Goal: Task Accomplishment & Management: Manage account settings

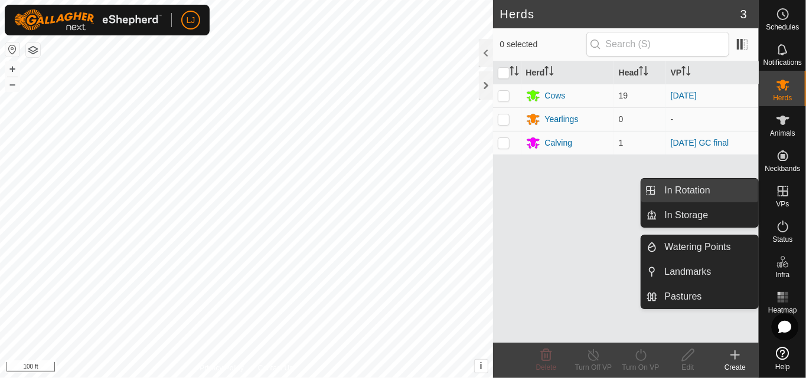
click at [726, 187] on link "In Rotation" at bounding box center [708, 191] width 101 height 24
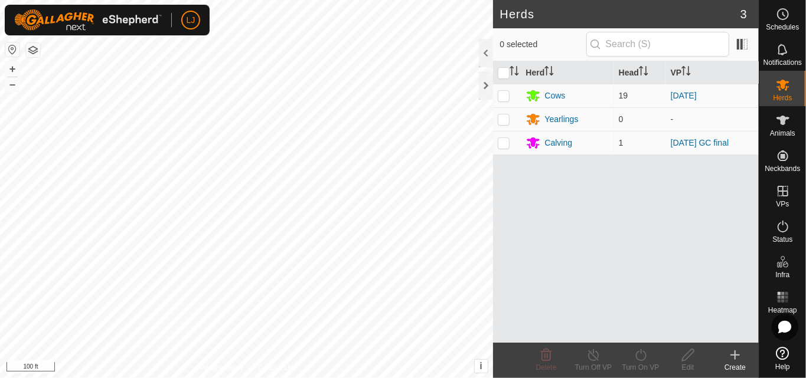
click at [726, 187] on link "In Rotation" at bounding box center [708, 191] width 101 height 24
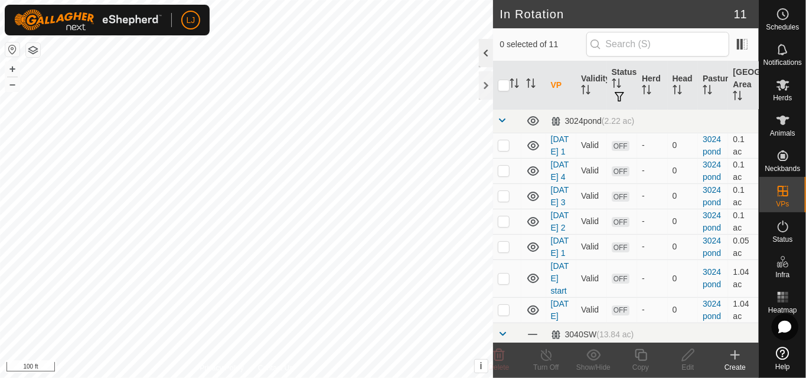
click at [486, 39] on div at bounding box center [486, 53] width 14 height 28
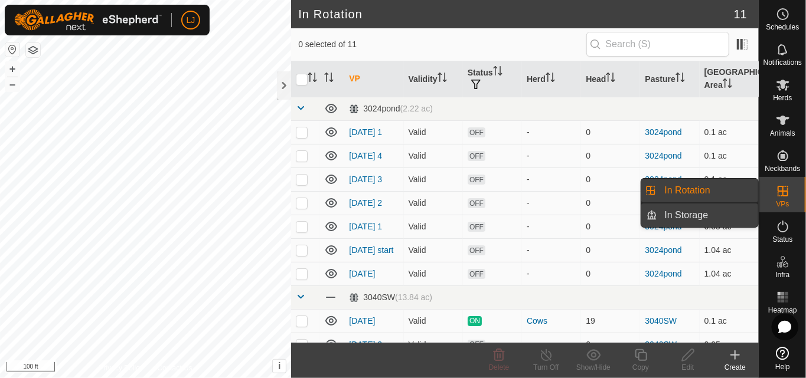
click at [692, 211] on link "In Storage" at bounding box center [708, 216] width 101 height 24
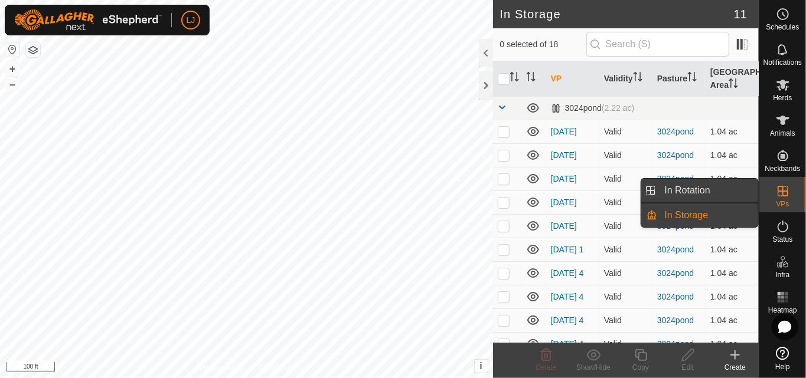
click at [708, 190] on link "In Rotation" at bounding box center [708, 191] width 101 height 24
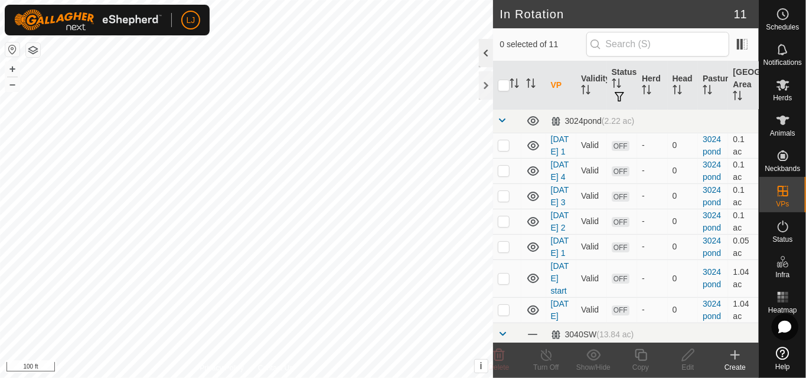
click at [488, 47] on div at bounding box center [486, 53] width 14 height 28
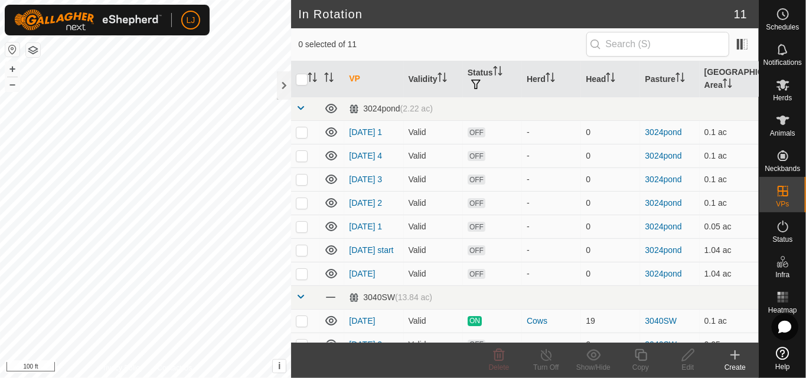
click at [488, 47] on span "0 selected of 11" at bounding box center [441, 44] width 287 height 12
click at [299, 157] on p-checkbox at bounding box center [302, 155] width 12 height 9
checkbox input "true"
click at [306, 182] on p-checkbox at bounding box center [302, 179] width 12 height 9
checkbox input "true"
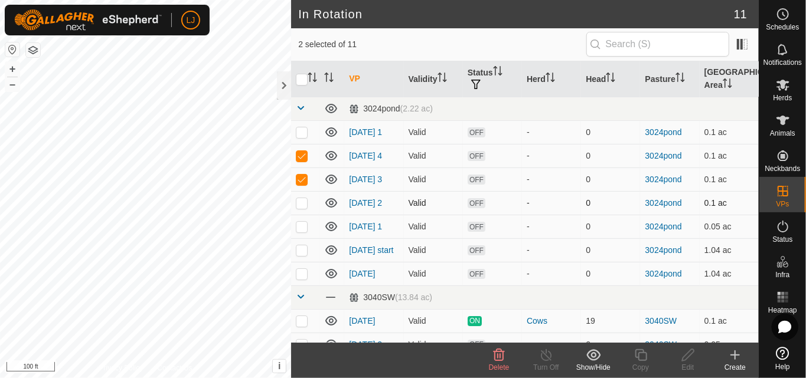
click at [301, 215] on td at bounding box center [305, 203] width 28 height 24
checkbox input "true"
click at [302, 230] on p-checkbox at bounding box center [302, 226] width 12 height 9
checkbox input "true"
click at [493, 357] on icon at bounding box center [499, 355] width 14 height 14
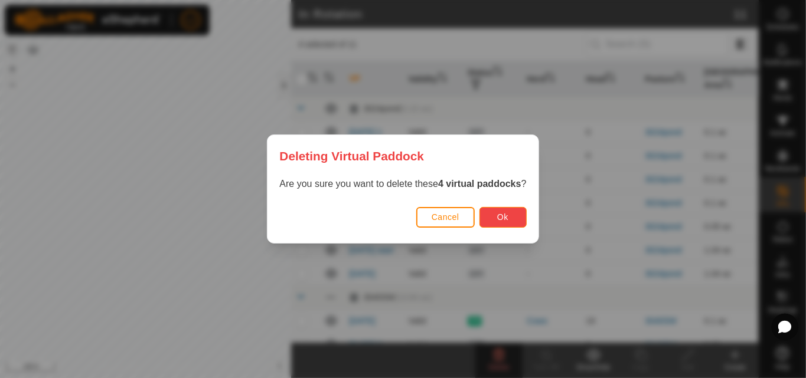
click at [514, 208] on button "Ok" at bounding box center [502, 217] width 47 height 21
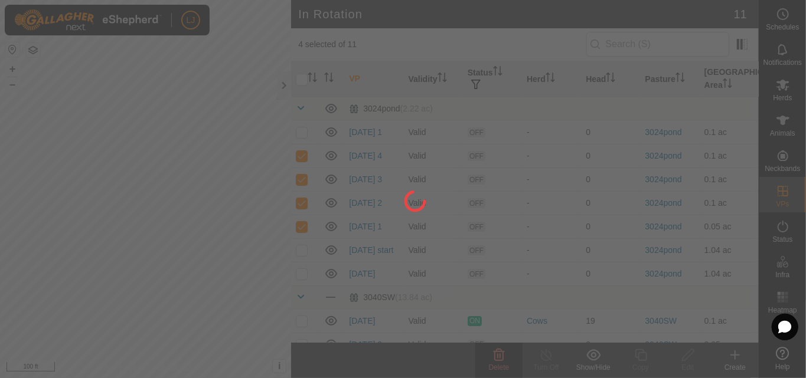
checkbox input "false"
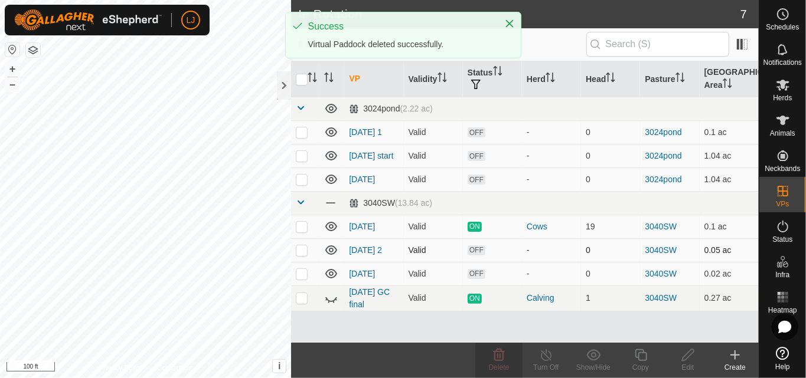
click at [300, 249] on p-checkbox at bounding box center [302, 250] width 12 height 9
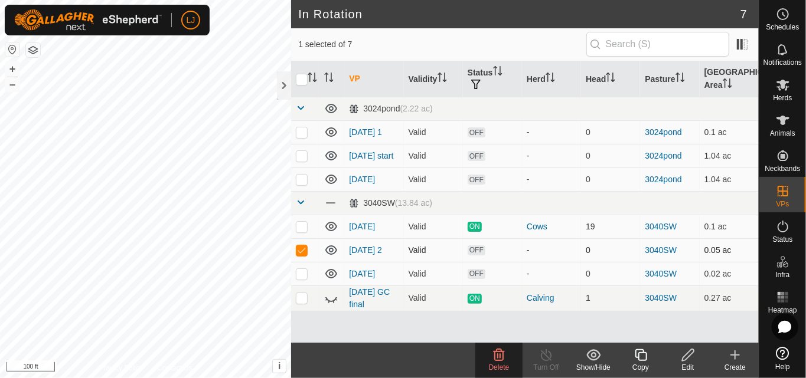
click at [300, 249] on p-checkbox at bounding box center [302, 250] width 12 height 9
checkbox input "false"
click at [299, 158] on p-checkbox at bounding box center [302, 155] width 12 height 9
checkbox input "true"
click at [304, 179] on p-checkbox at bounding box center [302, 179] width 12 height 9
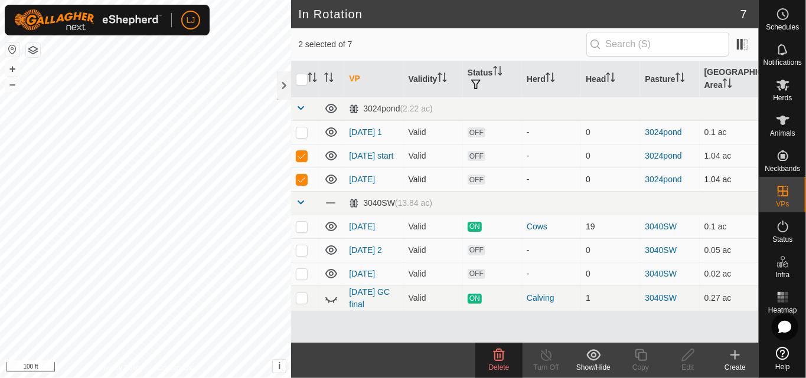
click at [304, 179] on p-checkbox at bounding box center [302, 179] width 12 height 9
checkbox input "false"
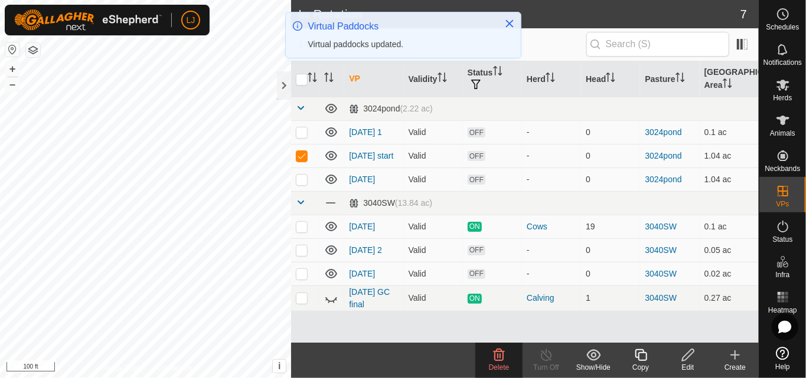
click at [501, 348] on div "Delete" at bounding box center [498, 360] width 47 height 35
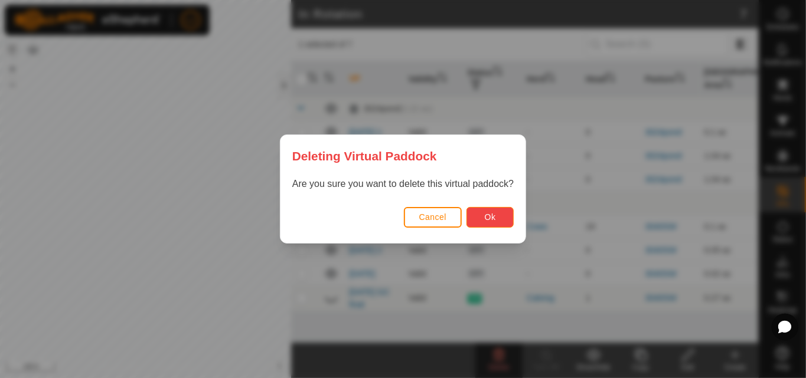
click at [502, 214] on button "Ok" at bounding box center [489, 217] width 47 height 21
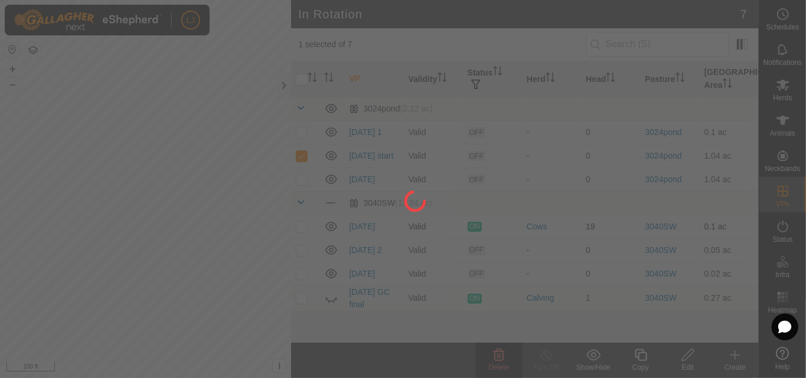
checkbox input "false"
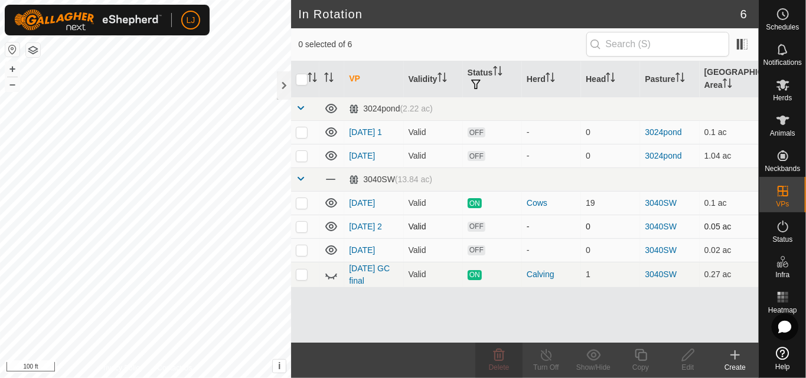
click at [296, 228] on p-checkbox at bounding box center [302, 226] width 12 height 9
checkbox input "true"
click at [646, 358] on icon at bounding box center [641, 355] width 12 height 12
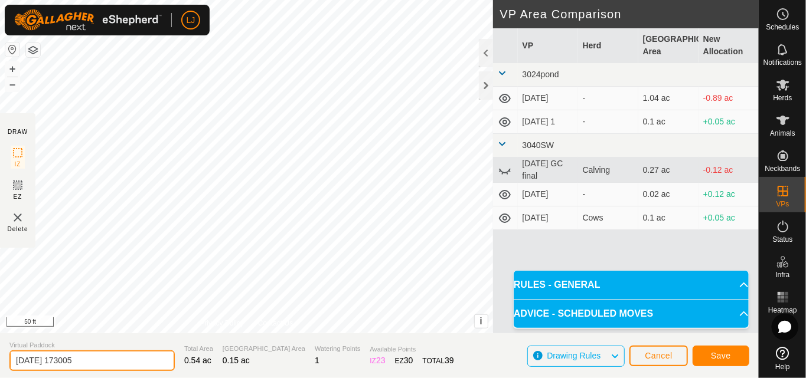
drag, startPoint x: 57, startPoint y: 359, endPoint x: 199, endPoint y: 362, distance: 141.7
click at [189, 360] on section "Virtual Paddock [DATE] 173005 Total Area 0.54 ac Grazing Area 0.15 ac Watering …" at bounding box center [379, 356] width 758 height 45
type input "[DATE] end"
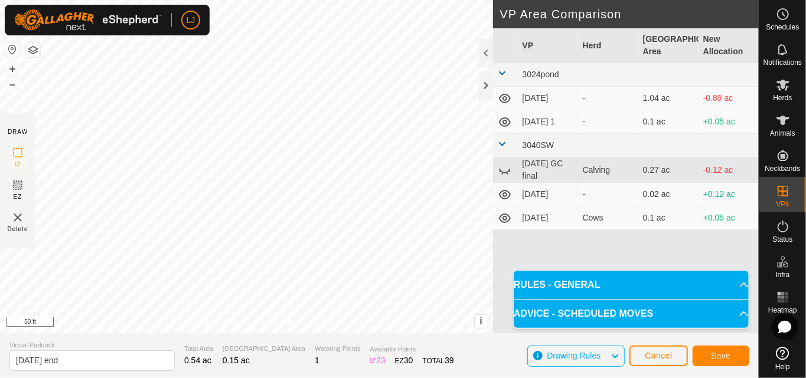
click at [455, 345] on section "Virtual Paddock [DATE] end Total Area 0.54 ac Grazing Area 0.15 ac Watering Poi…" at bounding box center [379, 356] width 758 height 45
click at [729, 348] on button "Save" at bounding box center [720, 356] width 57 height 21
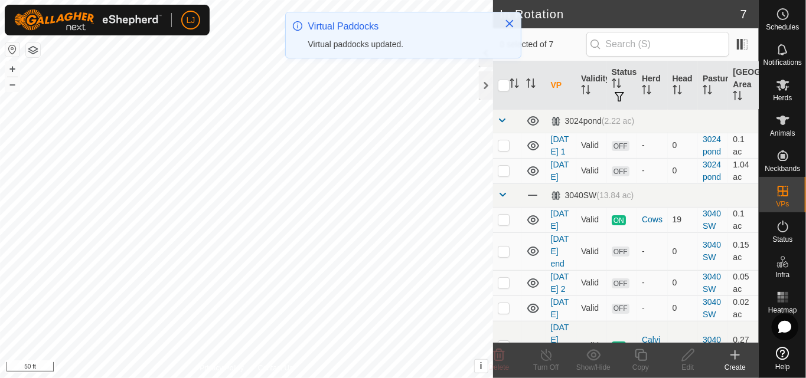
click at [488, 56] on div "Virtual Paddocks Virtual paddocks updated." at bounding box center [403, 34] width 235 height 45
click at [488, 61] on div "Virtual Paddocks Virtual paddocks updated." at bounding box center [403, 40] width 236 height 56
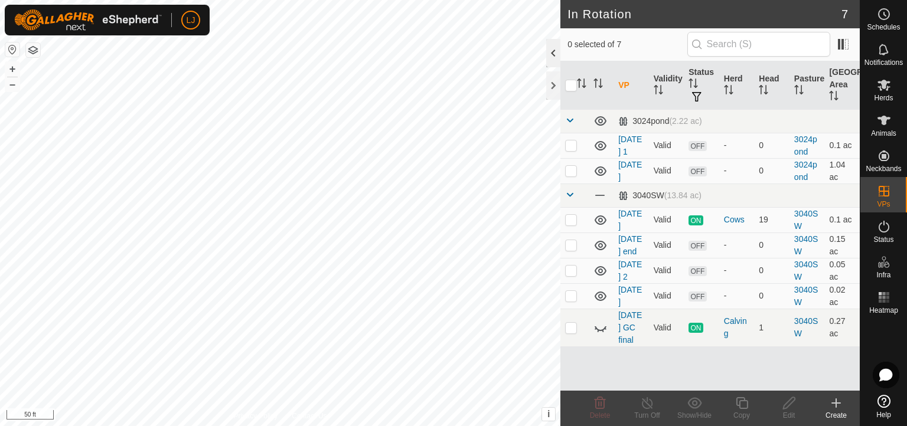
drag, startPoint x: 599, startPoint y: 1, endPoint x: 552, endPoint y: 53, distance: 69.0
click at [552, 53] on div at bounding box center [553, 53] width 14 height 28
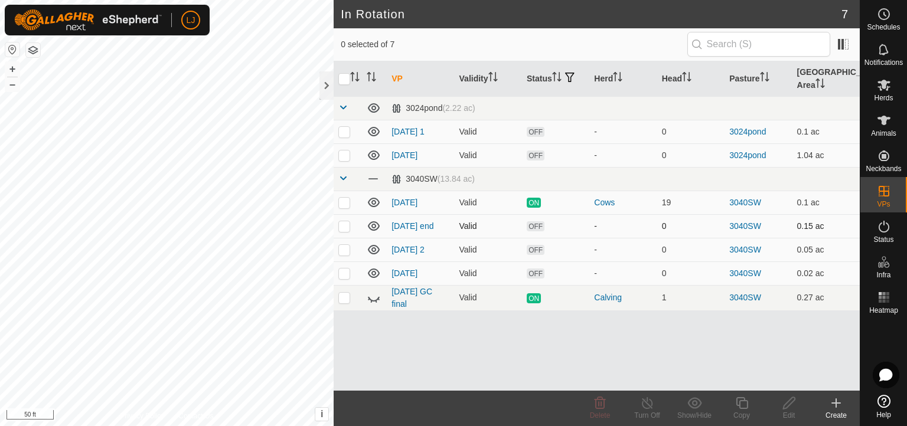
click at [342, 228] on p-checkbox at bounding box center [344, 225] width 12 height 9
checkbox input "true"
click at [805, 79] on icon at bounding box center [884, 85] width 14 height 14
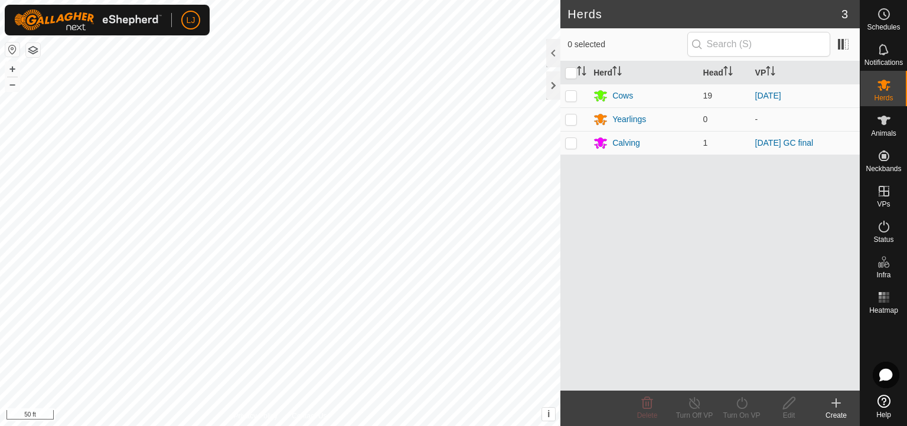
click at [805, 79] on icon at bounding box center [884, 85] width 14 height 14
click at [570, 96] on p-checkbox at bounding box center [571, 95] width 12 height 9
checkbox input "true"
click at [744, 378] on icon at bounding box center [741, 403] width 15 height 14
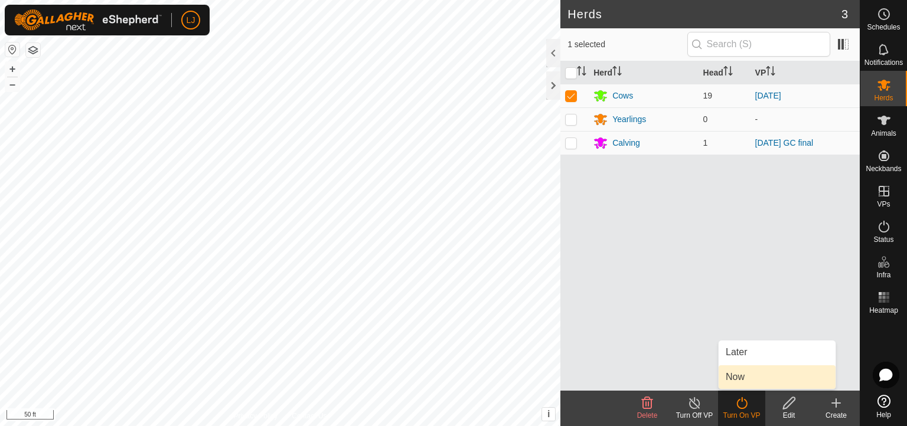
click at [739, 378] on link "Now" at bounding box center [776, 377] width 117 height 24
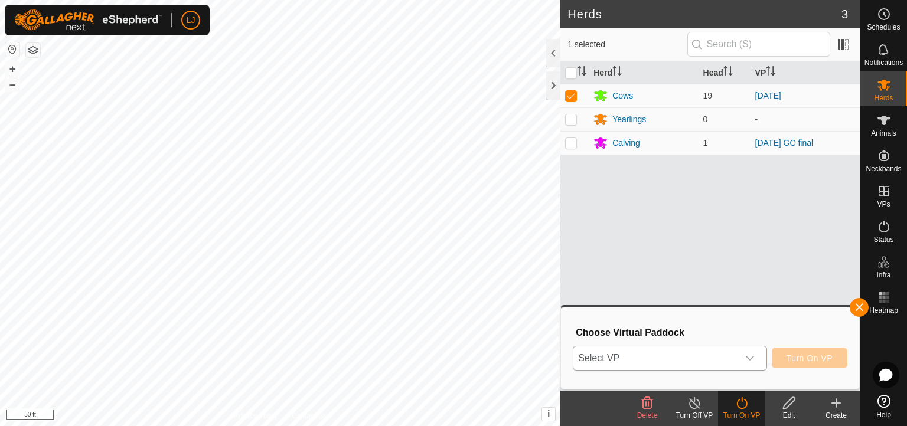
click at [691, 360] on span "Select VP" at bounding box center [655, 358] width 165 height 24
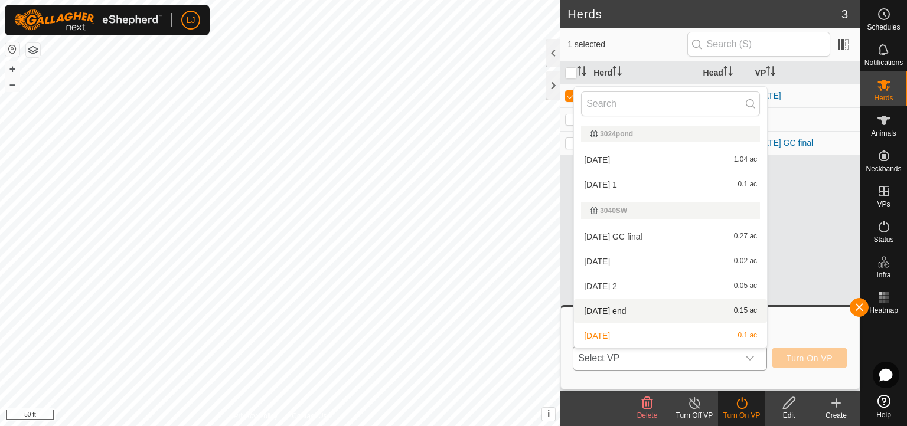
click at [656, 305] on li "[DATE] end 0.15 ac" at bounding box center [670, 311] width 193 height 24
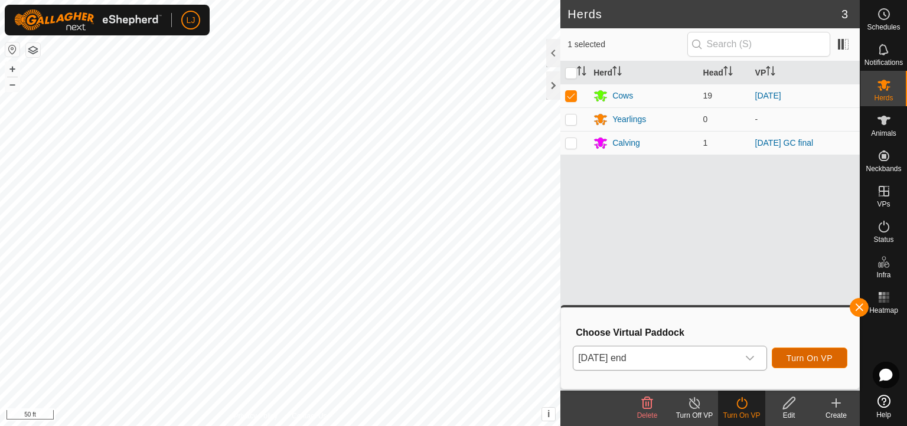
click at [805, 352] on button "Turn On VP" at bounding box center [809, 358] width 76 height 21
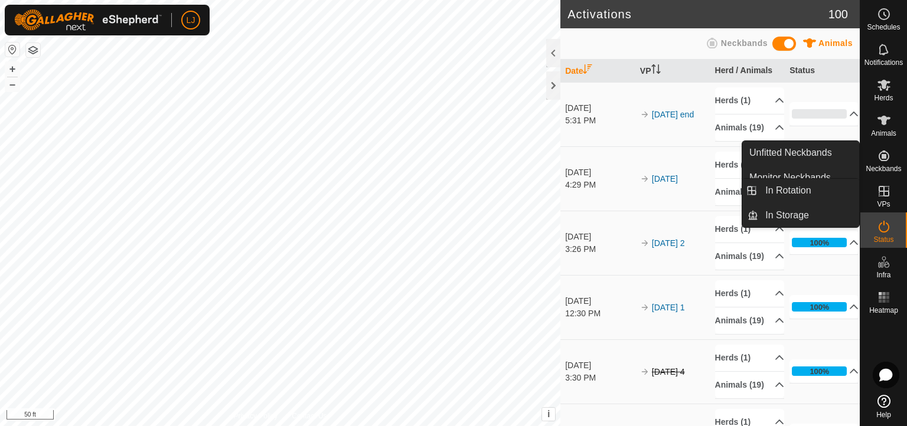
click at [805, 201] on span "VPs" at bounding box center [883, 204] width 13 height 7
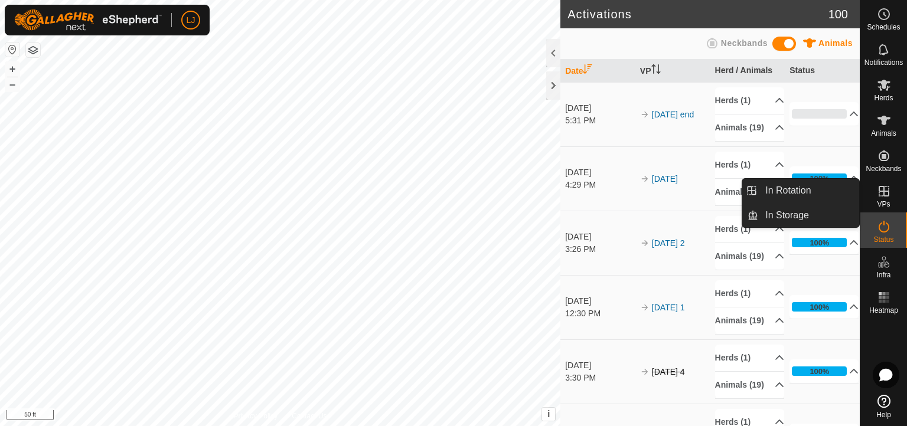
click at [805, 191] on icon at bounding box center [883, 191] width 11 height 11
click at [795, 192] on link "In Rotation" at bounding box center [808, 191] width 101 height 24
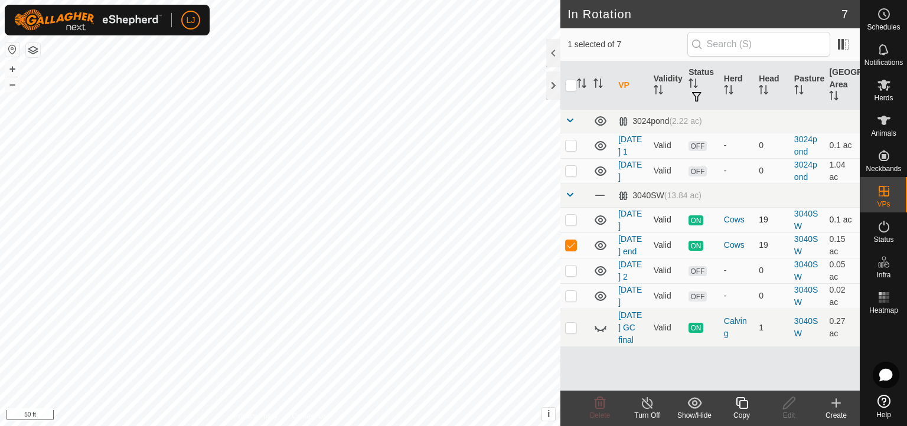
click at [565, 224] on td at bounding box center [574, 219] width 28 height 25
drag, startPoint x: 567, startPoint y: 238, endPoint x: 571, endPoint y: 262, distance: 24.1
click at [571, 262] on tbody "3024pond (2.22 ac) [DATE] 1 Valid OFF - 0 3024pond 0.1 ac [DATE] Valid OFF - 0 …" at bounding box center [709, 227] width 299 height 237
click at [567, 233] on td at bounding box center [574, 219] width 28 height 25
checkbox input "false"
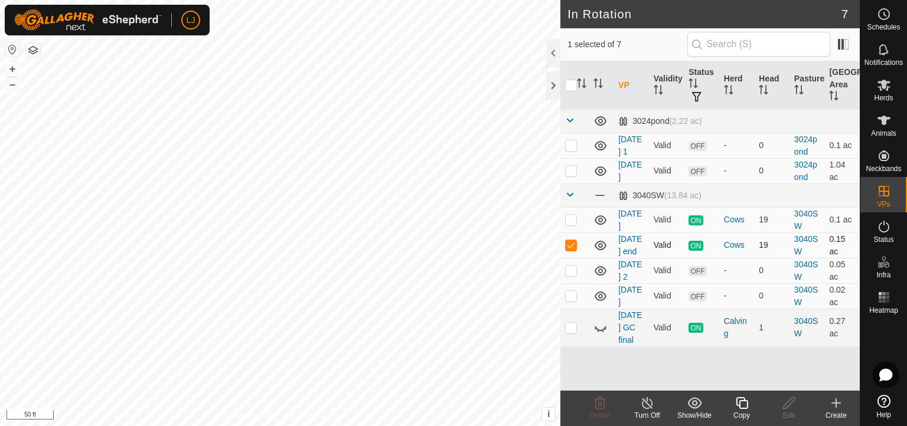
click at [590, 258] on td at bounding box center [601, 245] width 25 height 25
drag, startPoint x: 570, startPoint y: 266, endPoint x: 561, endPoint y: 270, distance: 9.5
click at [569, 250] on p-checkbox at bounding box center [571, 244] width 12 height 9
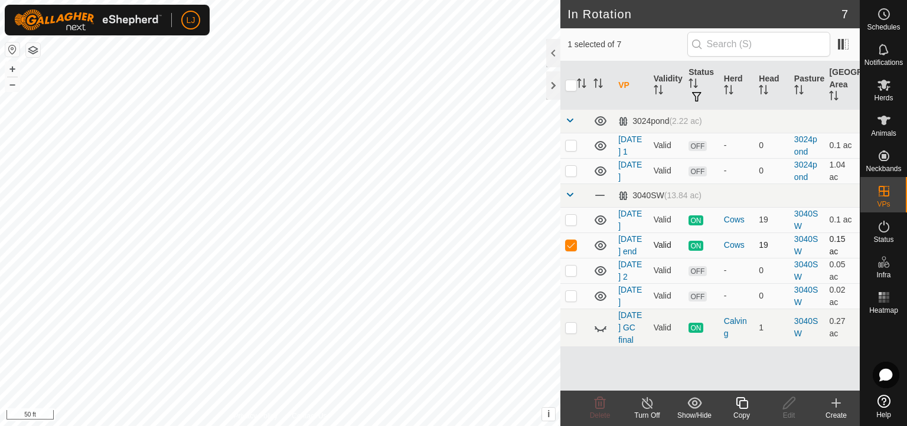
click at [570, 250] on p-checkbox at bounding box center [571, 244] width 12 height 9
checkbox input "false"
click at [574, 224] on p-checkbox at bounding box center [571, 219] width 12 height 9
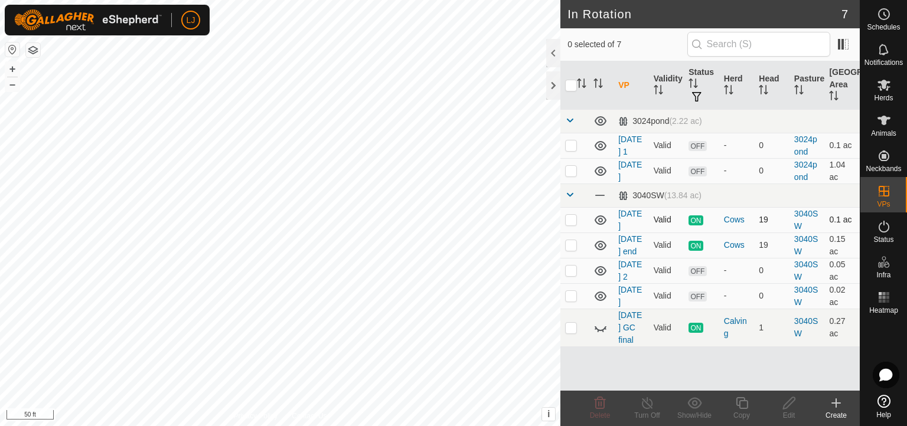
checkbox input "true"
click at [743, 378] on icon at bounding box center [741, 403] width 15 height 14
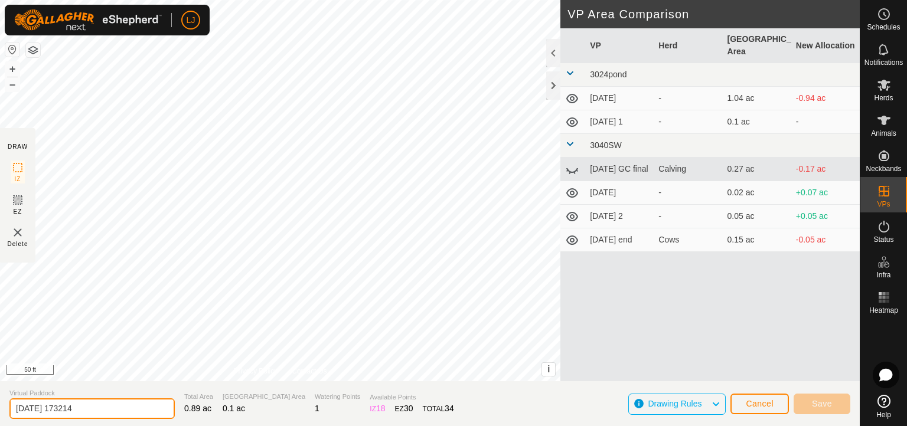
drag, startPoint x: 48, startPoint y: 404, endPoint x: 208, endPoint y: 439, distance: 163.1
click at [208, 378] on html "LJ Schedules Notifications Herds Animals Neckbands VPs Status Infra Heatmap Hel…" at bounding box center [453, 213] width 907 height 426
type input "[DATE] start"
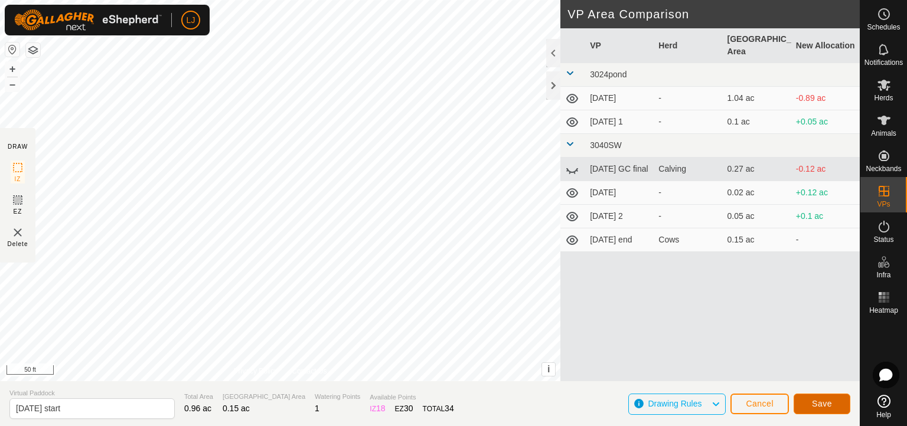
click at [805, 378] on span "Save" at bounding box center [822, 403] width 20 height 9
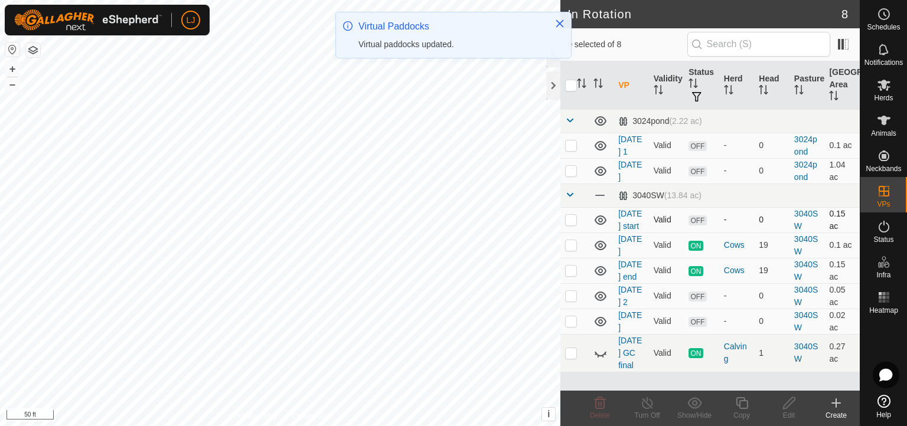
click at [571, 224] on p-checkbox at bounding box center [571, 219] width 12 height 9
checkbox input "true"
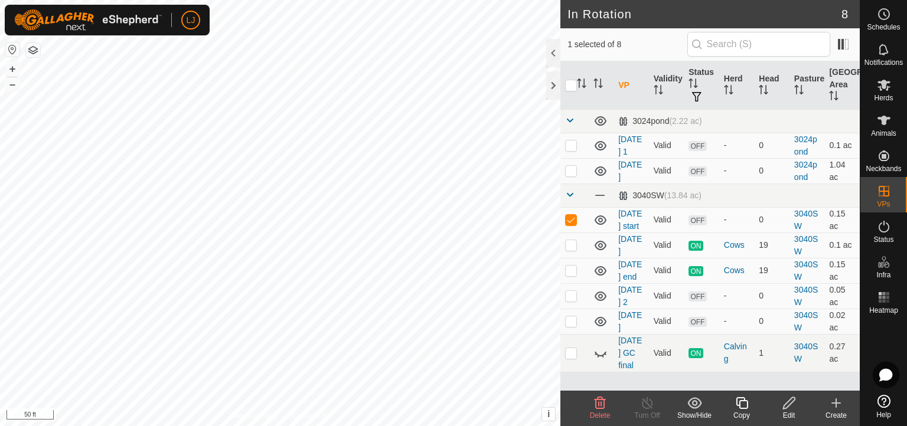
click at [741, 378] on icon at bounding box center [741, 403] width 15 height 14
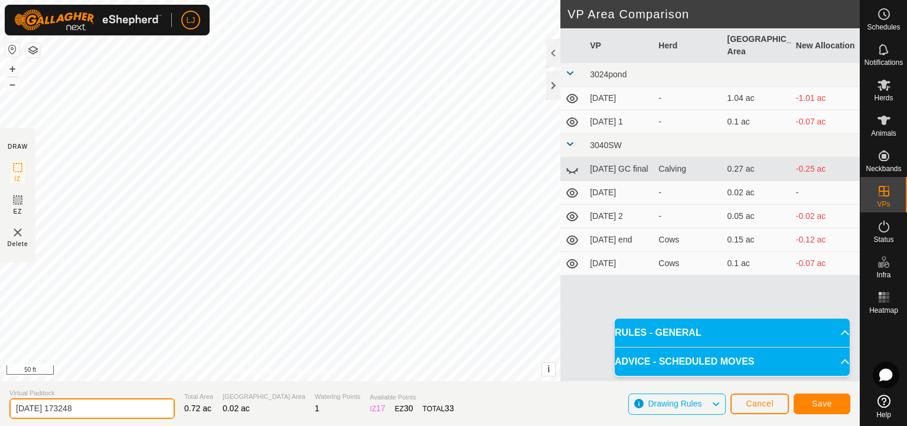
drag, startPoint x: 47, startPoint y: 410, endPoint x: 213, endPoint y: 406, distance: 165.9
click at [208, 378] on section "Virtual Paddock [DATE] 173248 Total Area 0.72 ac Grazing Area 0.02 ac Watering …" at bounding box center [429, 403] width 859 height 45
type input "[DATE] end"
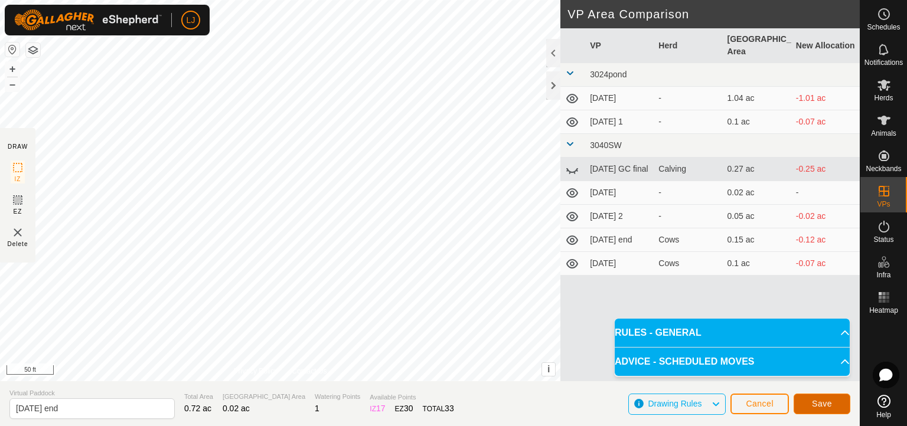
click at [805, 378] on span "Save" at bounding box center [822, 403] width 20 height 9
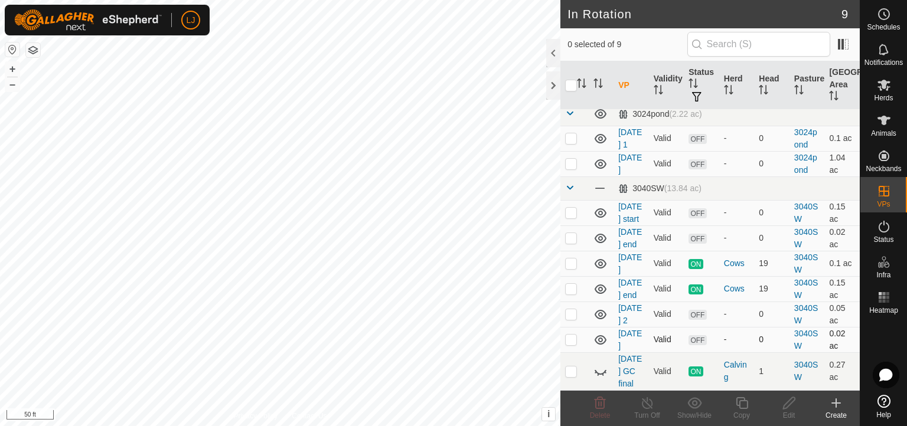
scroll to position [80, 0]
click at [805, 22] on es-schedule-vp-svg-icon at bounding box center [883, 14] width 21 height 19
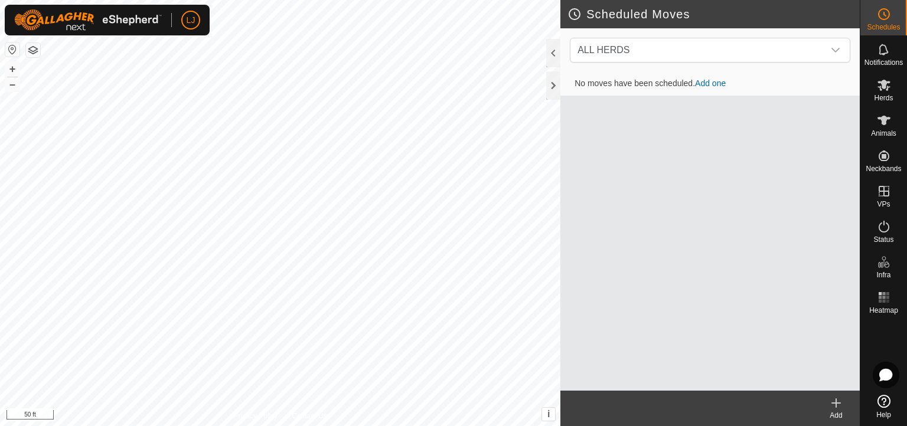
click at [714, 81] on link "Add one" at bounding box center [710, 83] width 31 height 9
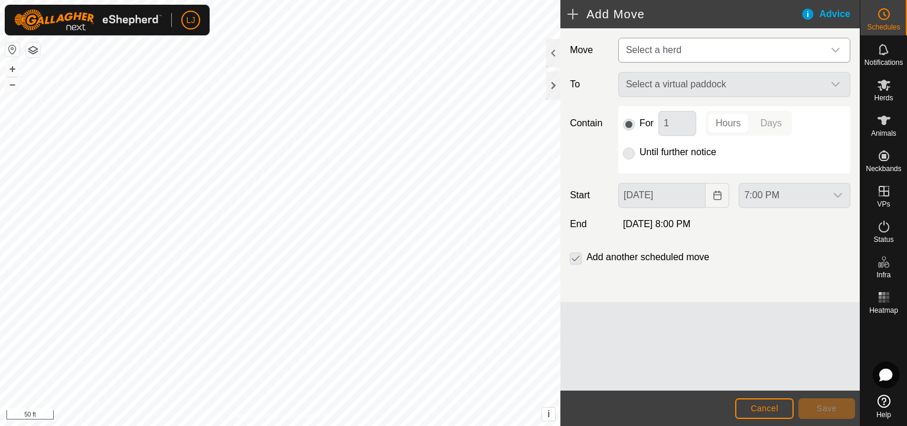
click at [704, 50] on span "Select a herd" at bounding box center [722, 50] width 202 height 24
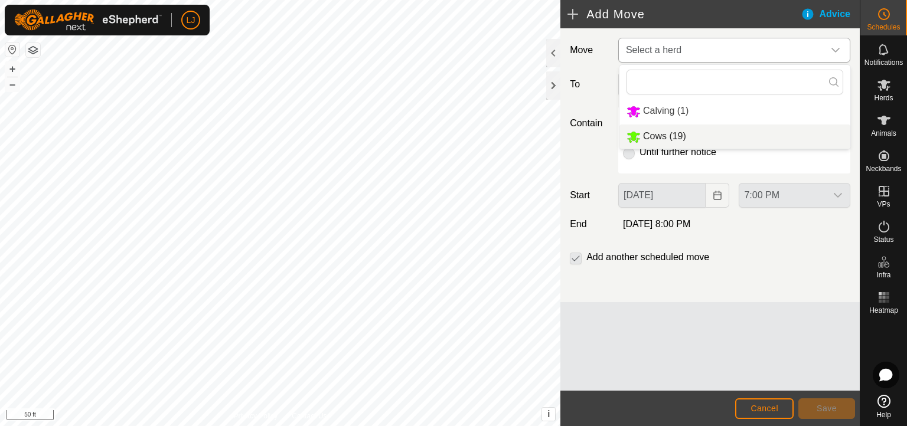
click at [694, 137] on li "Cows (19)" at bounding box center [734, 137] width 231 height 24
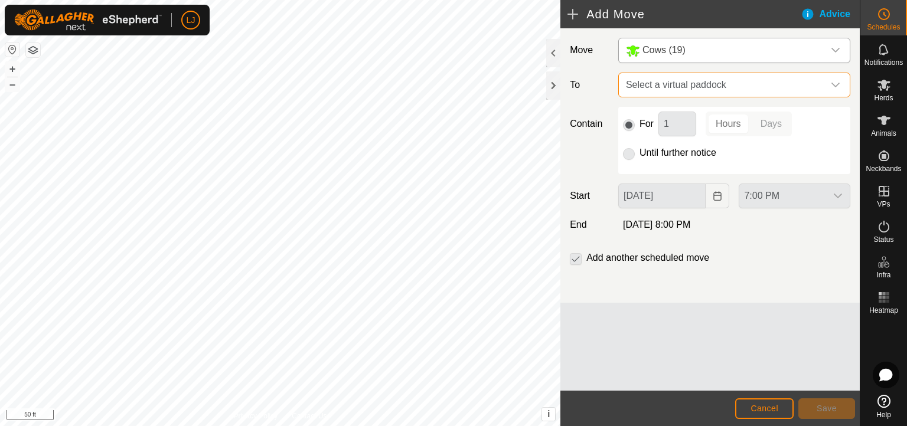
click at [660, 87] on span "Select a virtual paddock" at bounding box center [722, 85] width 202 height 24
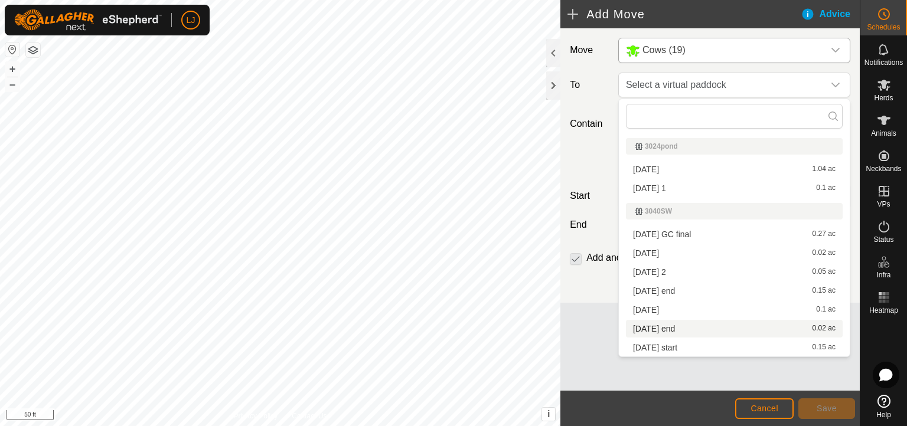
click at [689, 320] on li "[DATE] end 0.02 ac" at bounding box center [734, 329] width 217 height 18
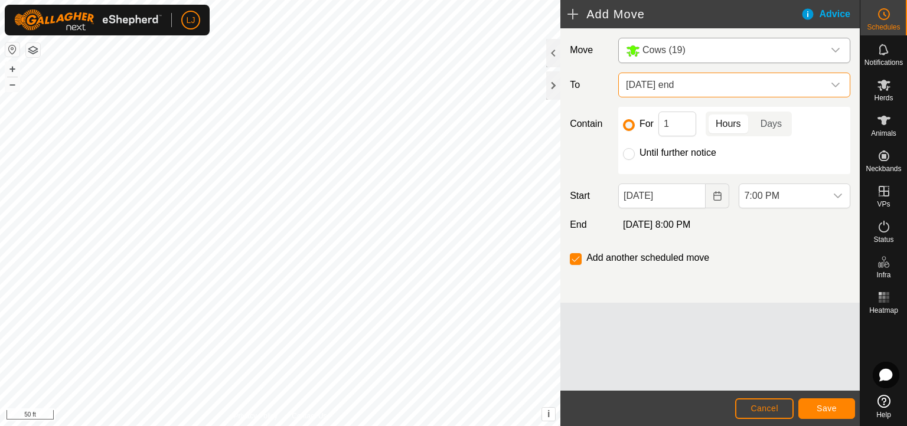
click at [674, 86] on span "[DATE] end" at bounding box center [722, 85] width 202 height 24
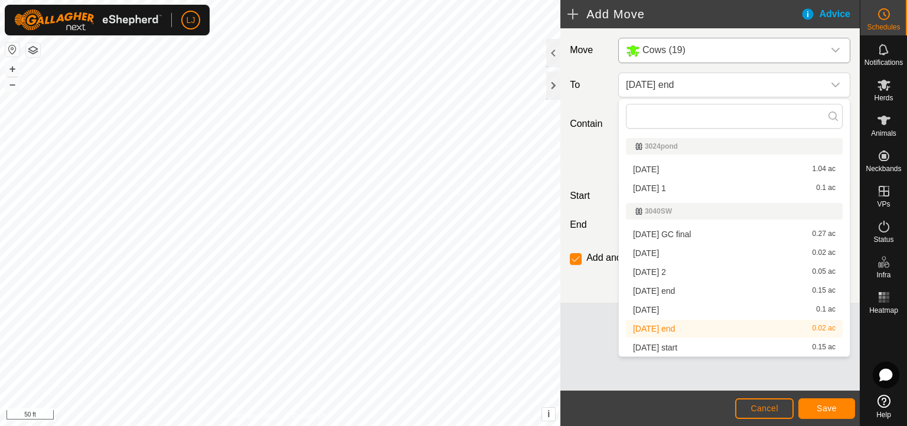
click at [666, 347] on li "[DATE] start 0.15 ac" at bounding box center [734, 348] width 217 height 18
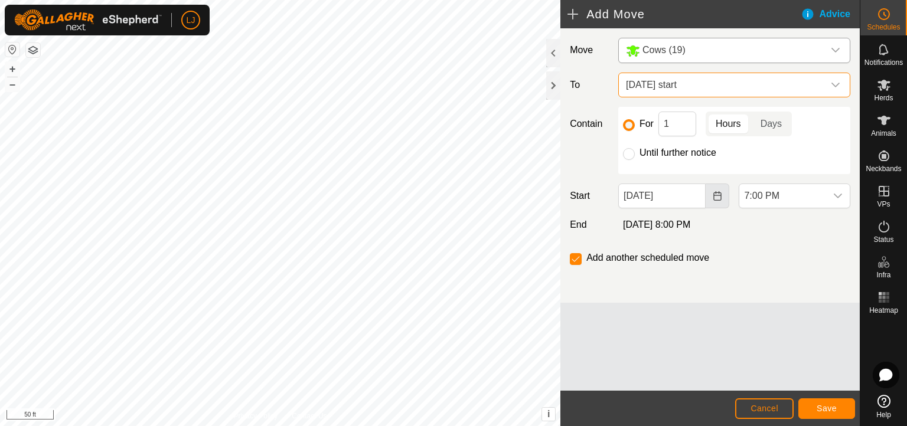
click at [711, 196] on button "Choose Date" at bounding box center [717, 196] width 24 height 25
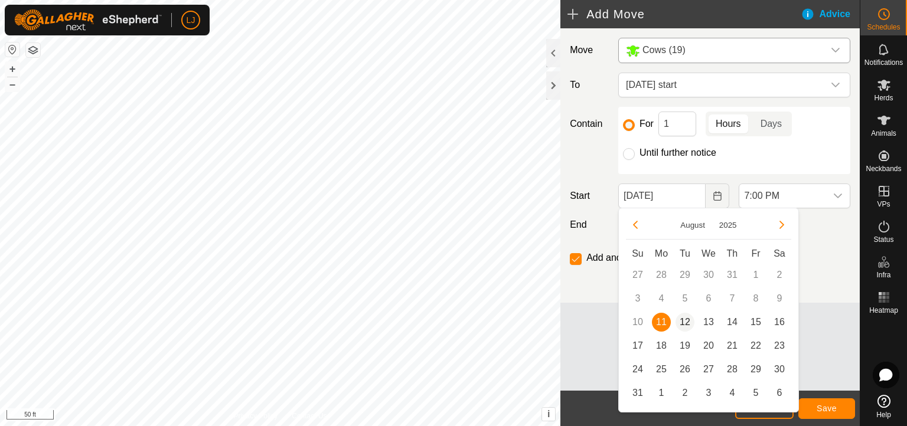
click at [684, 318] on span "12" at bounding box center [684, 322] width 19 height 19
type input "[DATE]"
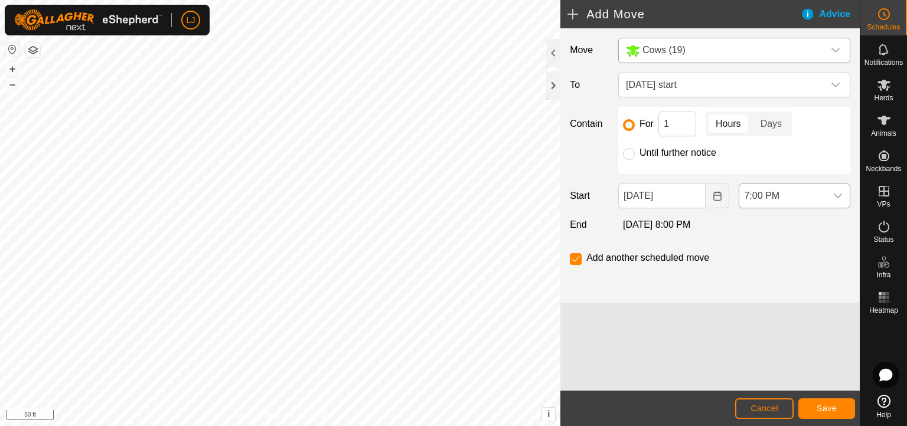
click at [798, 200] on span "7:00 PM" at bounding box center [782, 196] width 87 height 24
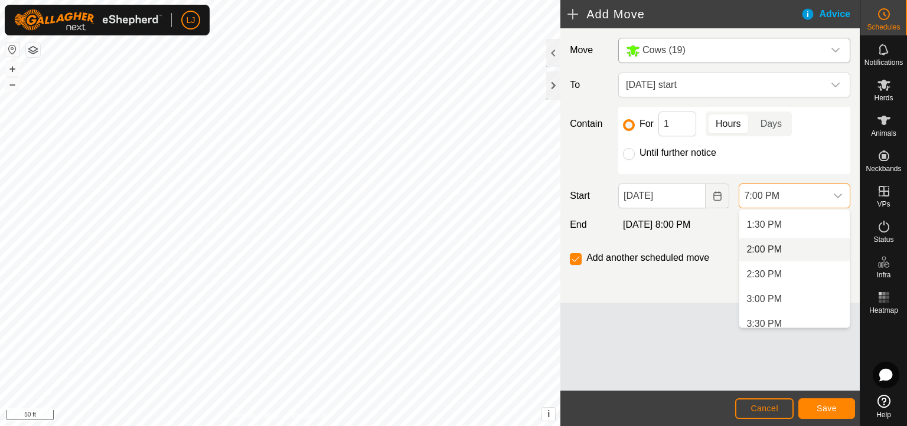
scroll to position [577, 0]
click at [780, 256] on li "12:30 PM" at bounding box center [794, 264] width 110 height 24
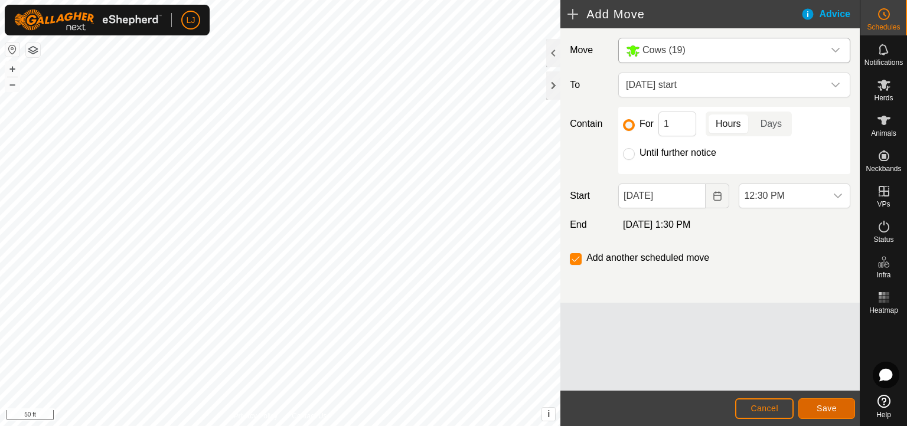
click at [805, 378] on span "Save" at bounding box center [826, 408] width 20 height 9
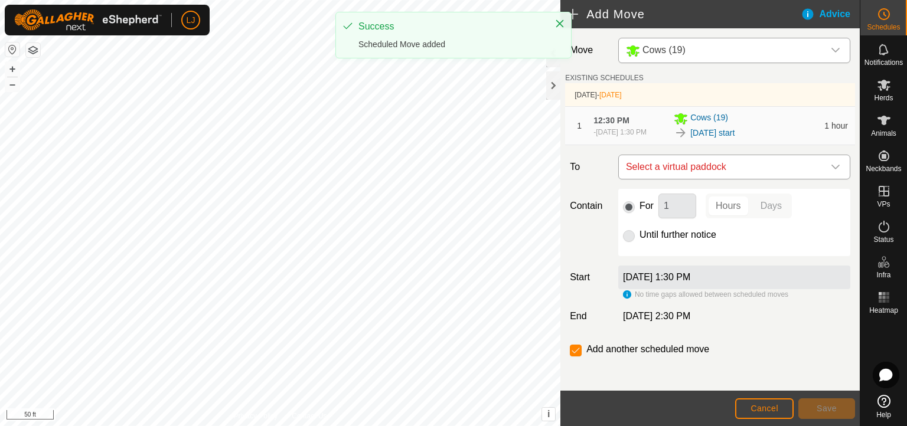
click at [748, 179] on span "Select a virtual paddock" at bounding box center [722, 167] width 202 height 24
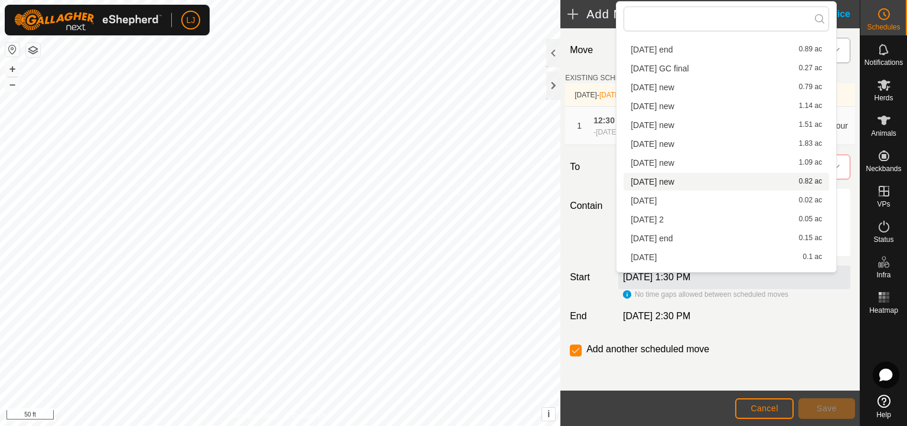
scroll to position [35, 0]
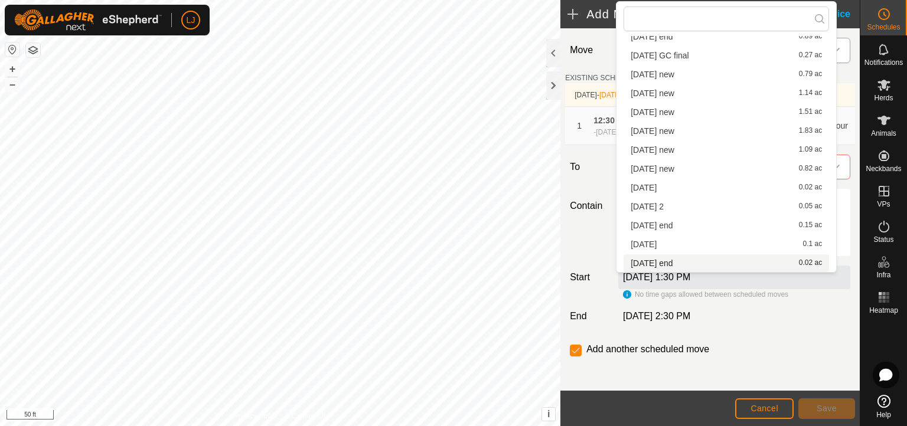
click at [731, 257] on li "[DATE] end 0.02 ac" at bounding box center [725, 263] width 205 height 18
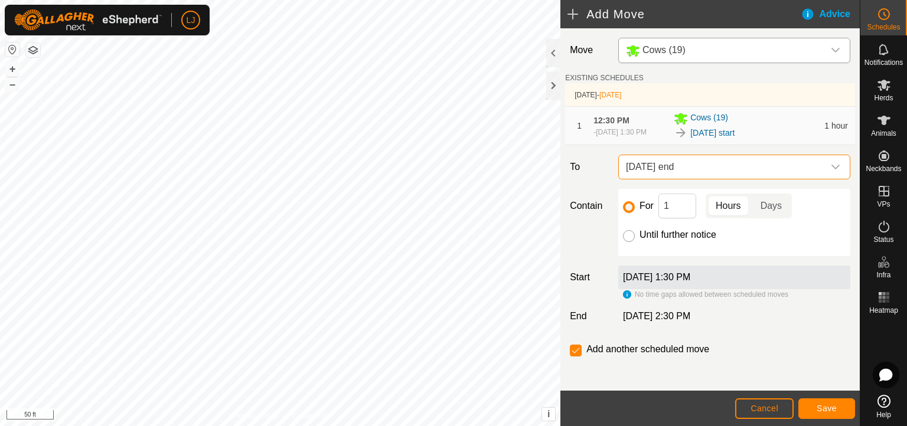
click at [628, 242] on input "Until further notice" at bounding box center [629, 236] width 12 height 12
radio input "true"
checkbox input "false"
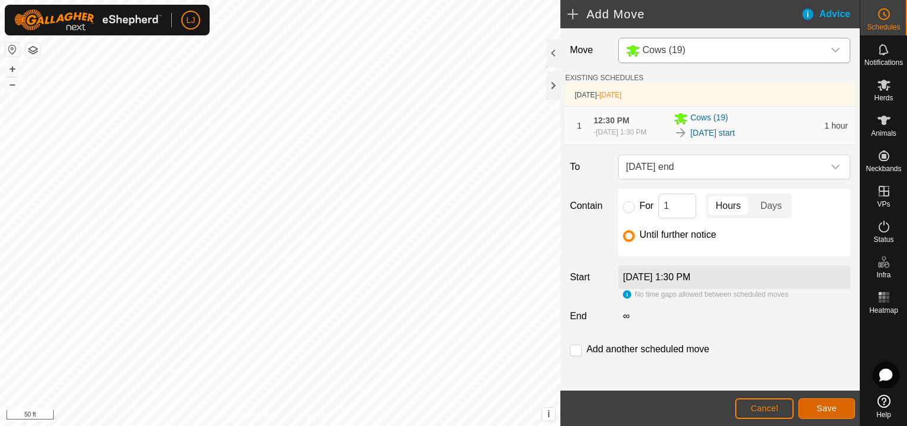
click at [805, 378] on span "Save" at bounding box center [826, 408] width 20 height 9
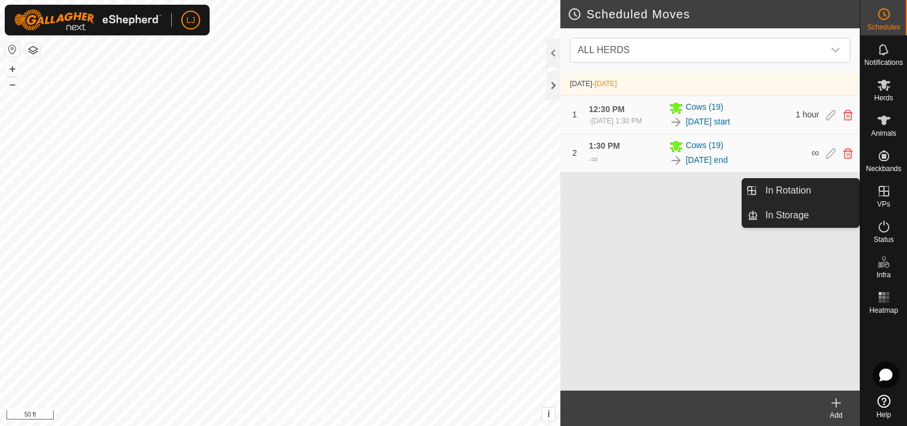
click at [805, 189] on icon at bounding box center [884, 191] width 14 height 14
click at [791, 188] on link "In Rotation" at bounding box center [808, 191] width 101 height 24
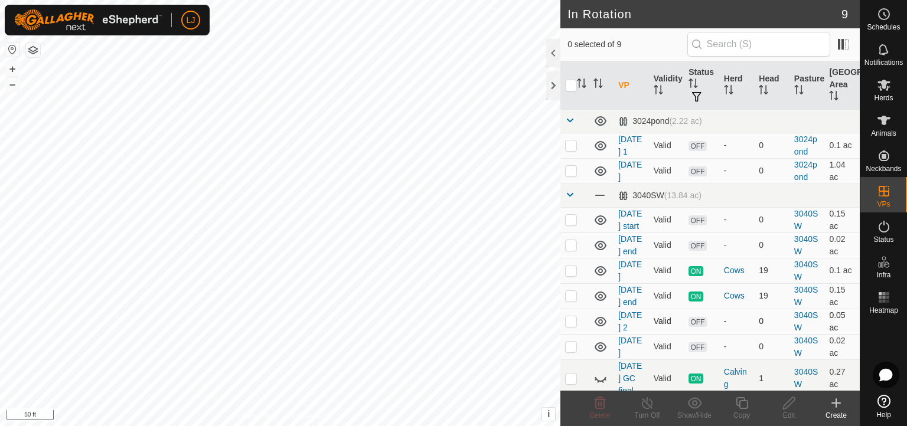
click at [571, 326] on p-checkbox at bounding box center [571, 320] width 12 height 9
checkbox input "true"
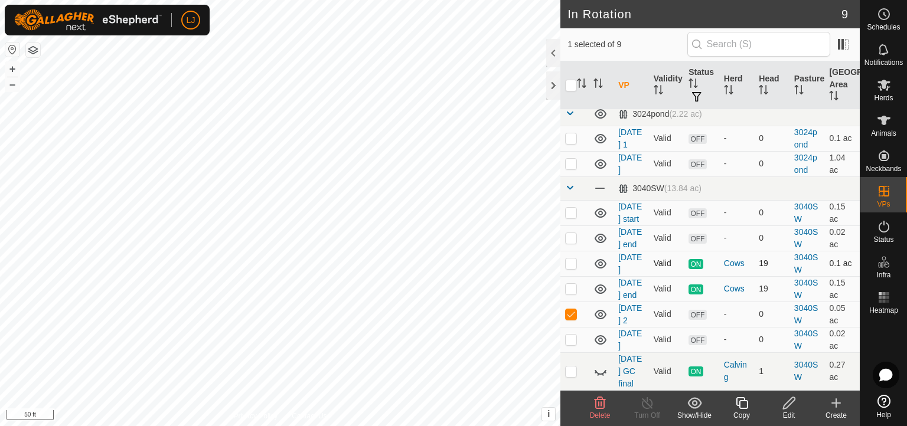
scroll to position [80, 0]
click at [577, 331] on td at bounding box center [574, 339] width 28 height 25
checkbox input "true"
click at [570, 367] on p-checkbox at bounding box center [571, 371] width 12 height 9
click at [694, 378] on div "Show/Hide" at bounding box center [694, 415] width 47 height 11
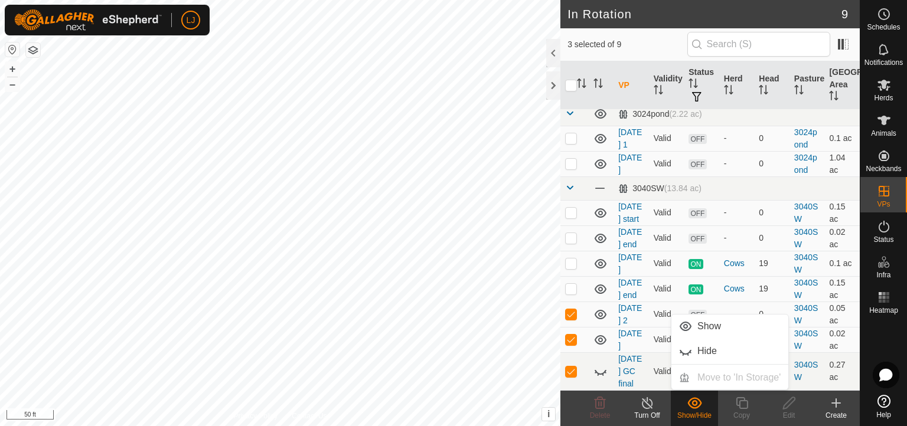
click at [694, 378] on div "Show/Hide" at bounding box center [694, 415] width 47 height 11
click at [573, 369] on p-checkbox at bounding box center [571, 371] width 12 height 9
checkbox input "false"
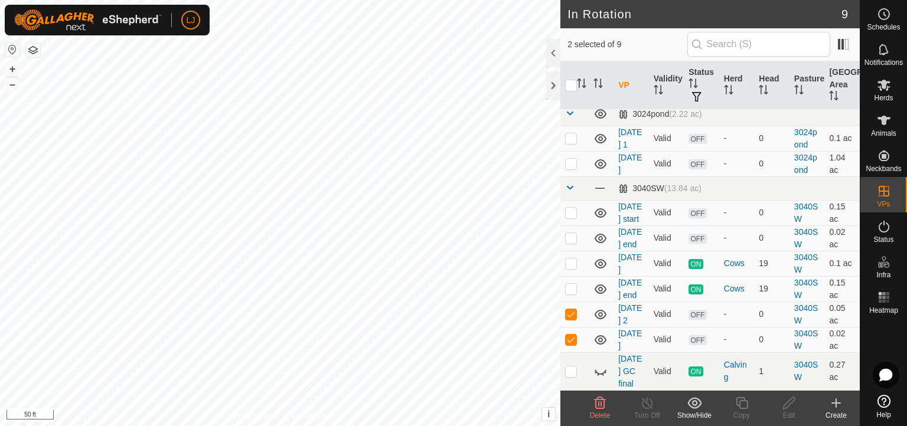
click at [697, 378] on icon at bounding box center [694, 403] width 15 height 14
click at [701, 378] on show-hide-svg-icon at bounding box center [694, 403] width 47 height 14
click at [593, 378] on icon at bounding box center [600, 403] width 14 height 14
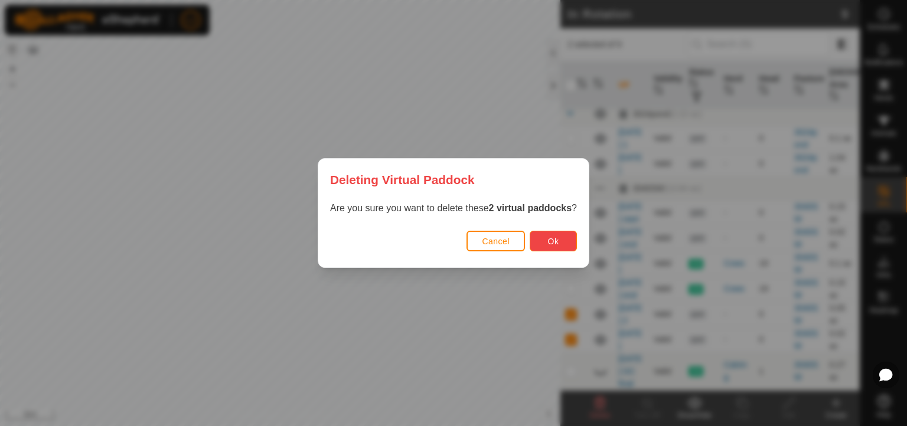
click at [558, 237] on span "Ok" at bounding box center [553, 241] width 11 height 9
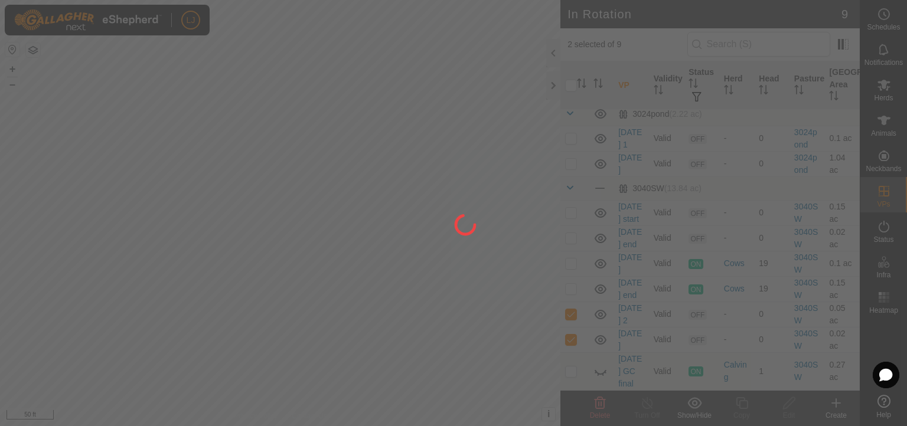
checkbox input "false"
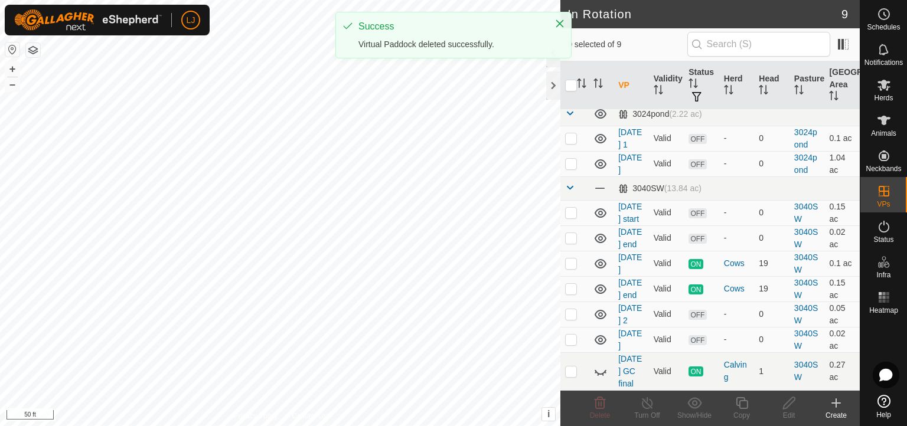
scroll to position [0, 0]
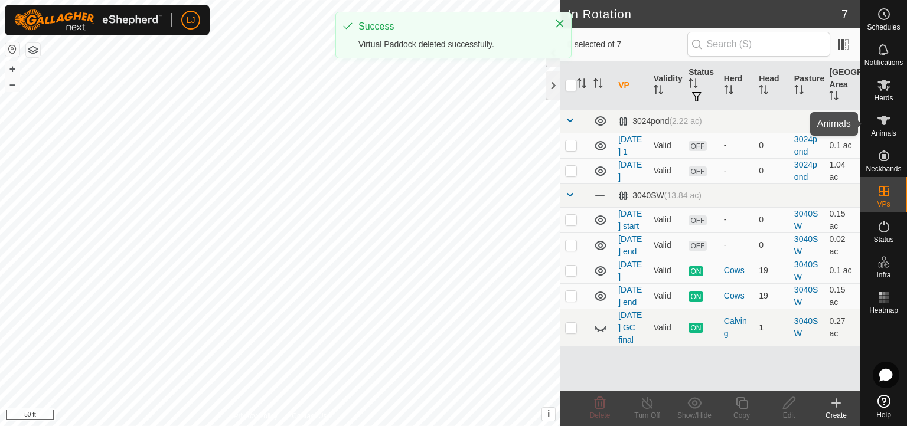
click at [805, 126] on icon at bounding box center [884, 120] width 14 height 14
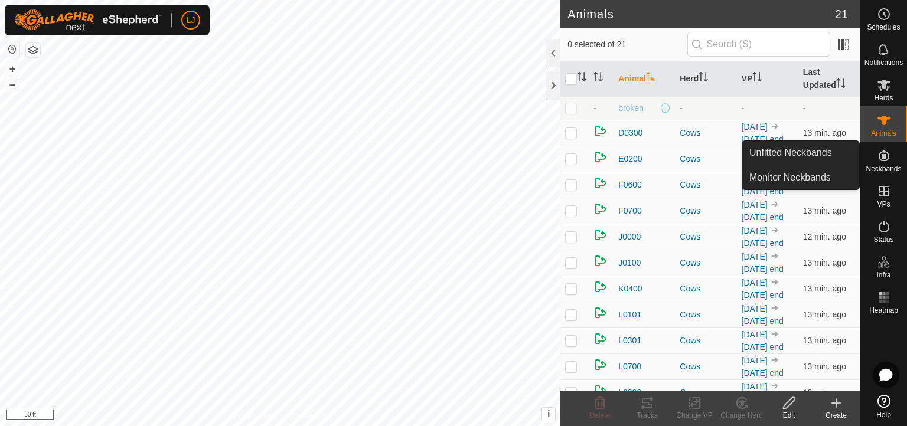
click at [805, 165] on span "Neckbands" at bounding box center [882, 168] width 35 height 7
click at [805, 159] on icon at bounding box center [884, 156] width 14 height 14
click at [787, 146] on link "Unfitted Neckbands" at bounding box center [800, 153] width 117 height 24
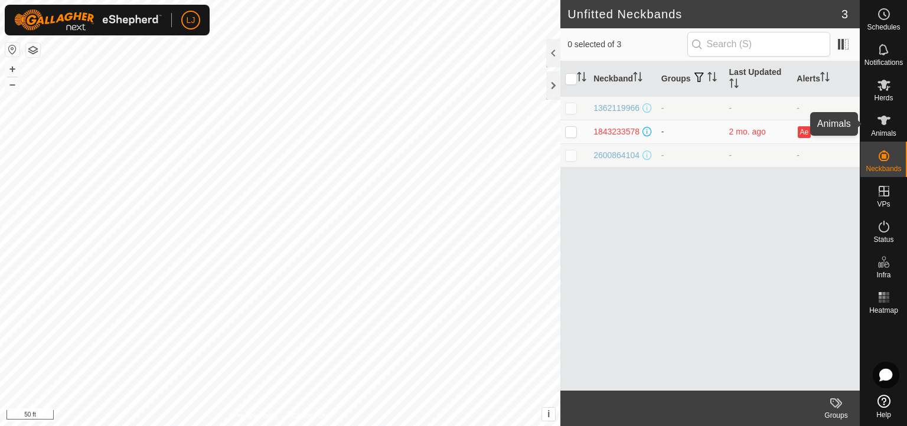
click at [805, 119] on es-animals-svg-icon at bounding box center [883, 120] width 21 height 19
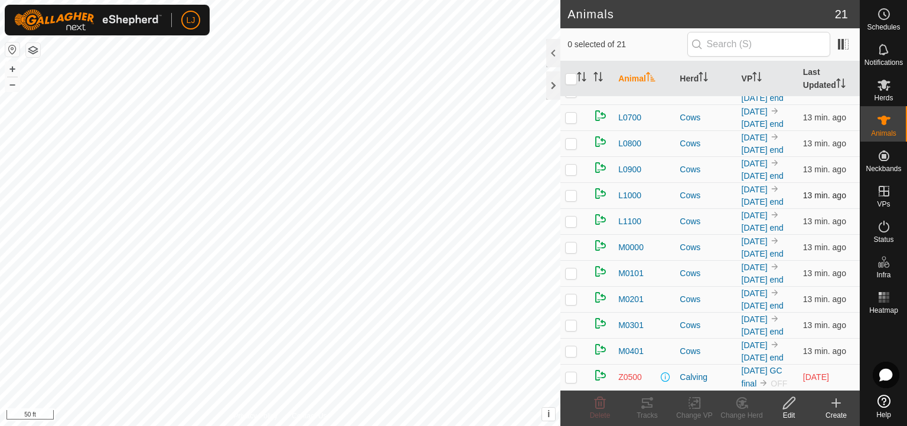
scroll to position [492, 0]
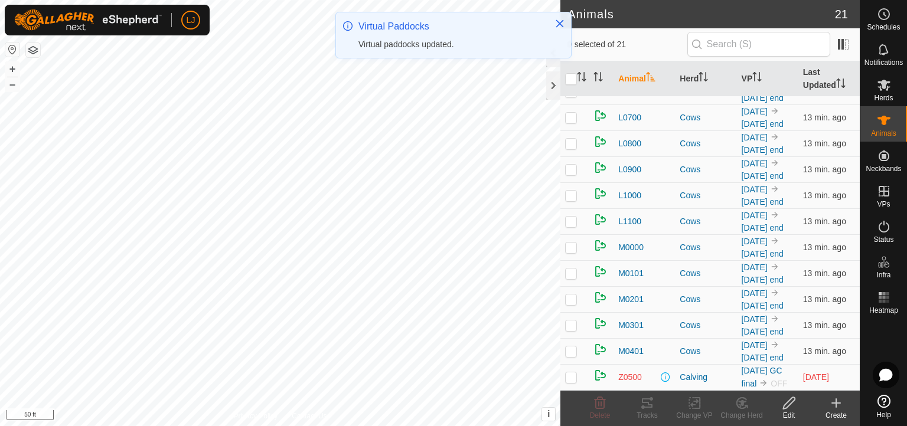
click at [570, 372] on p-checkbox at bounding box center [571, 376] width 12 height 9
checkbox input "true"
click at [633, 364] on td "Z0500" at bounding box center [643, 377] width 61 height 26
click at [748, 364] on td "[DATE] GC final OFF" at bounding box center [767, 377] width 61 height 26
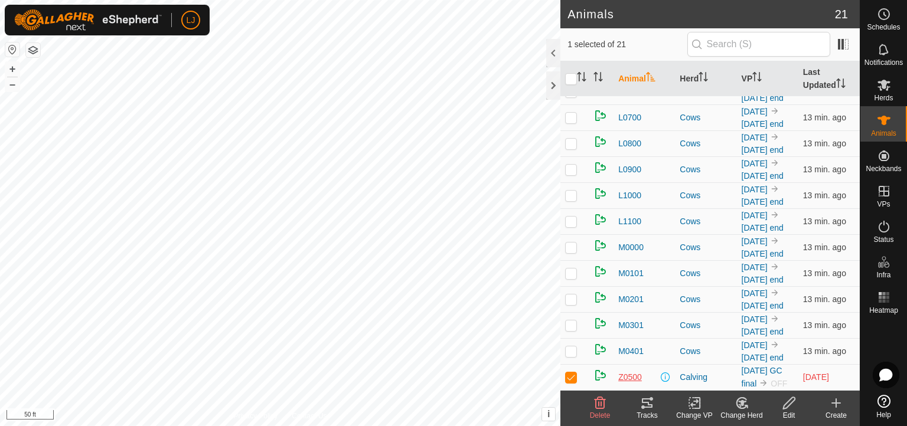
click at [623, 371] on span "Z0500" at bounding box center [630, 377] width 24 height 12
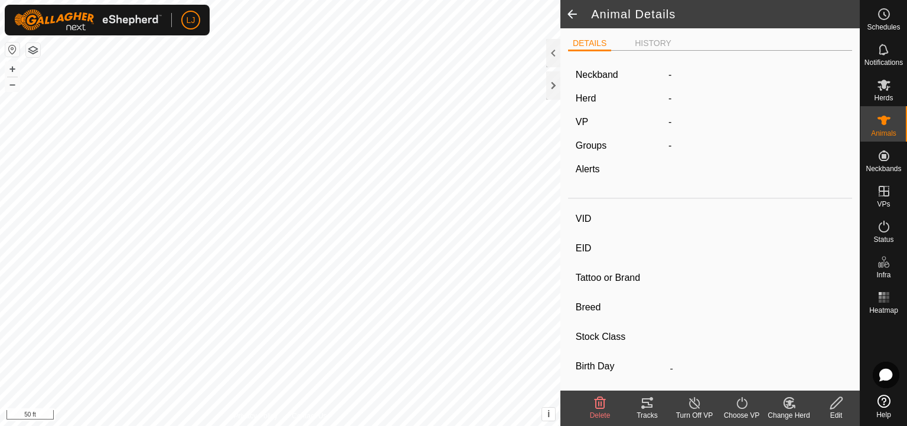
type input "Z0500"
type input "-"
type input "Highland"
type input "Cow"
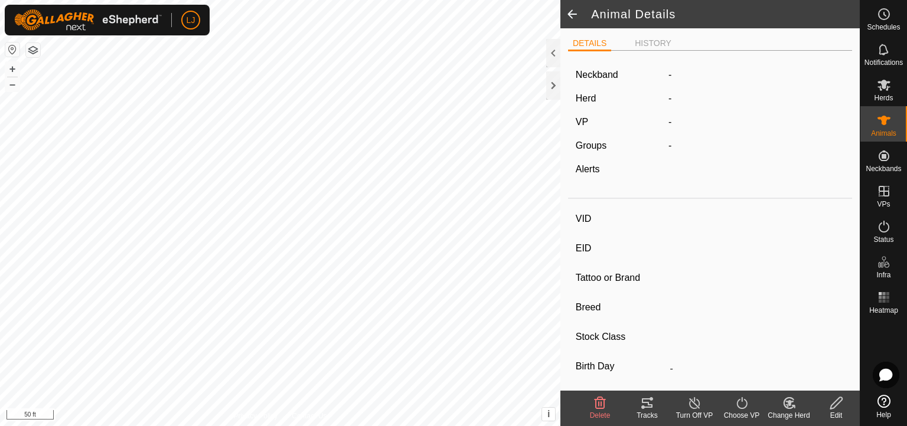
type input "Pregnant"
type input "-1 kg"
type input "-"
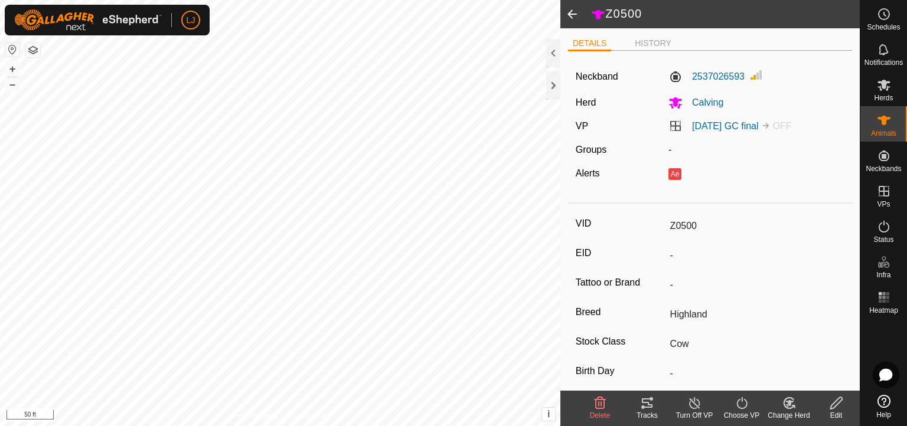
click at [597, 76] on label "Neckband" at bounding box center [597, 77] width 42 height 14
click at [734, 76] on label "2537026593" at bounding box center [706, 77] width 76 height 14
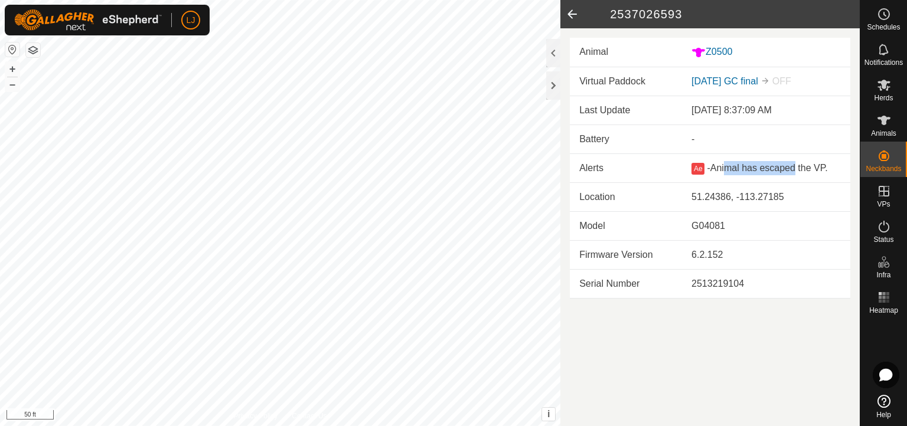
drag, startPoint x: 798, startPoint y: 170, endPoint x: 712, endPoint y: 181, distance: 86.2
click at [721, 168] on span "Animal has escaped the VP." at bounding box center [768, 168] width 117 height 10
drag, startPoint x: 717, startPoint y: 300, endPoint x: 701, endPoint y: 286, distance: 20.5
click at [717, 299] on article "2537026593 Animal Z0500 Virtual Paddock [DATE] GC final OFF Last Update [DATE] …" at bounding box center [709, 213] width 299 height 426
drag, startPoint x: 696, startPoint y: 282, endPoint x: 761, endPoint y: 284, distance: 65.5
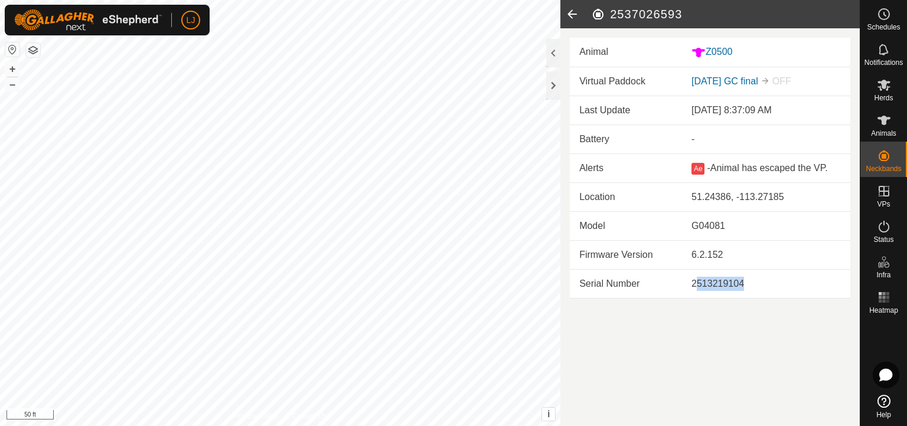
click at [758, 286] on div "2513219104" at bounding box center [765, 284] width 149 height 14
click at [764, 283] on div "2513219104" at bounding box center [765, 284] width 149 height 14
click at [750, 281] on div "2513219104" at bounding box center [765, 284] width 149 height 14
drag, startPoint x: 747, startPoint y: 283, endPoint x: 675, endPoint y: 280, distance: 72.1
click at [675, 280] on tr "Serial Number 2513219104" at bounding box center [710, 283] width 280 height 29
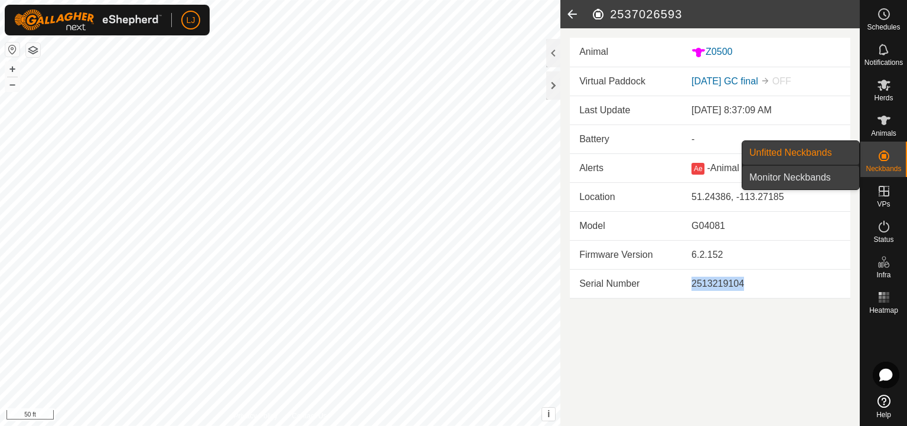
click at [784, 175] on link "Monitor Neckbands" at bounding box center [800, 178] width 117 height 24
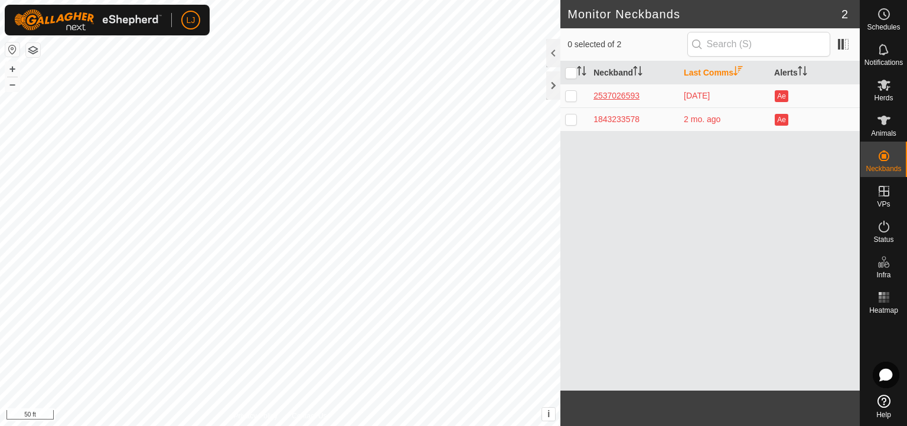
click at [619, 91] on div "2537026593" at bounding box center [633, 96] width 81 height 12
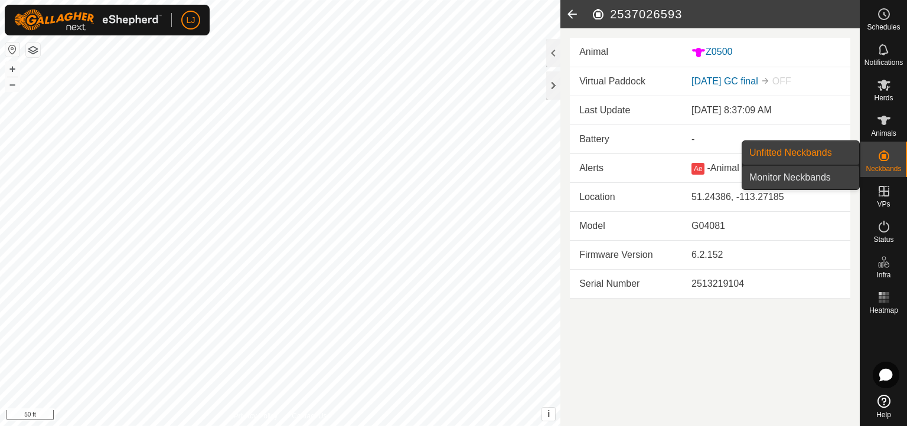
click at [805, 176] on link "Monitor Neckbands" at bounding box center [800, 178] width 117 height 24
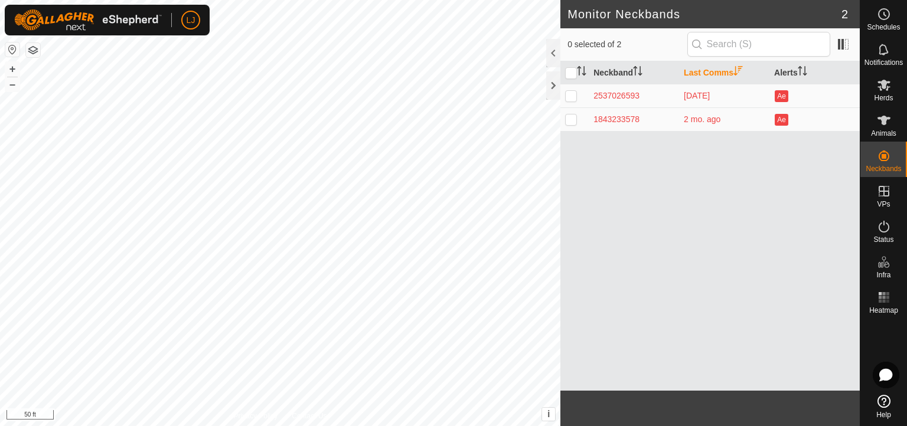
click at [574, 94] on p-checkbox at bounding box center [571, 95] width 12 height 9
click at [568, 94] on p-checkbox at bounding box center [571, 95] width 12 height 9
checkbox input "false"
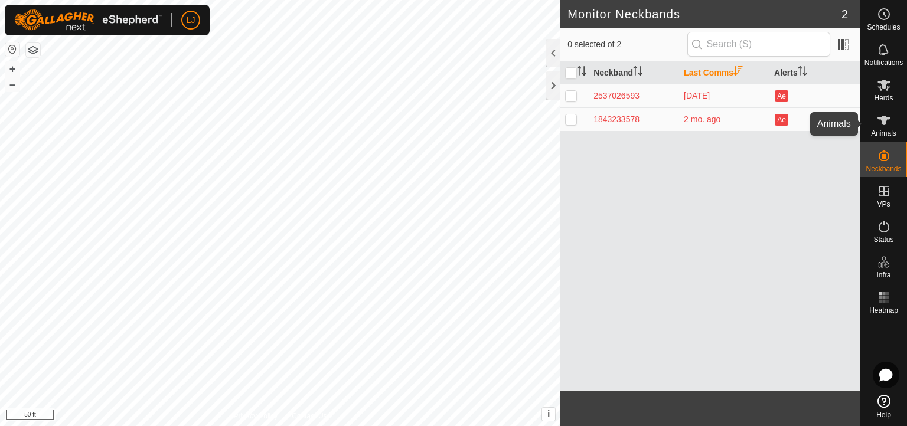
click at [805, 132] on span "Animals" at bounding box center [883, 133] width 25 height 7
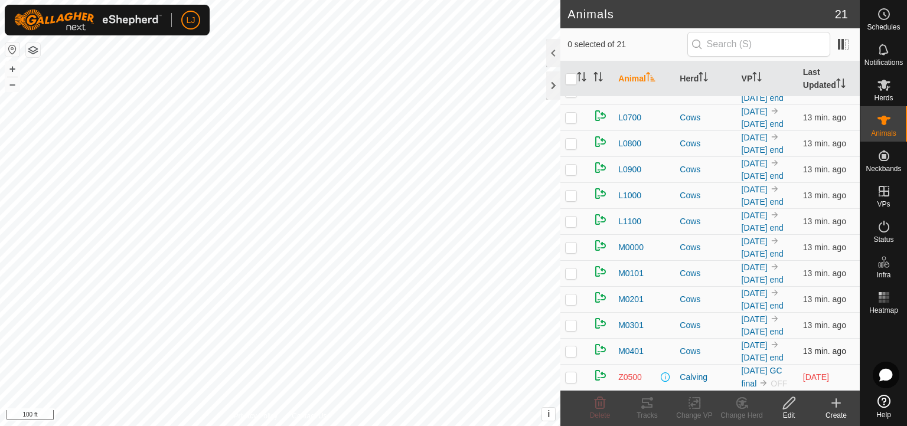
scroll to position [492, 0]
click at [579, 368] on td at bounding box center [574, 377] width 28 height 26
checkbox input "true"
click at [790, 378] on icon at bounding box center [789, 403] width 15 height 14
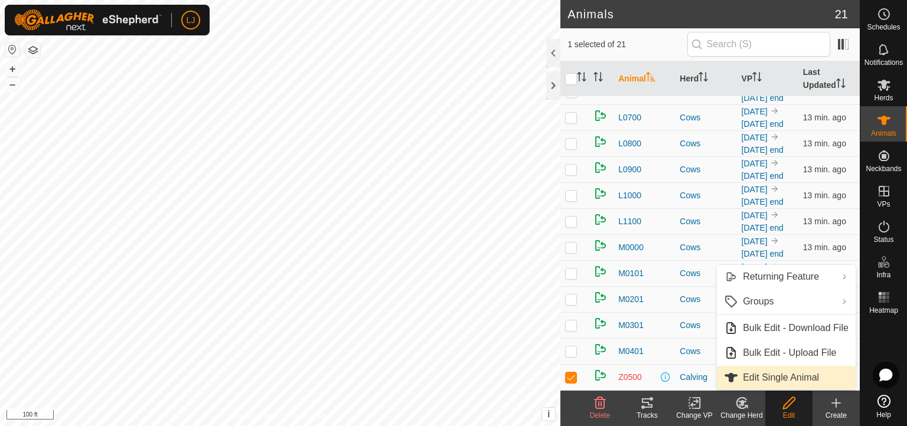
click at [793, 372] on link "Edit Single Animal" at bounding box center [786, 378] width 139 height 24
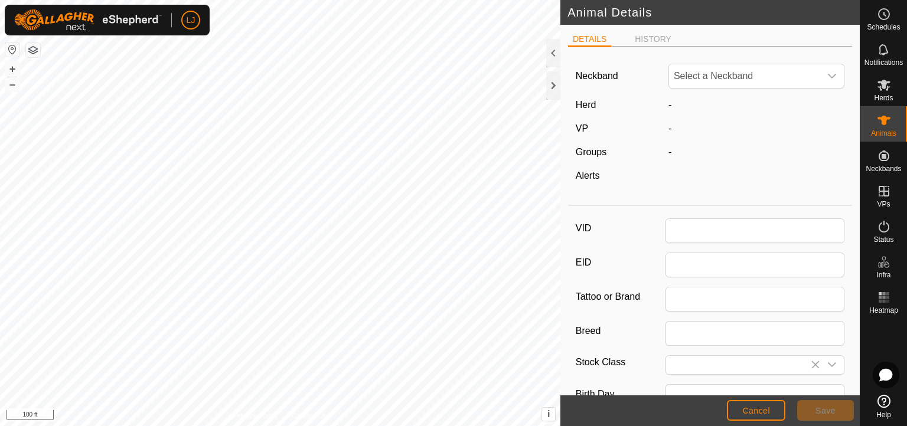
type input "Z0500"
type input "Highland"
type input "Cow"
type input "1"
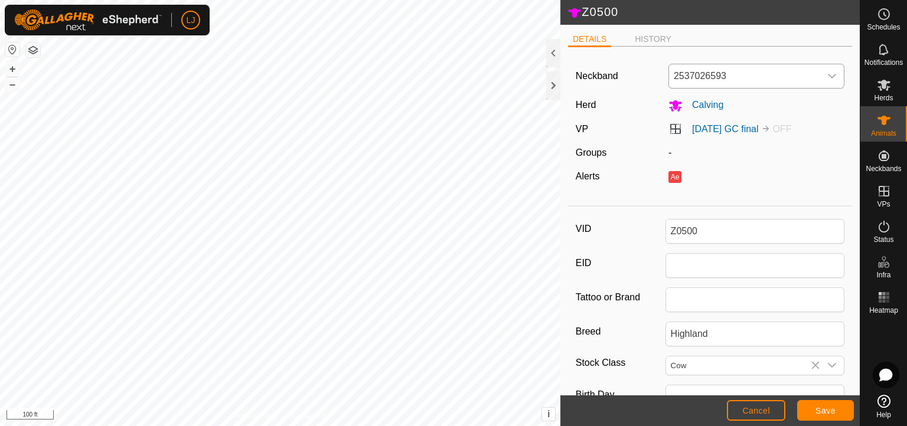
click at [756, 78] on span "2537026593" at bounding box center [744, 76] width 151 height 24
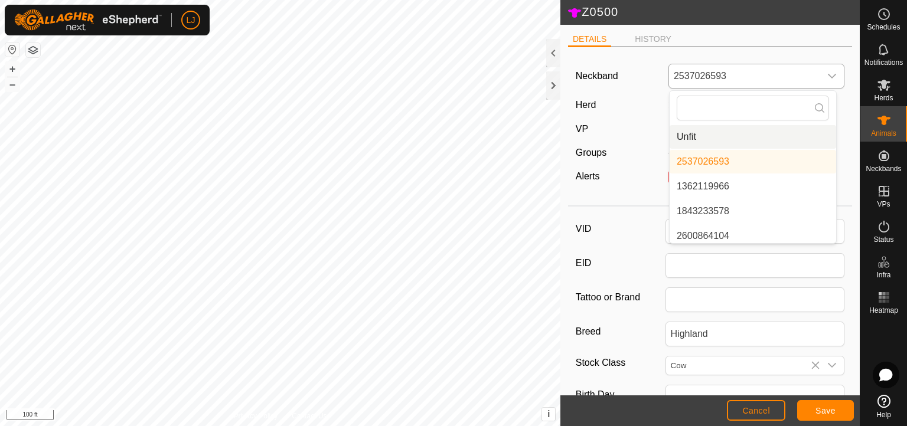
click at [756, 148] on li "Unfit" at bounding box center [752, 137] width 166 height 24
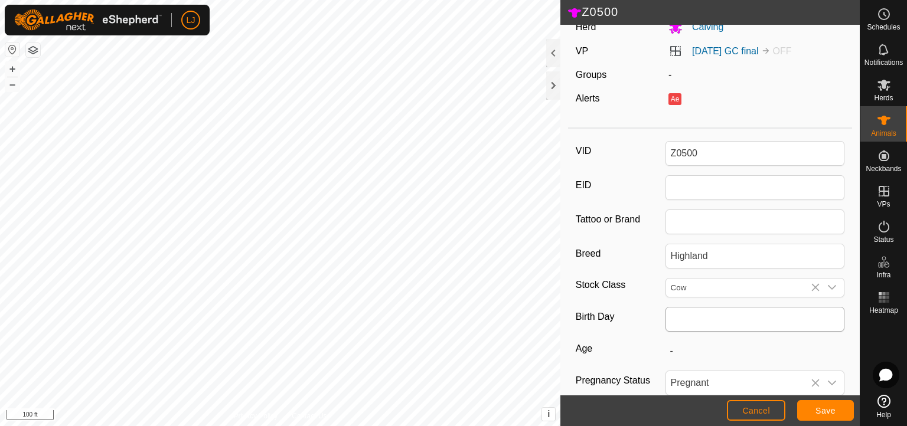
scroll to position [177, 0]
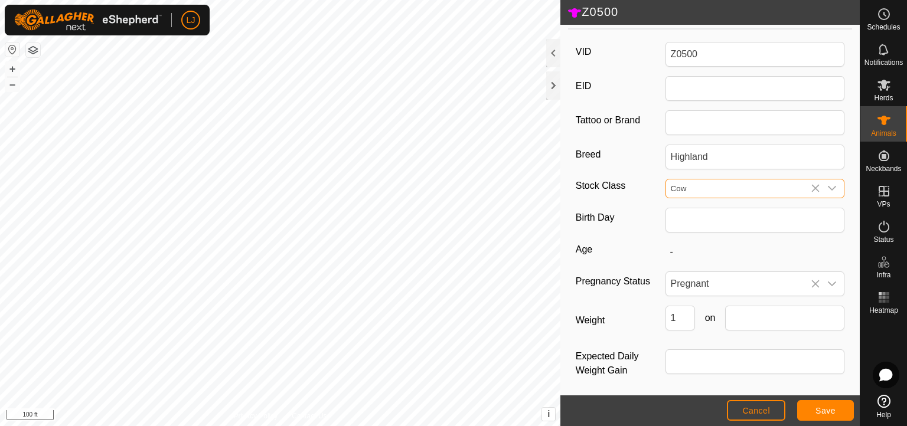
click at [742, 187] on input "Cow" at bounding box center [743, 188] width 155 height 18
click at [805, 187] on div "dropdown trigger" at bounding box center [832, 188] width 24 height 18
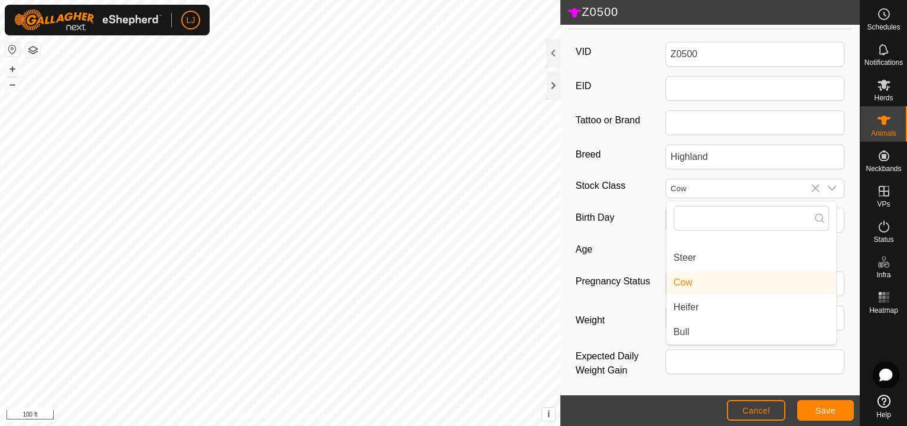
click at [598, 197] on div "Stock Class Cow Steer Cow Heifer Bull" at bounding box center [710, 188] width 269 height 19
click at [805, 284] on icon "dropdown trigger" at bounding box center [832, 284] width 8 height 5
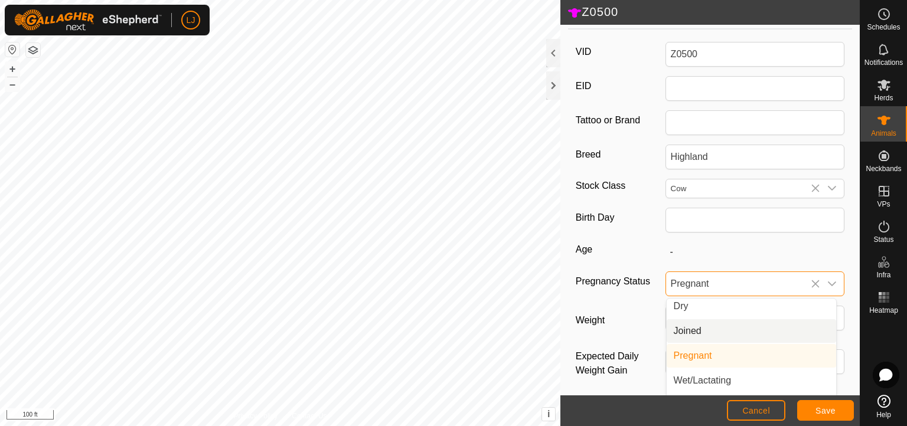
scroll to position [0, 0]
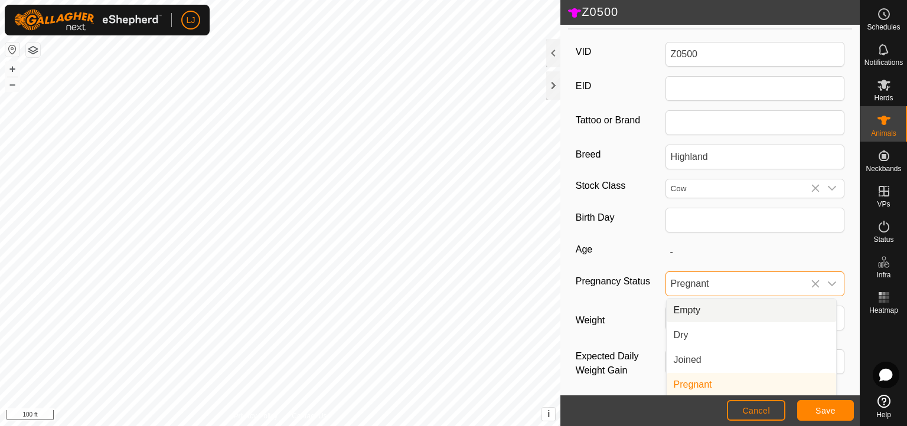
click at [748, 300] on li "Empty" at bounding box center [750, 311] width 169 height 24
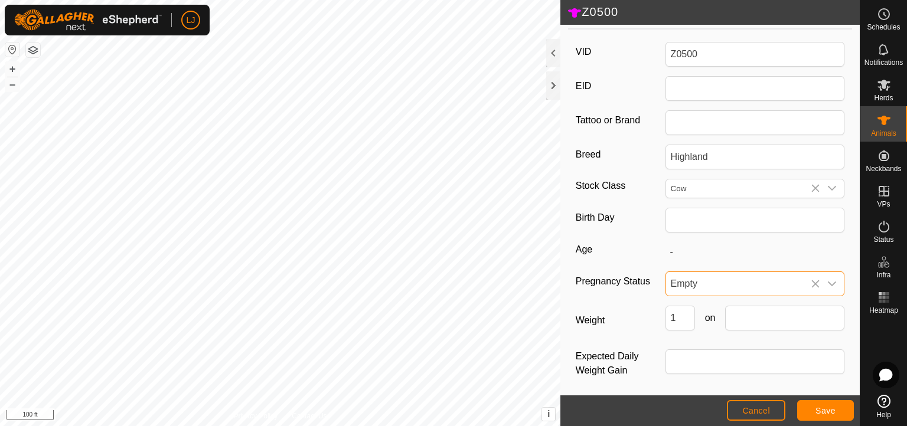
click at [597, 321] on label "Weight" at bounding box center [621, 321] width 90 height 30
click at [665, 321] on input "1" at bounding box center [680, 318] width 30 height 25
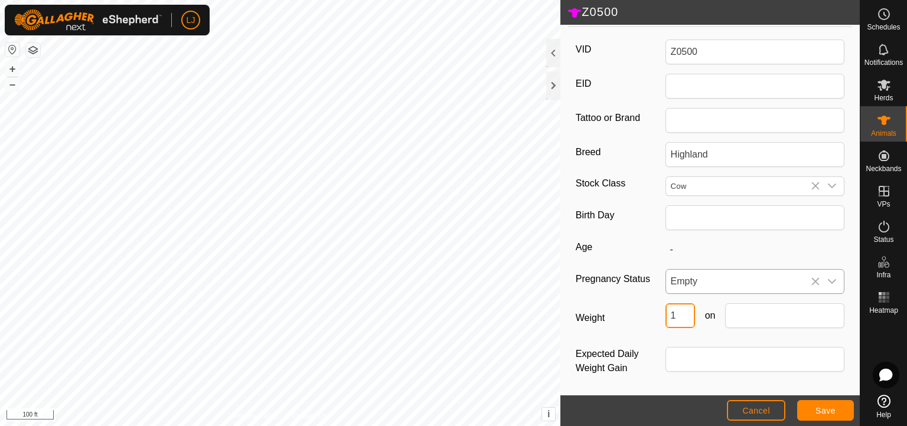
scroll to position [179, 0]
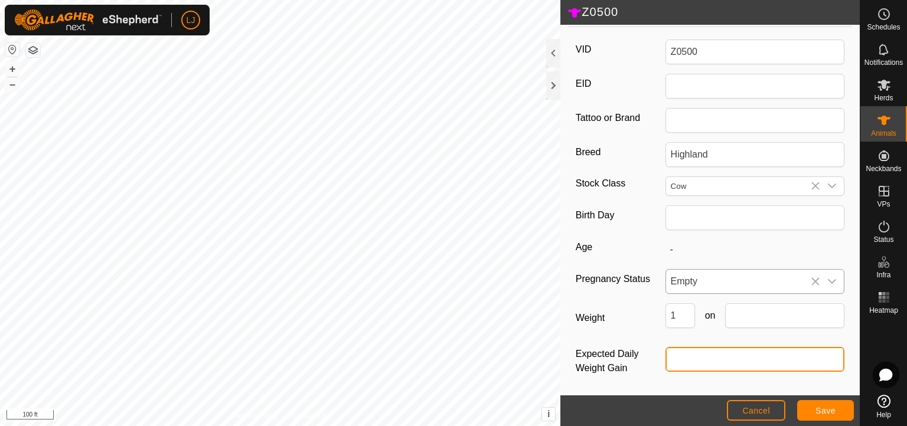
click at [699, 364] on input "Expected Daily Weight Gain" at bounding box center [754, 359] width 179 height 25
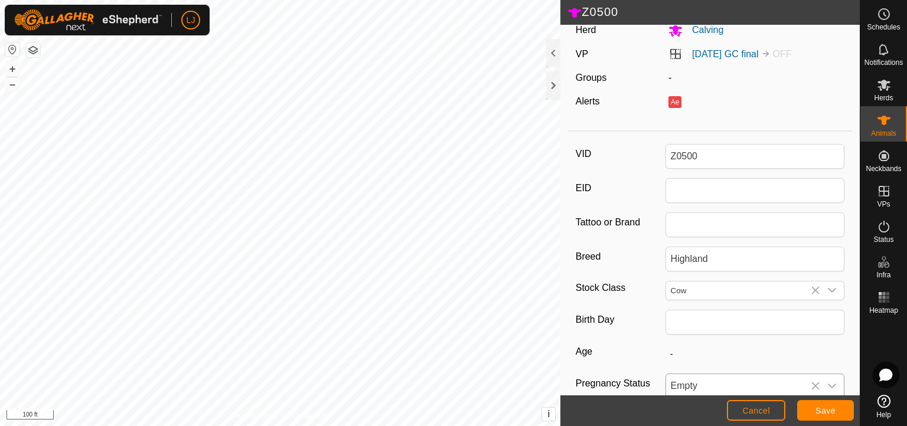
scroll to position [2, 0]
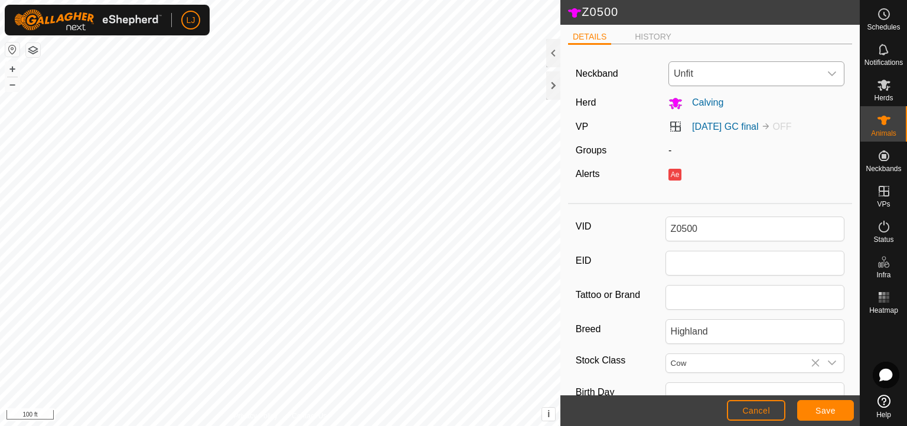
type input "0"
click at [805, 378] on span "Save" at bounding box center [825, 410] width 20 height 9
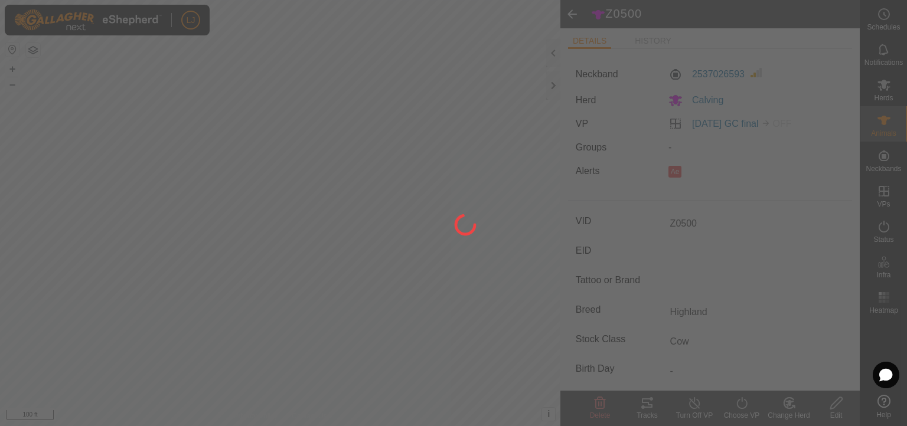
type input "-"
type input "-1 kg"
type input "-"
type input "1 kg"
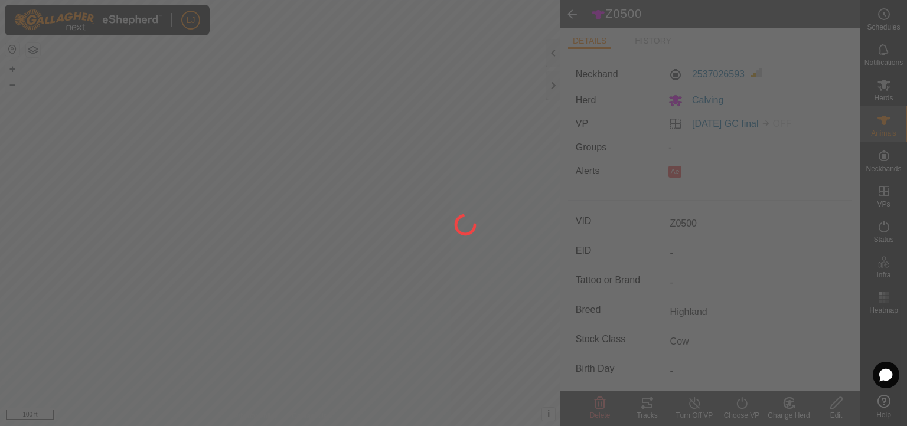
type input "Empty"
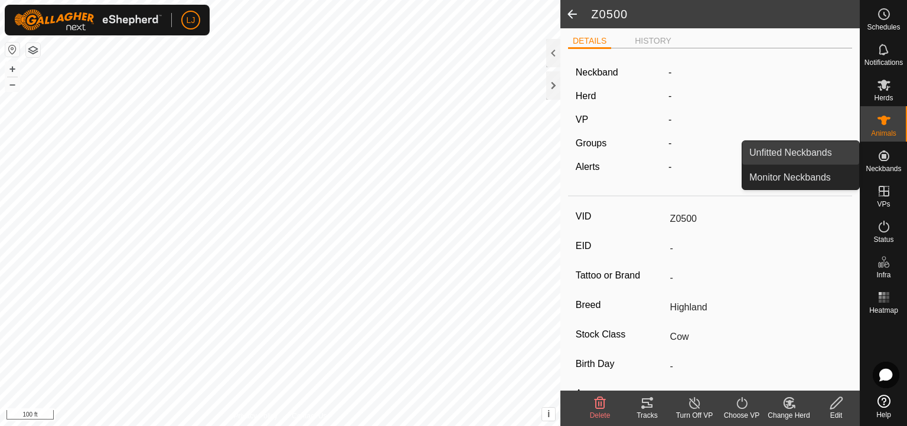
click at [804, 151] on link "Unfitted Neckbands" at bounding box center [800, 153] width 117 height 24
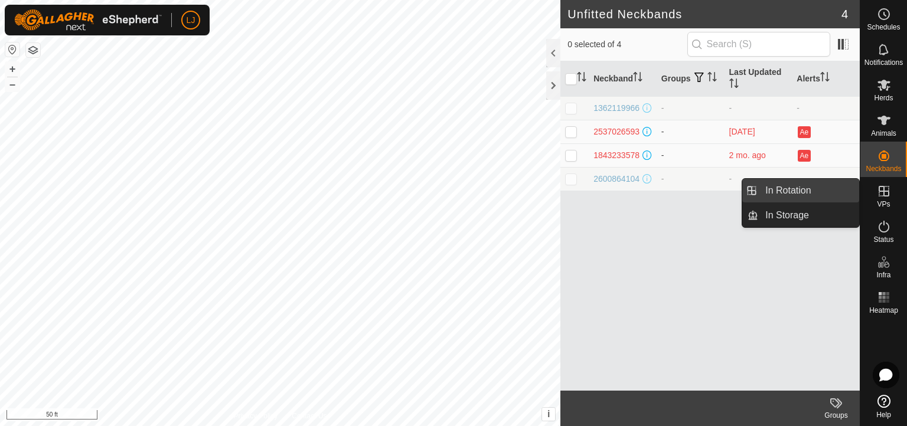
click at [805, 197] on link "In Rotation" at bounding box center [808, 191] width 101 height 24
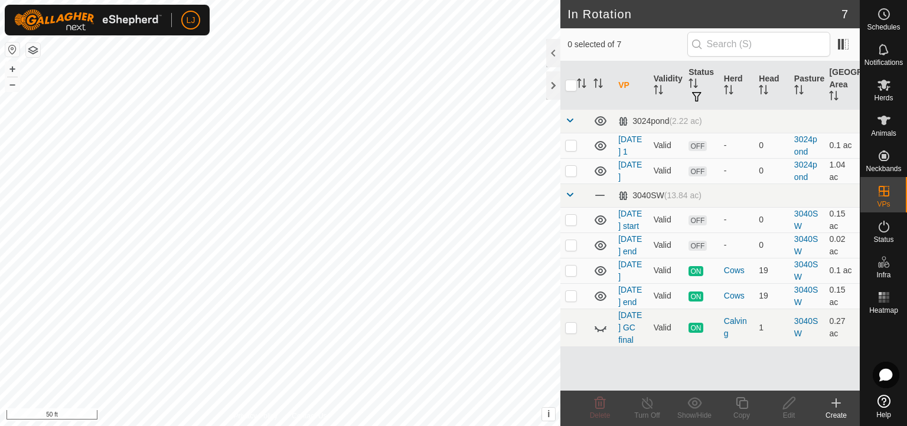
click at [805, 378] on icon at bounding box center [836, 403] width 0 height 8
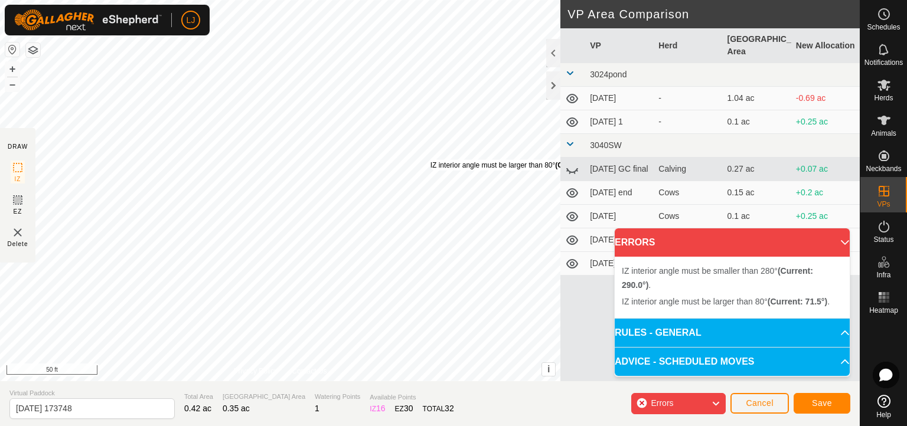
click at [430, 159] on div "IZ interior angle must be larger than 80° (Current: 71.5°) . + – ⇧ i This appli…" at bounding box center [280, 190] width 560 height 381
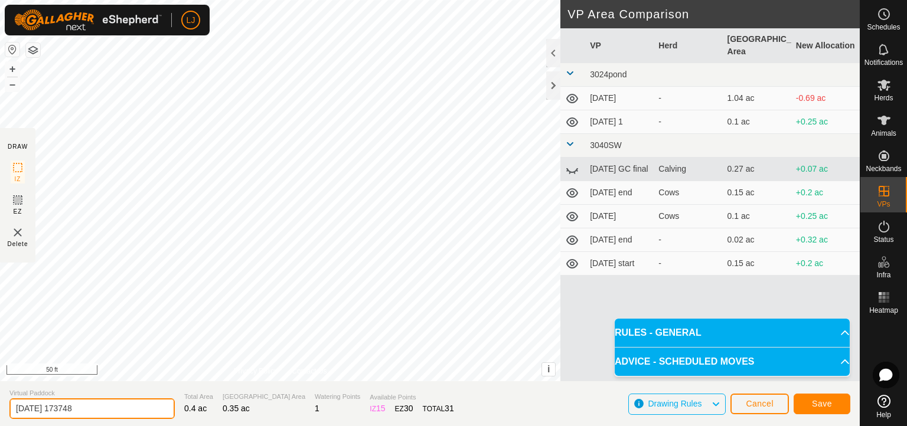
drag, startPoint x: 50, startPoint y: 406, endPoint x: 213, endPoint y: 409, distance: 162.9
click at [213, 378] on section "Virtual Paddock [DATE] 173748 Total Area 0.4 ac Grazing Area 0.35 ac Watering P…" at bounding box center [429, 403] width 859 height 45
type input "[DATE] 4"
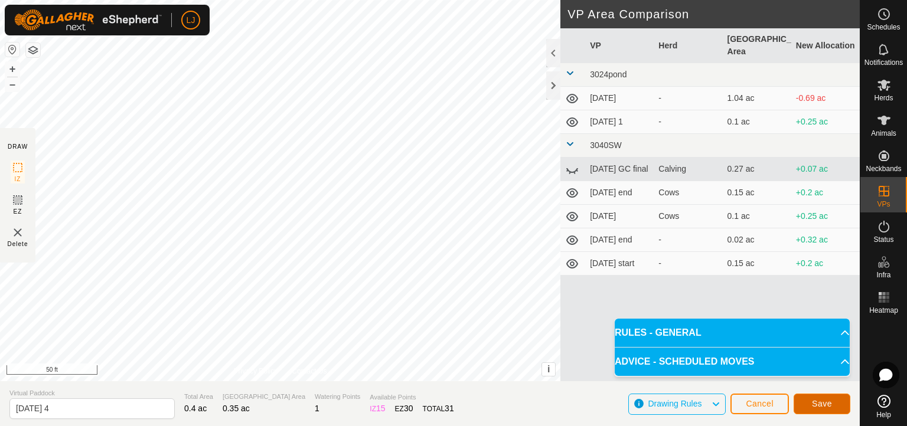
click at [805, 378] on span "Save" at bounding box center [822, 403] width 20 height 9
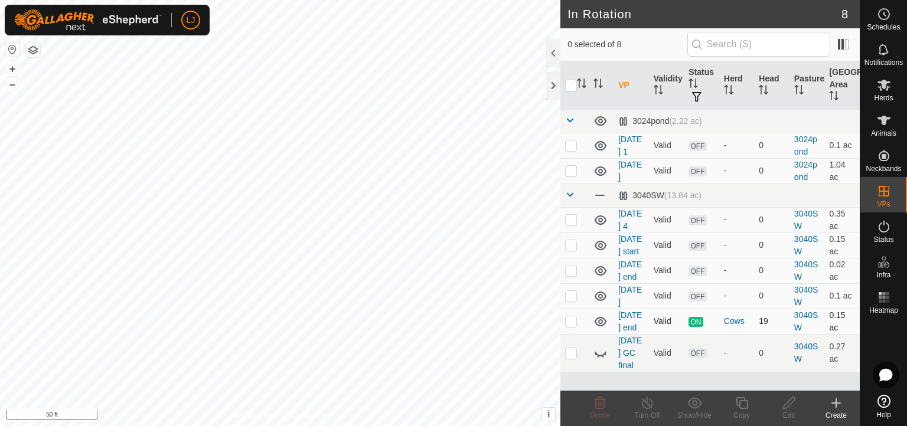
scroll to position [54, 0]
click at [569, 215] on p-checkbox at bounding box center [571, 219] width 12 height 9
checkbox input "true"
click at [745, 378] on icon at bounding box center [741, 403] width 15 height 14
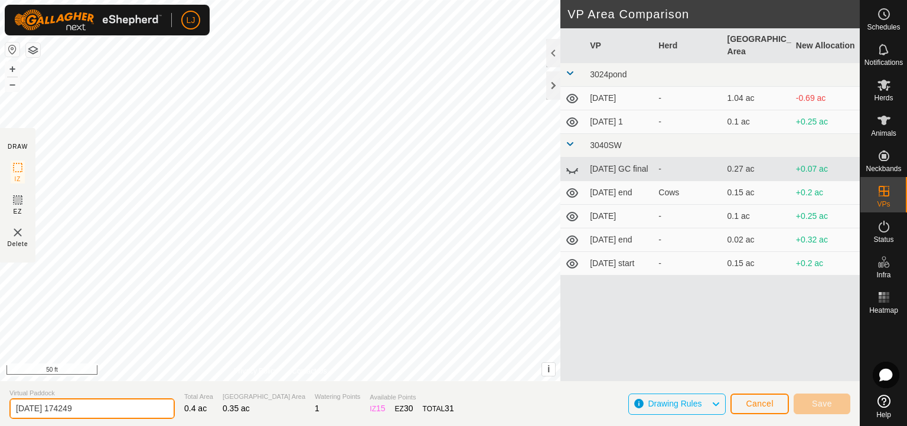
drag, startPoint x: 50, startPoint y: 405, endPoint x: 227, endPoint y: 411, distance: 177.2
click at [227, 378] on section "Virtual Paddock [DATE] 174249 Total Area 0.4 ac Grazing Area 0.35 ac Watering P…" at bounding box center [429, 403] width 859 height 45
type input "[DATE] 3"
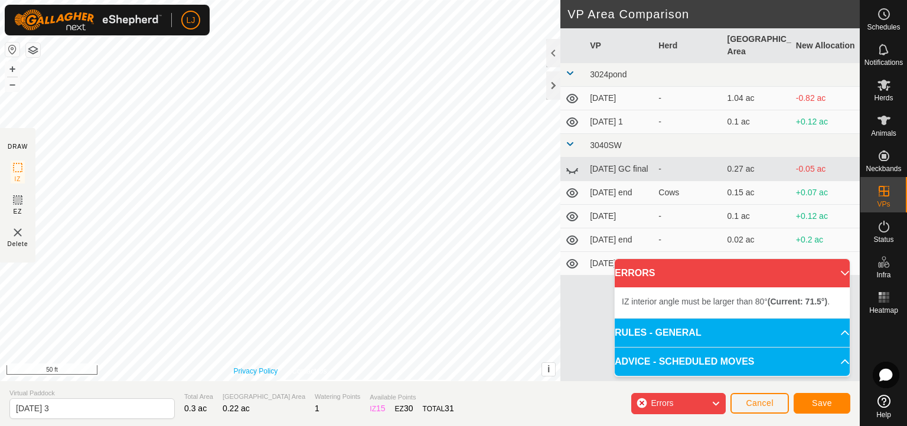
click at [269, 373] on link "Privacy Policy" at bounding box center [256, 371] width 44 height 11
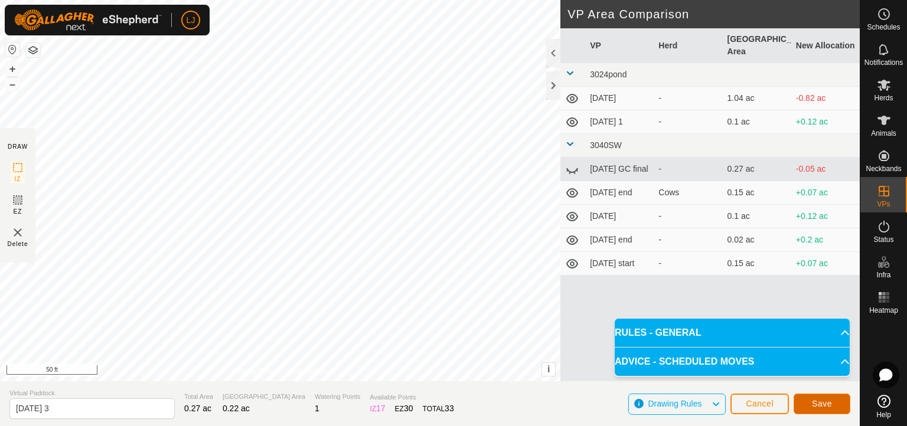
click at [801, 378] on button "Save" at bounding box center [821, 404] width 57 height 21
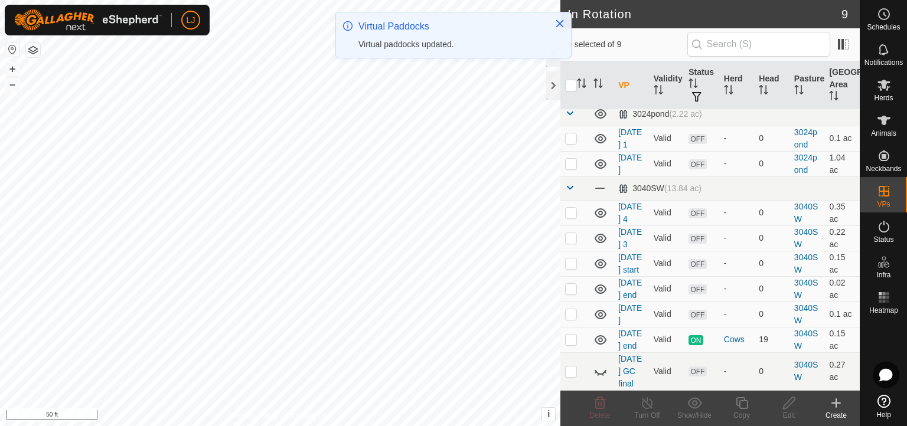
scroll to position [92, 0]
click at [570, 233] on p-checkbox at bounding box center [571, 237] width 12 height 9
checkbox input "true"
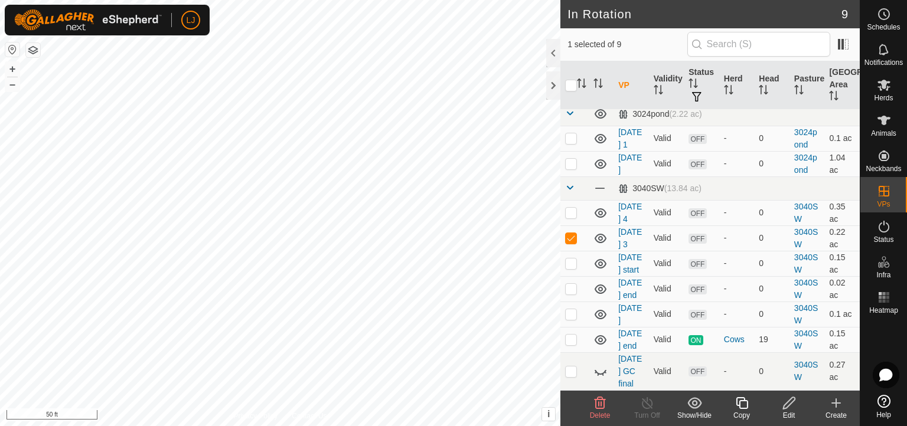
click at [751, 378] on div "Copy" at bounding box center [741, 415] width 47 height 11
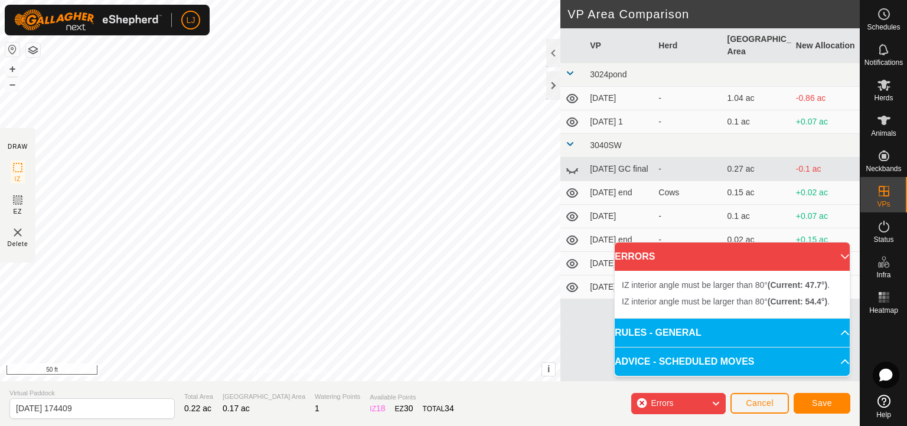
click at [157, 133] on div "IZ interior angle must be larger than 80° (Current: 54.4°) . + – ⇧ i This appli…" at bounding box center [280, 190] width 560 height 381
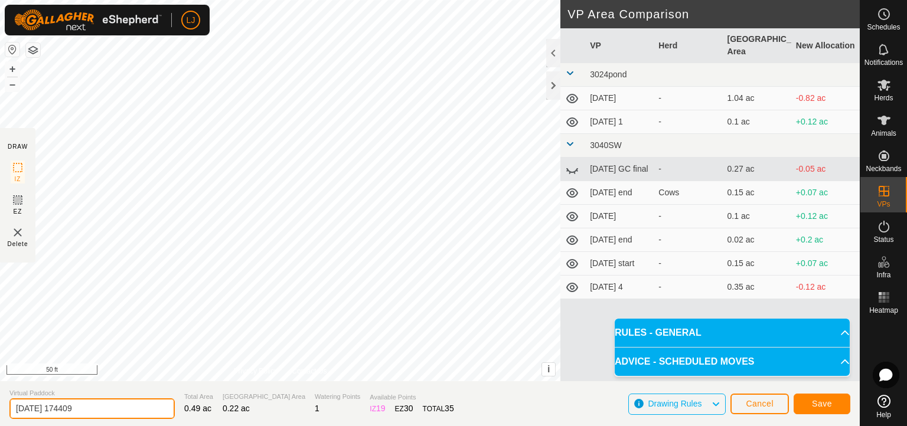
drag, startPoint x: 53, startPoint y: 406, endPoint x: 316, endPoint y: 413, distance: 263.4
click at [311, 378] on section "Virtual Paddock [DATE] 174409 Total Area 0.49 ac Grazing Area 0.22 ac Watering …" at bounding box center [429, 403] width 859 height 45
type input "[DATE] 2"
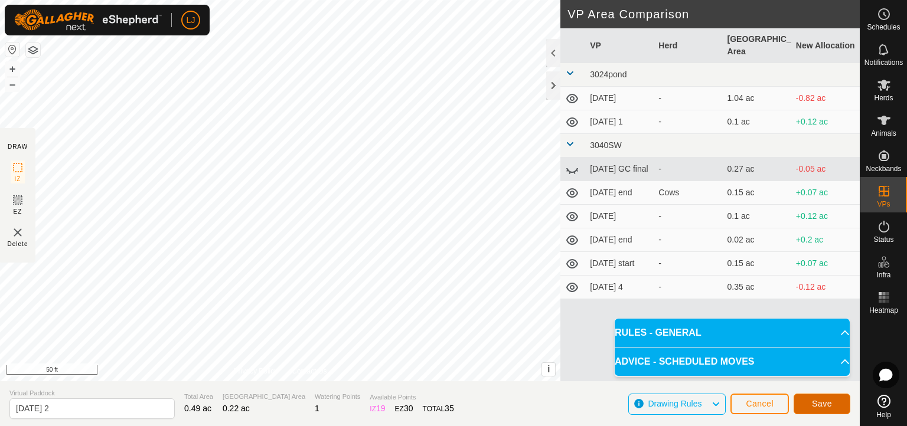
click at [805, 378] on span "Save" at bounding box center [822, 403] width 20 height 9
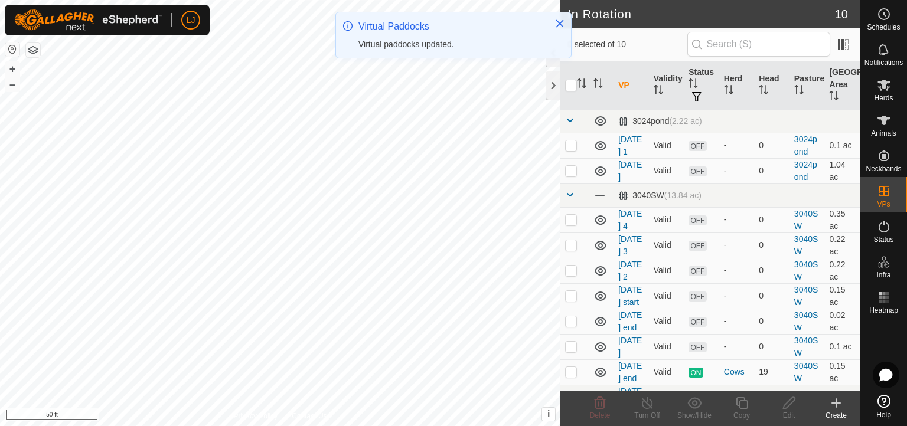
click at [570, 275] on p-checkbox at bounding box center [571, 270] width 12 height 9
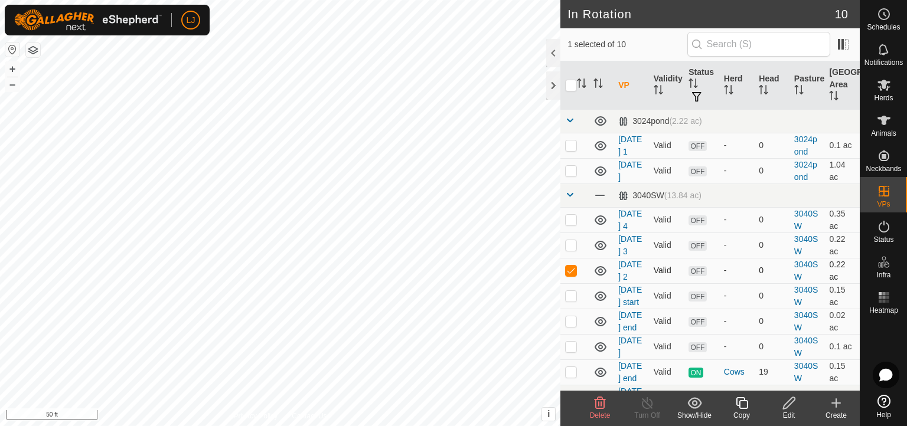
click at [571, 275] on p-checkbox at bounding box center [571, 270] width 12 height 9
checkbox input "true"
click at [743, 378] on icon at bounding box center [741, 403] width 12 height 12
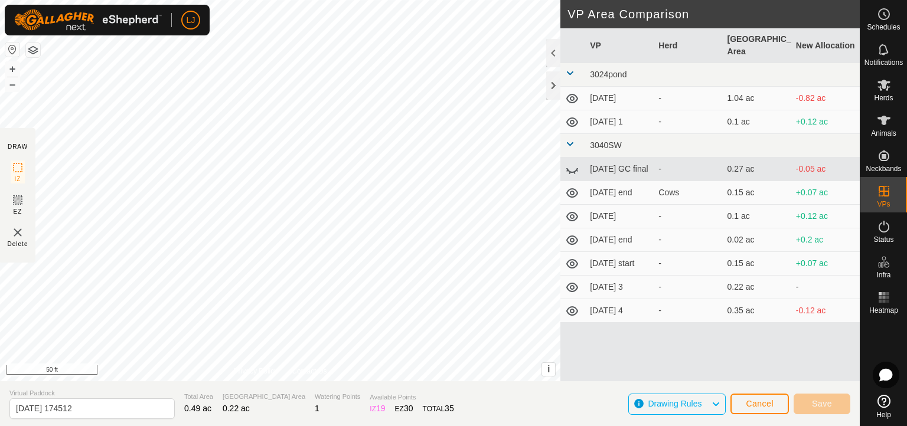
click at [444, 378] on div "DRAW IZ EZ Delete Privacy Policy Contact Us + – ⇧ i This application includes H…" at bounding box center [429, 213] width 859 height 426
click at [764, 378] on button "Cancel" at bounding box center [759, 404] width 58 height 21
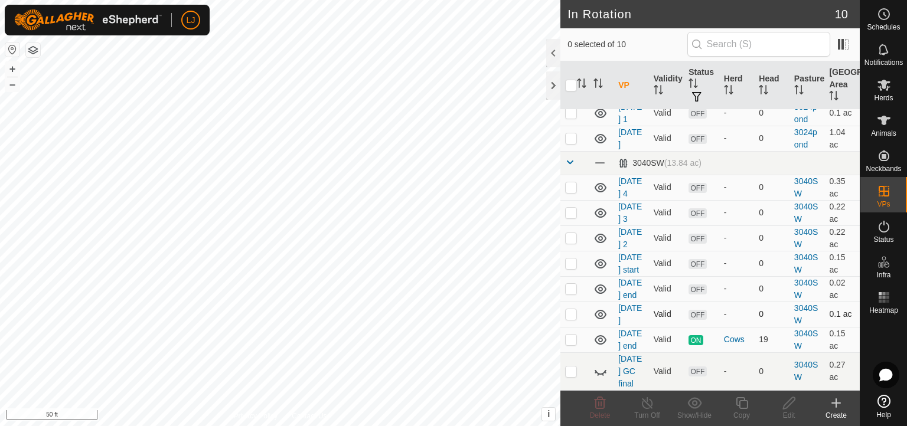
scroll to position [89, 0]
click at [570, 293] on p-checkbox at bounding box center [571, 288] width 12 height 9
checkbox input "true"
click at [740, 378] on div "Copy" at bounding box center [741, 415] width 47 height 11
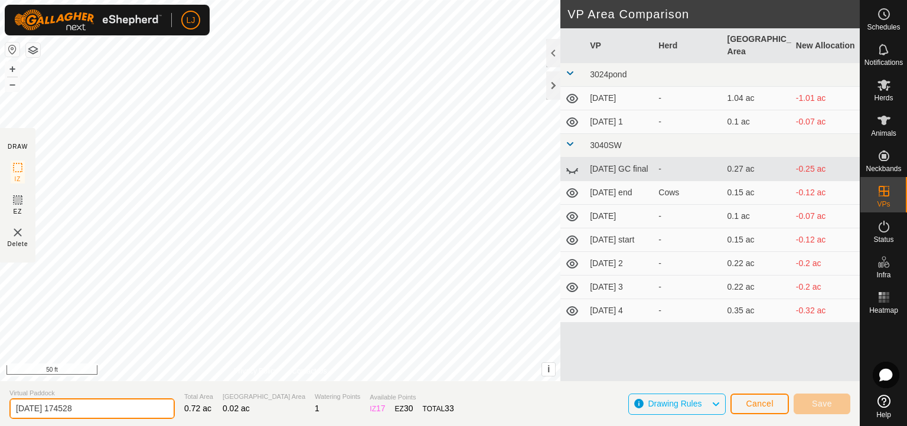
drag, startPoint x: 57, startPoint y: 406, endPoint x: 271, endPoint y: 400, distance: 214.3
click at [250, 378] on section "Virtual Paddock [DATE] 174528 Total Area 0.72 ac Grazing Area 0.02 ac Watering …" at bounding box center [429, 403] width 859 height 45
type input "[DATE] 1"
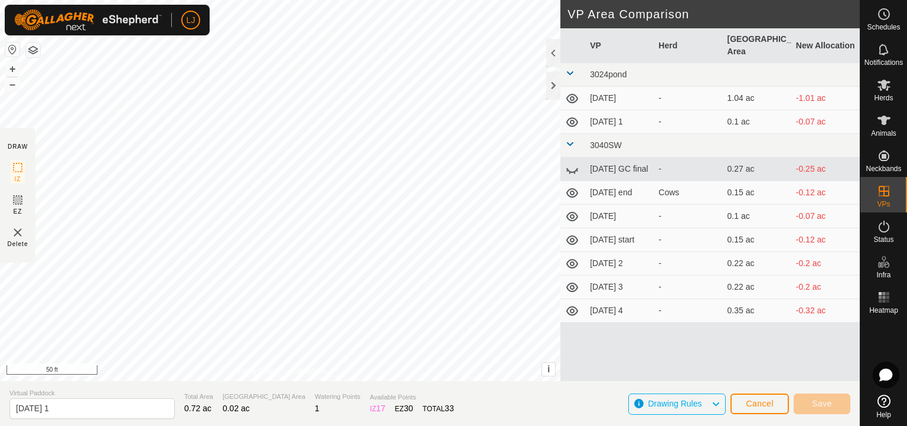
click at [158, 378] on div "DRAW IZ EZ Delete Privacy Policy Contact Us + – ⇧ i This application includes H…" at bounding box center [429, 213] width 859 height 426
click at [233, 0] on html "LJ Schedules Notifications Herds Animals Neckbands VPs Status Infra Heatmap Hel…" at bounding box center [453, 213] width 907 height 426
click at [805, 378] on button "Save" at bounding box center [821, 404] width 57 height 21
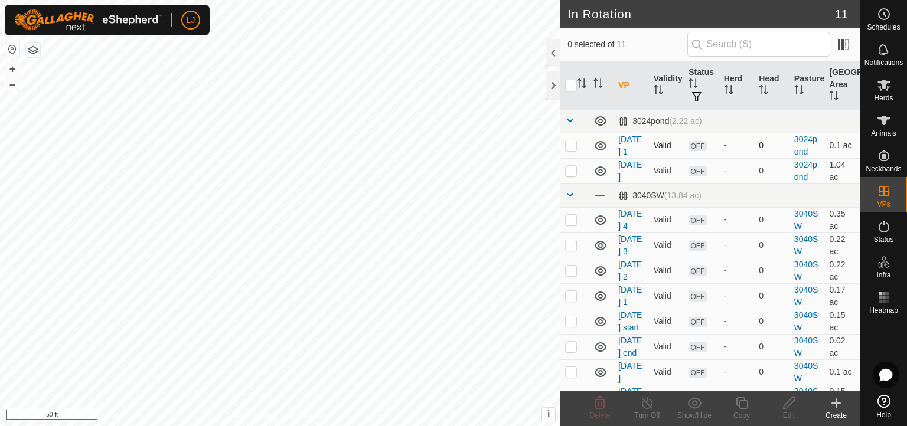
click at [600, 148] on icon at bounding box center [600, 146] width 14 height 14
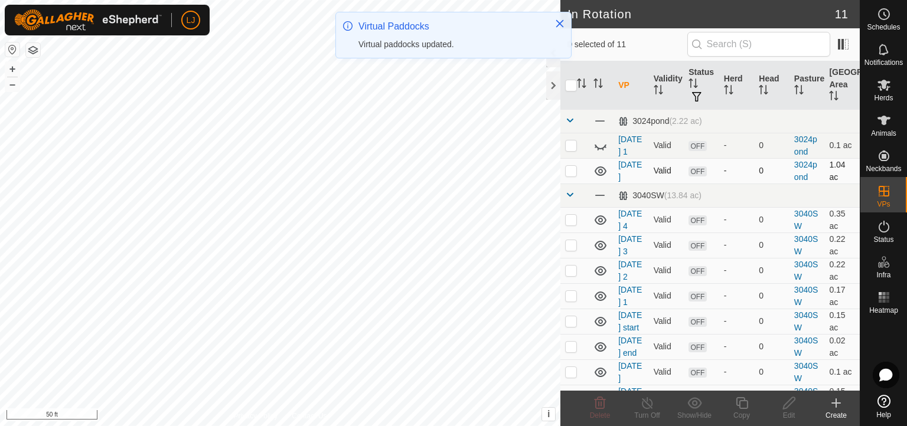
click at [601, 178] on icon at bounding box center [600, 171] width 14 height 14
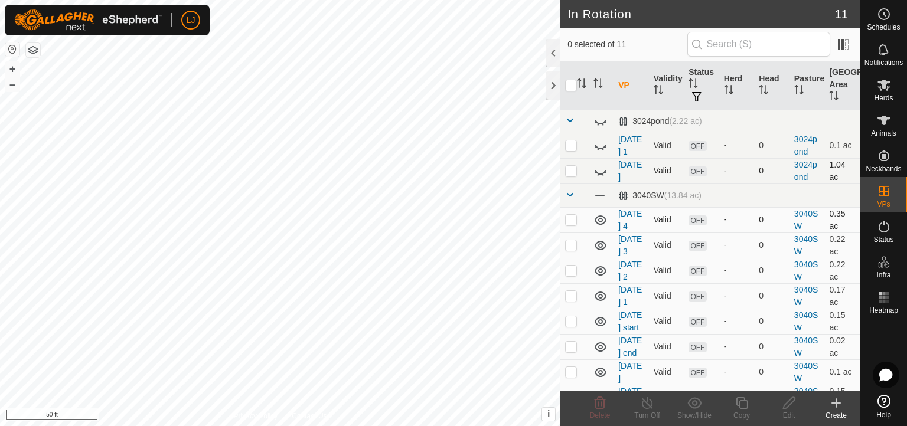
drag, startPoint x: 694, startPoint y: 322, endPoint x: 671, endPoint y: 248, distance: 77.5
click at [671, 248] on tbody "3024pond (2.22 ac) [DATE] 1 Valid OFF - 0 3024pond 0.1 ac [DATE] Valid OFF - 0 …" at bounding box center [709, 278] width 299 height 339
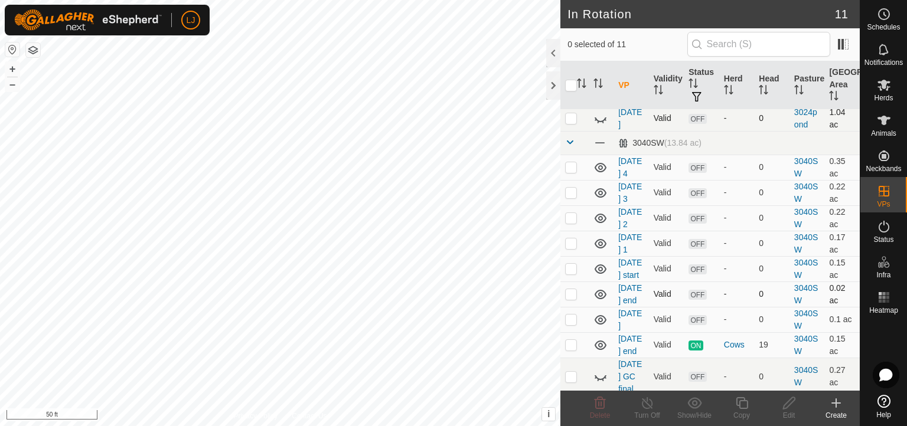
scroll to position [89, 0]
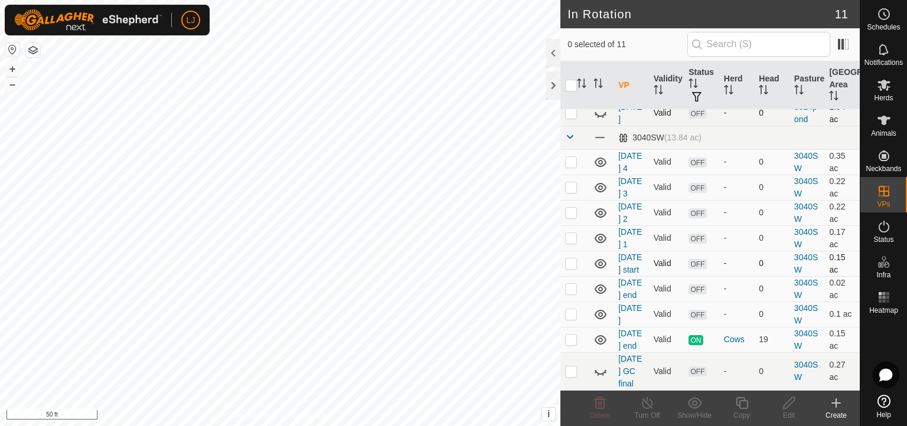
click at [603, 269] on icon at bounding box center [600, 263] width 12 height 9
click at [601, 294] on icon at bounding box center [600, 289] width 12 height 9
click at [597, 308] on icon at bounding box center [600, 315] width 14 height 14
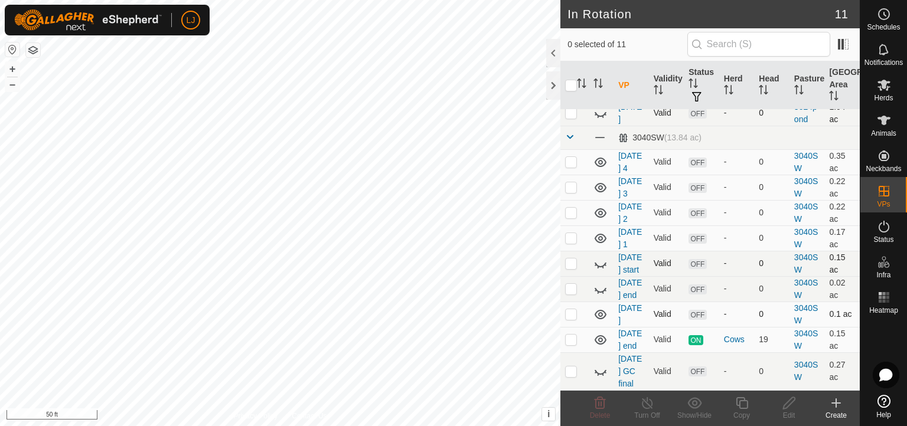
click at [597, 308] on icon at bounding box center [600, 315] width 14 height 14
click at [601, 333] on icon at bounding box center [600, 340] width 14 height 14
click at [569, 367] on p-checkbox at bounding box center [571, 371] width 12 height 9
click at [597, 378] on icon at bounding box center [600, 403] width 14 height 14
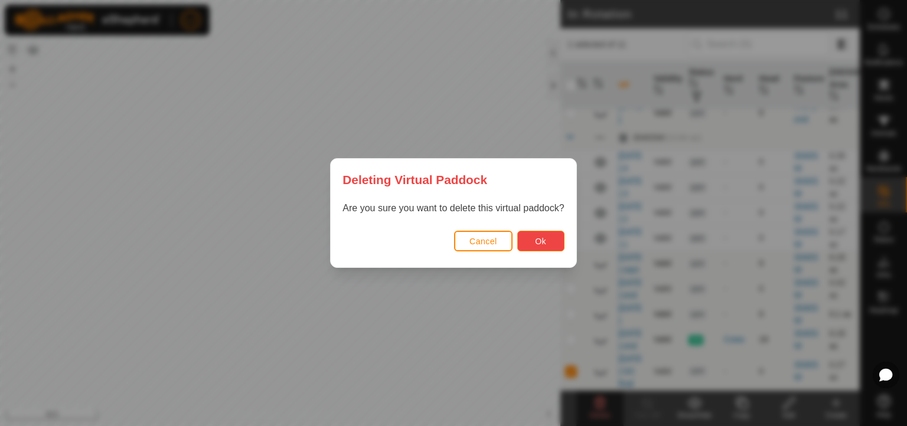
click at [537, 241] on span "Ok" at bounding box center [540, 241] width 11 height 9
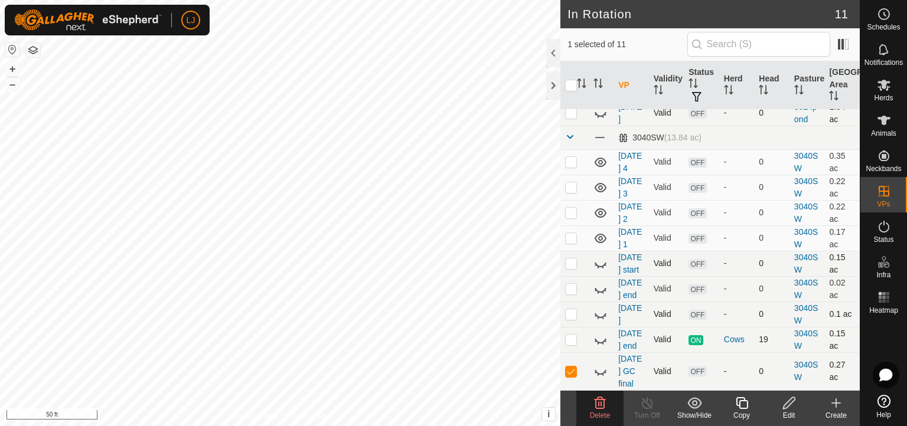
click at [570, 367] on p-checkbox at bounding box center [571, 371] width 12 height 9
checkbox input "false"
click at [576, 217] on p-checkbox at bounding box center [571, 212] width 12 height 9
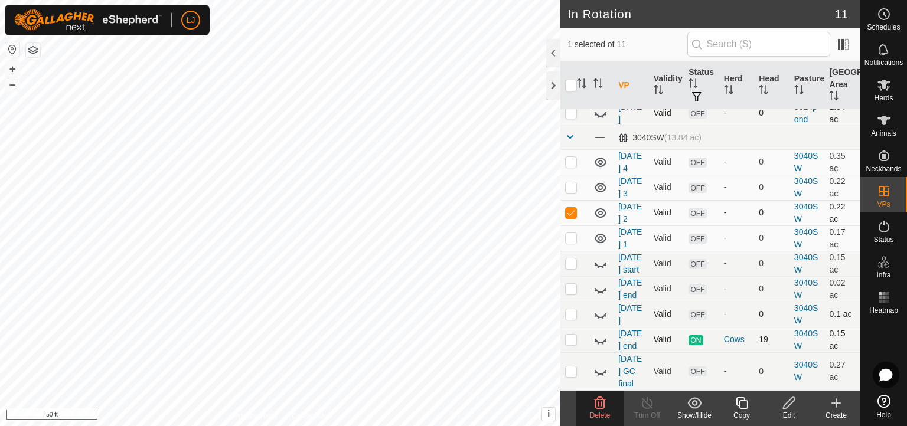
checkbox input "false"
click at [573, 243] on p-checkbox at bounding box center [571, 237] width 12 height 9
checkbox input "false"
click at [568, 217] on p-checkbox at bounding box center [571, 212] width 12 height 9
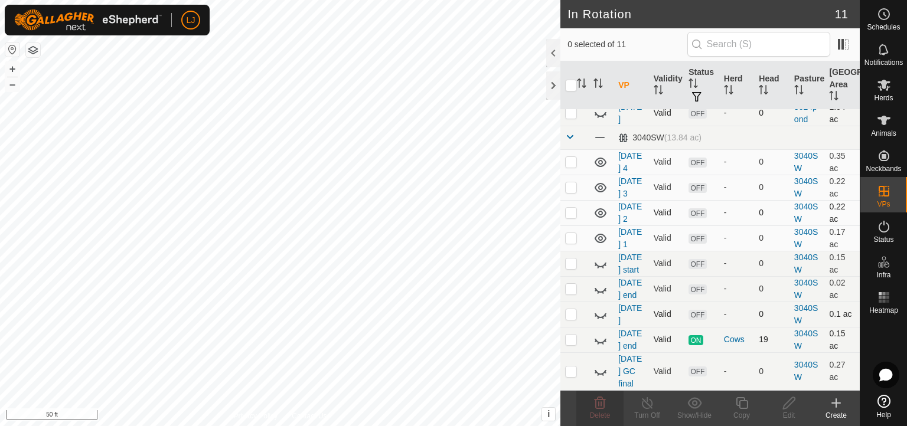
checkbox input "true"
click at [569, 243] on p-checkbox at bounding box center [571, 237] width 12 height 9
checkbox input "true"
click at [573, 217] on p-checkbox at bounding box center [571, 212] width 12 height 9
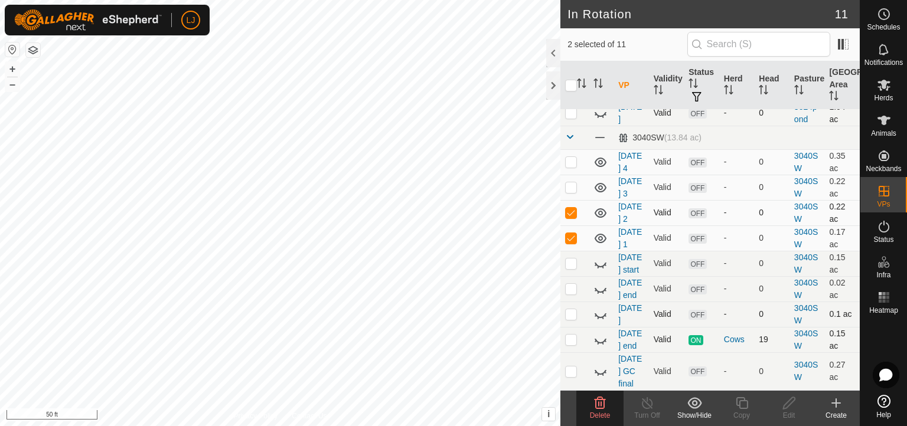
click at [573, 217] on p-checkbox at bounding box center [571, 212] width 12 height 9
click at [571, 225] on td at bounding box center [574, 212] width 28 height 25
click at [571, 217] on p-checkbox at bounding box center [571, 212] width 12 height 9
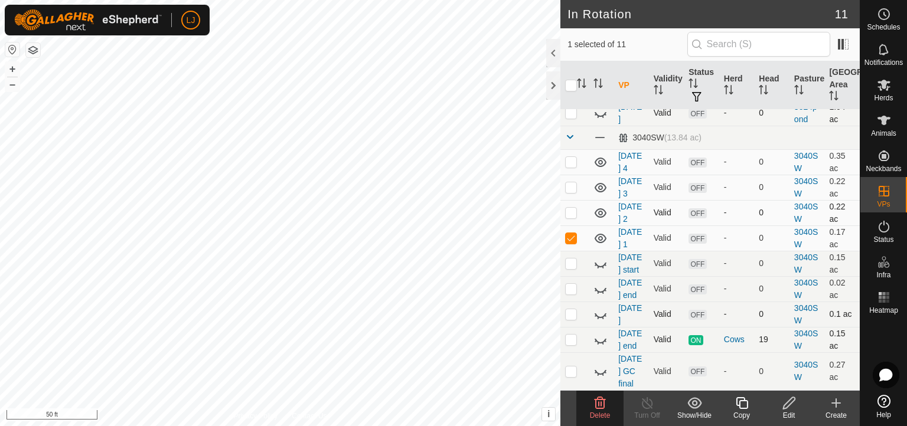
click at [571, 217] on p-checkbox at bounding box center [571, 212] width 12 height 9
checkbox input "false"
click at [572, 293] on p-checkbox at bounding box center [571, 288] width 12 height 9
click at [573, 293] on p-checkbox at bounding box center [571, 288] width 12 height 9
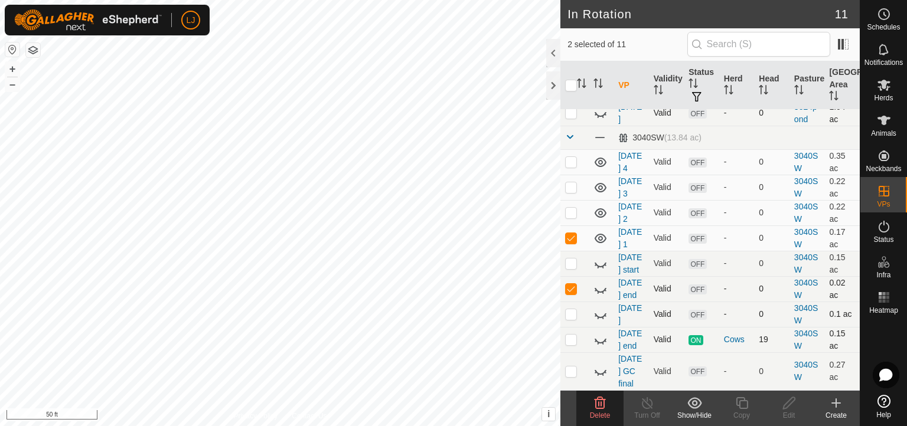
checkbox input "false"
click at [789, 378] on div "Edit" at bounding box center [788, 415] width 47 height 11
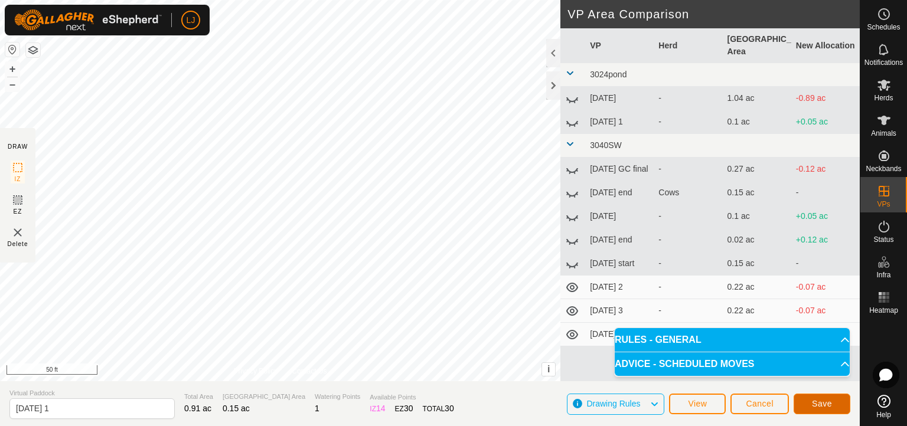
click at [805, 378] on span "Save" at bounding box center [822, 403] width 20 height 9
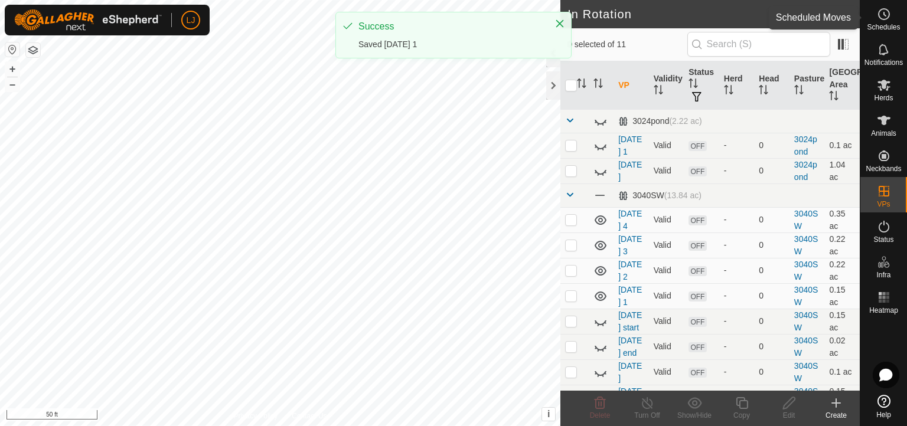
click at [805, 19] on es-schedule-vp-svg-icon at bounding box center [883, 14] width 21 height 19
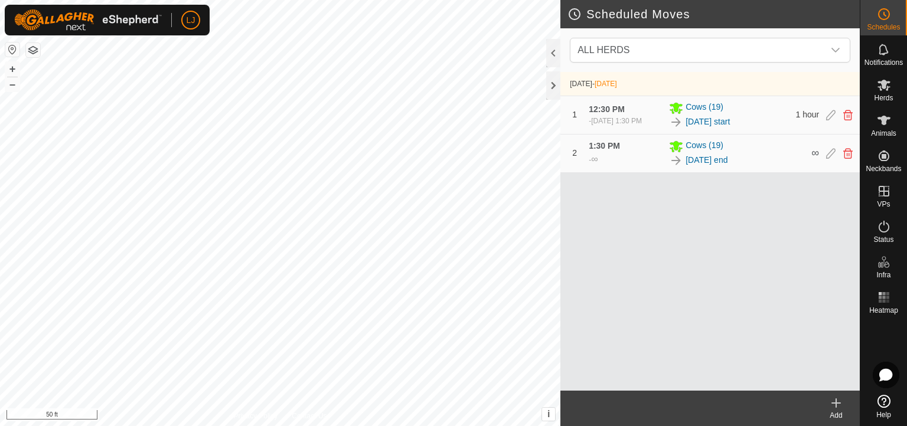
click at [805, 378] on icon at bounding box center [836, 403] width 14 height 14
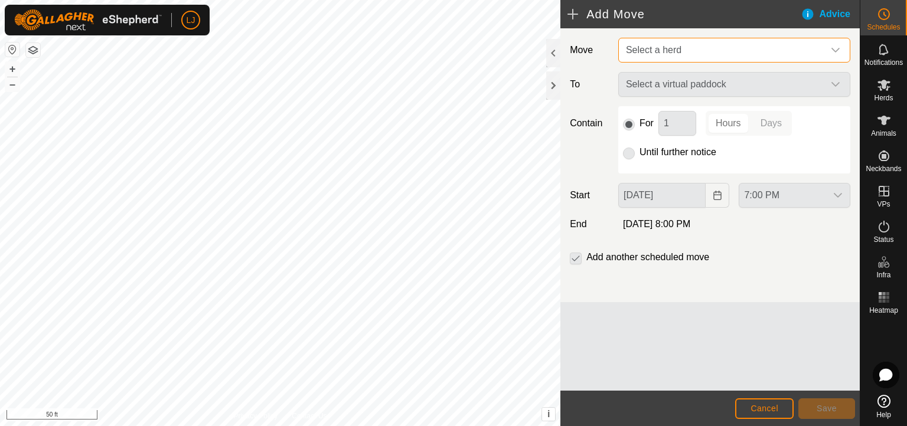
click at [683, 51] on span "Select a herd" at bounding box center [722, 50] width 202 height 24
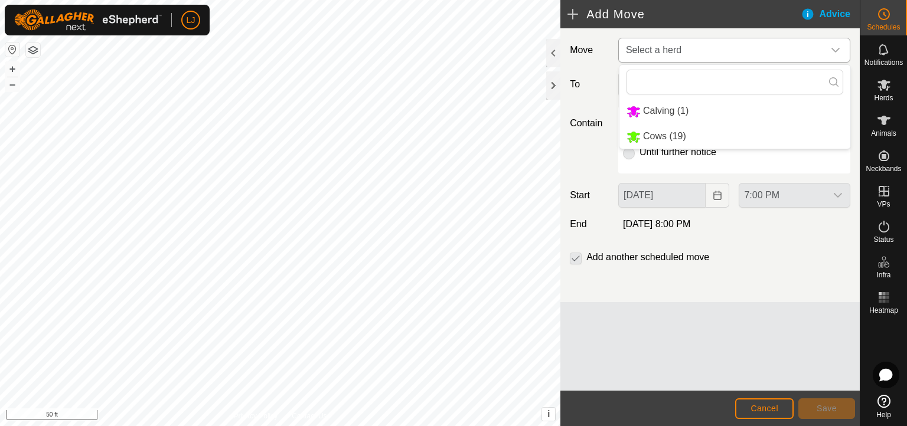
click at [711, 138] on li "Cows (19)" at bounding box center [734, 137] width 231 height 24
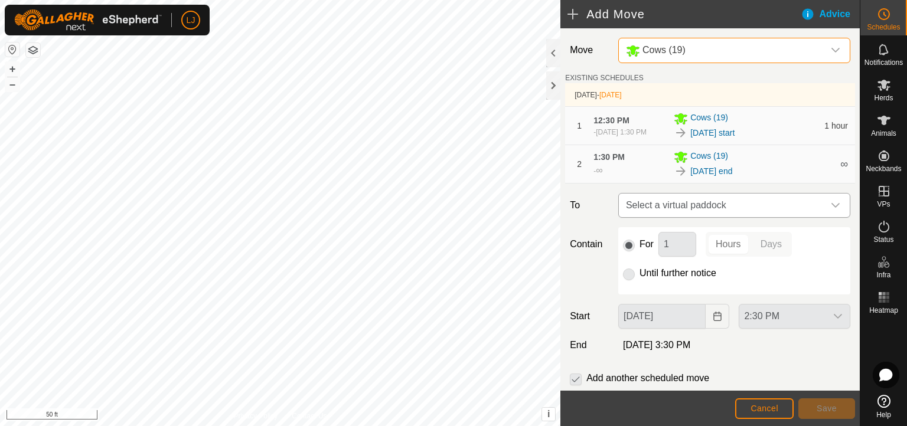
click at [704, 212] on span "Select a virtual paddock" at bounding box center [722, 206] width 202 height 24
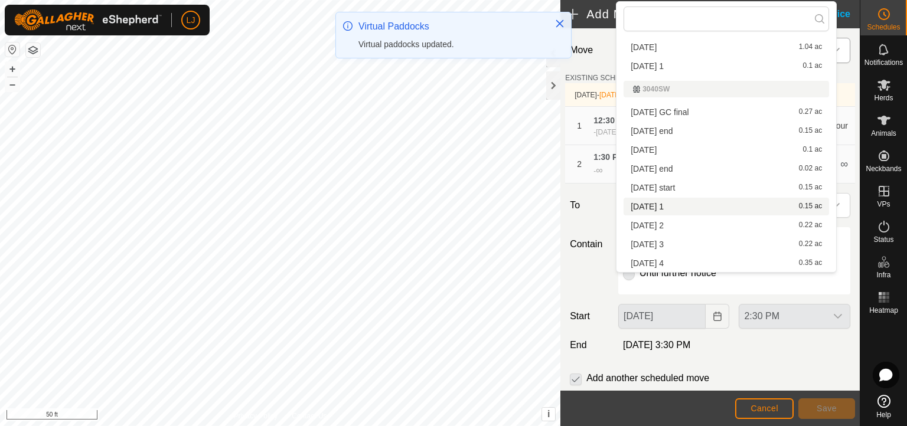
scroll to position [25, 0]
click at [710, 203] on li "[DATE] 1 0.15 ac" at bounding box center [725, 207] width 205 height 18
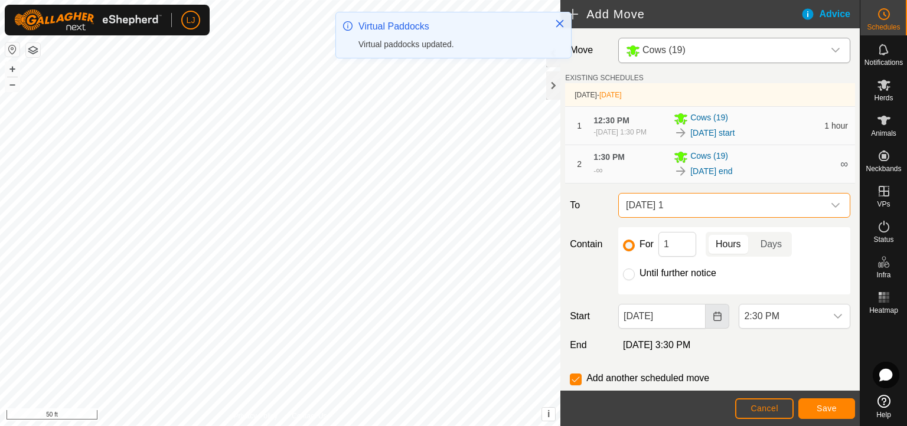
click at [715, 316] on button "Choose Date" at bounding box center [717, 316] width 24 height 25
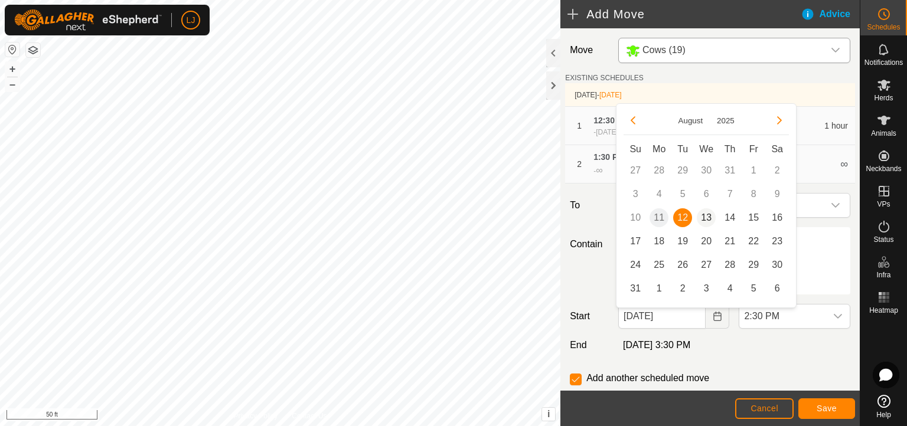
click at [706, 214] on span "13" at bounding box center [706, 217] width 19 height 19
type input "[DATE]"
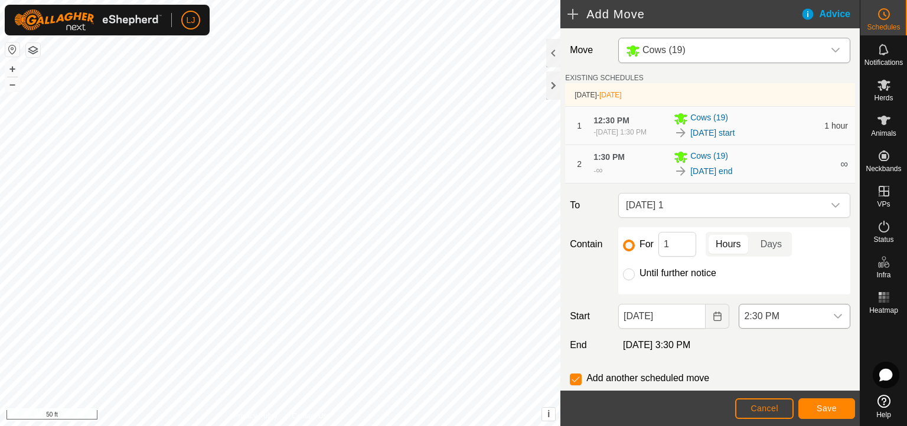
click at [805, 319] on icon "dropdown trigger" at bounding box center [837, 316] width 9 height 9
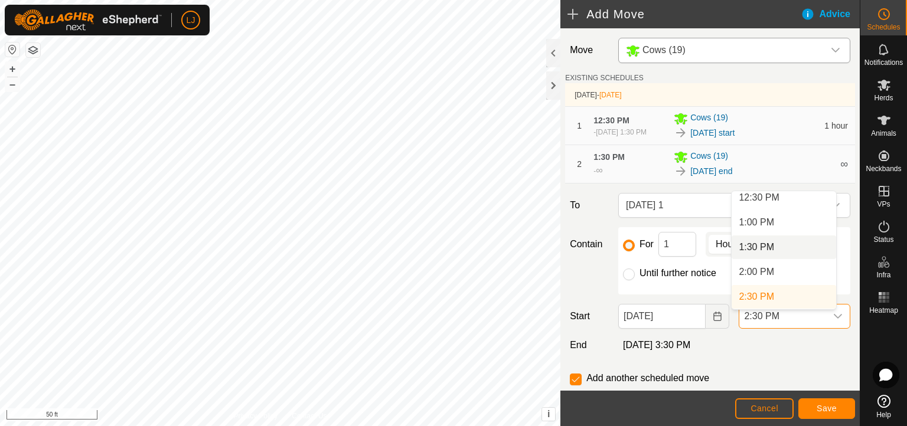
scroll to position [536, 0]
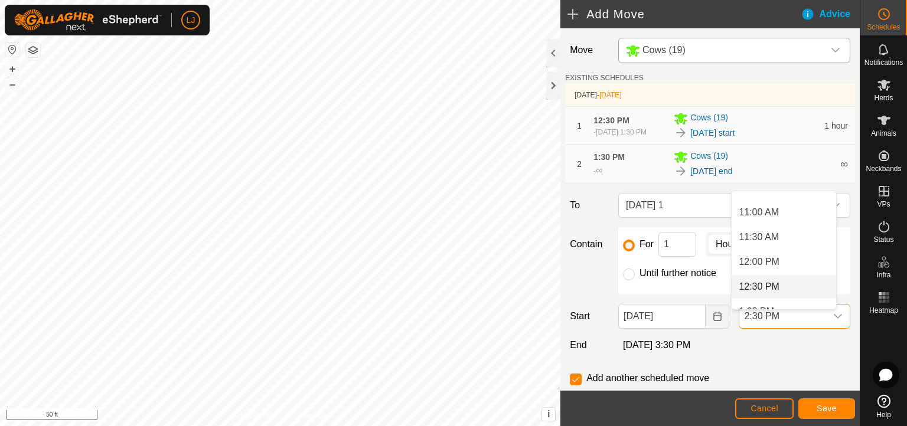
click at [798, 284] on li "12:30 PM" at bounding box center [783, 287] width 104 height 24
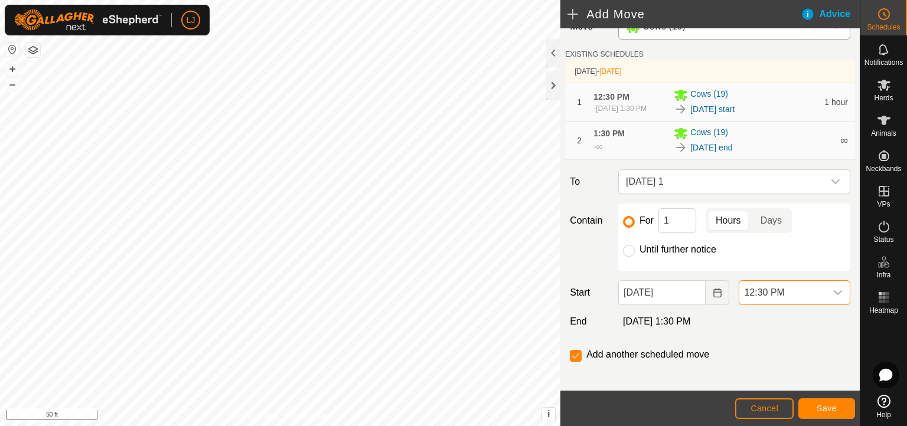
scroll to position [37, 0]
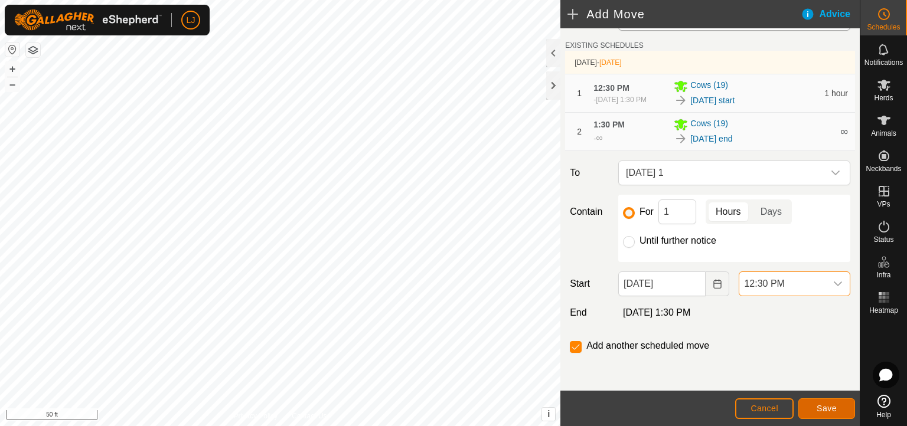
click at [805, 378] on span "Save" at bounding box center [826, 408] width 20 height 9
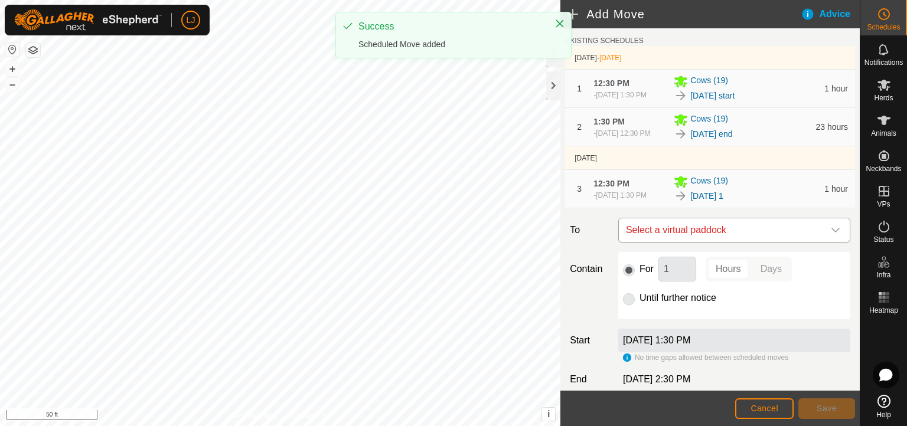
click at [779, 242] on span "Select a virtual paddock" at bounding box center [722, 230] width 202 height 24
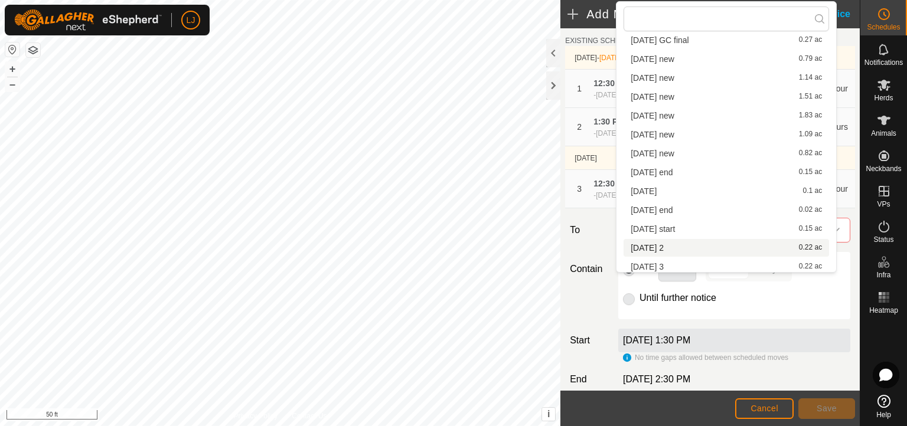
scroll to position [73, 0]
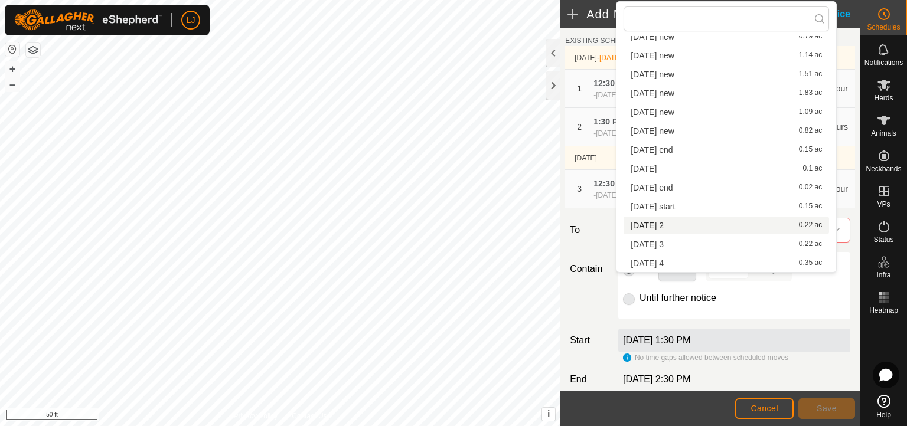
click at [749, 227] on li "[DATE] 2 0.22 ac" at bounding box center [725, 226] width 205 height 18
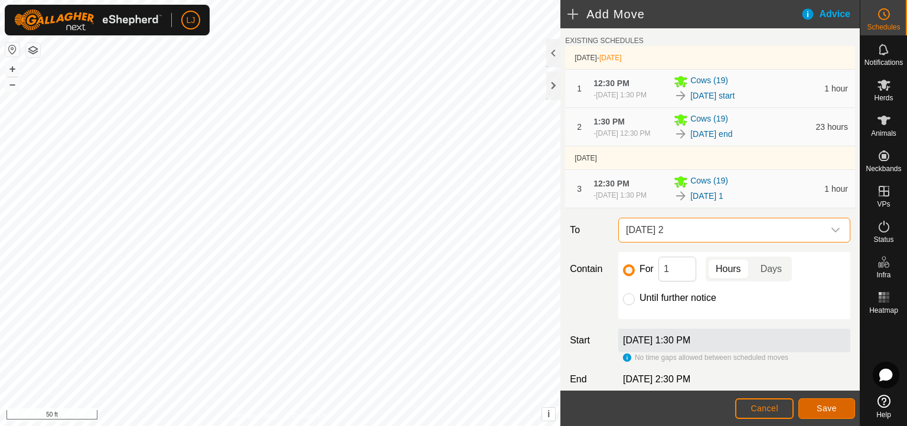
click at [805, 378] on span "Save" at bounding box center [826, 408] width 20 height 9
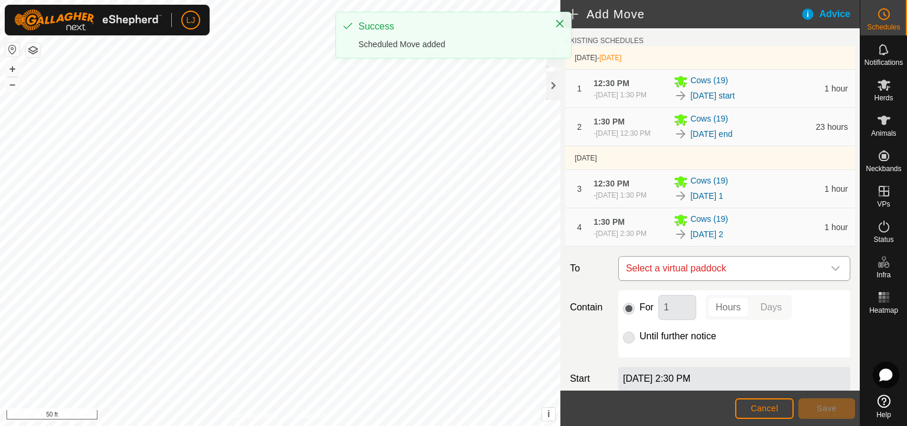
click at [754, 280] on span "Select a virtual paddock" at bounding box center [722, 269] width 202 height 24
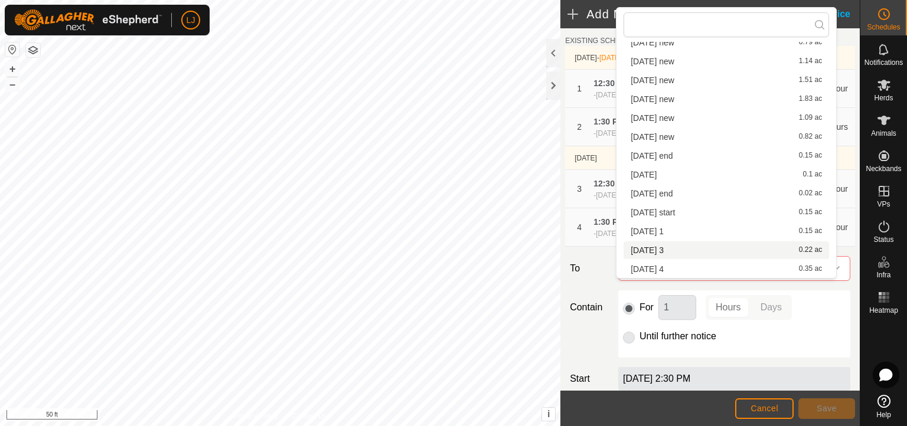
click at [753, 253] on li "[DATE] 3 0.22 ac" at bounding box center [725, 250] width 205 height 18
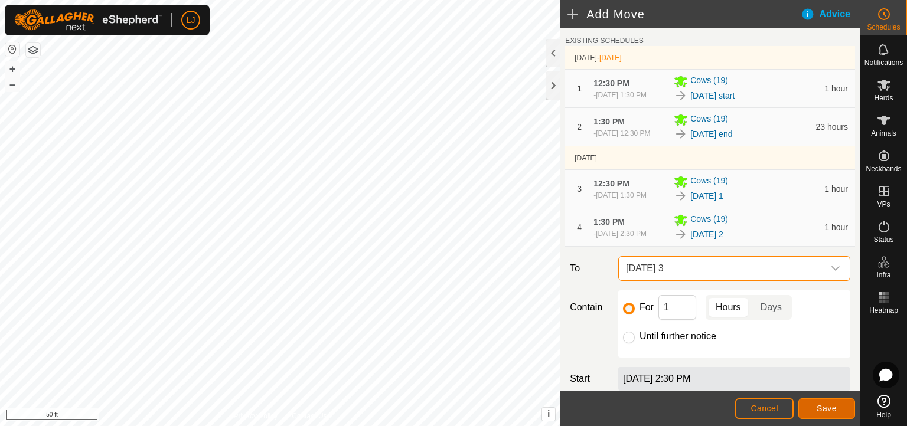
click at [805, 378] on span "Save" at bounding box center [826, 408] width 20 height 9
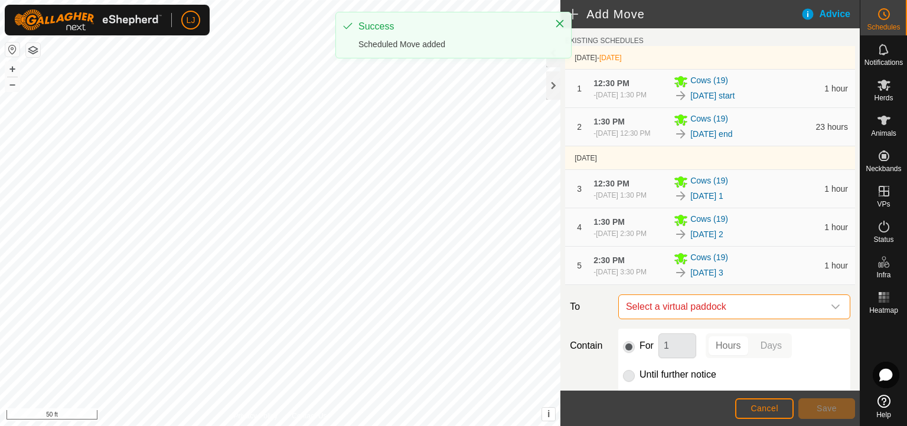
click at [748, 319] on span "Select a virtual paddock" at bounding box center [722, 307] width 202 height 24
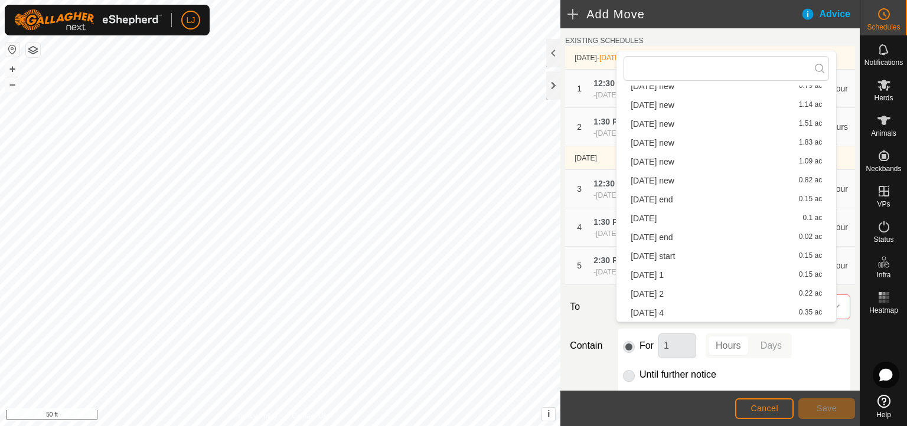
click at [734, 309] on li "[DATE] 4 0.35 ac" at bounding box center [725, 313] width 205 height 18
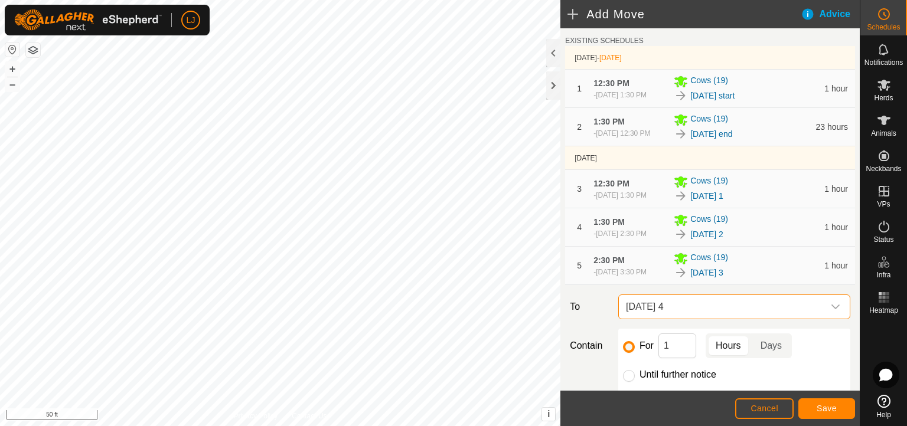
click at [748, 319] on span "[DATE] 4" at bounding box center [722, 307] width 202 height 24
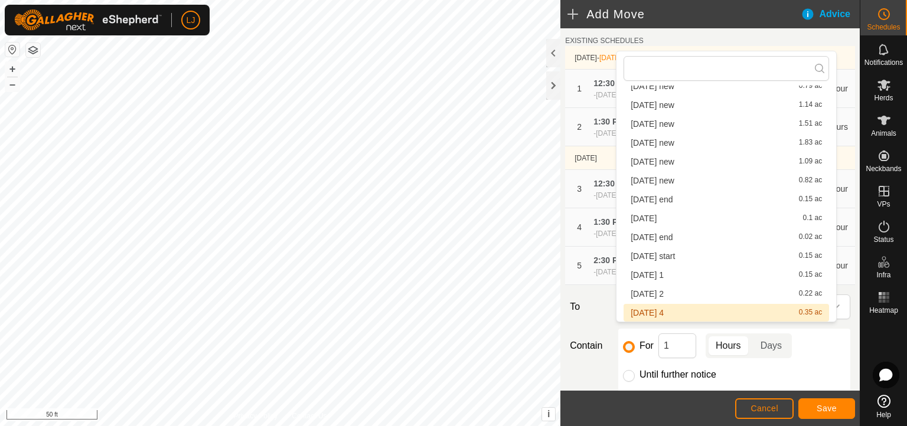
click at [805, 360] on div "For 1 Hours Days Until further notice" at bounding box center [734, 362] width 232 height 67
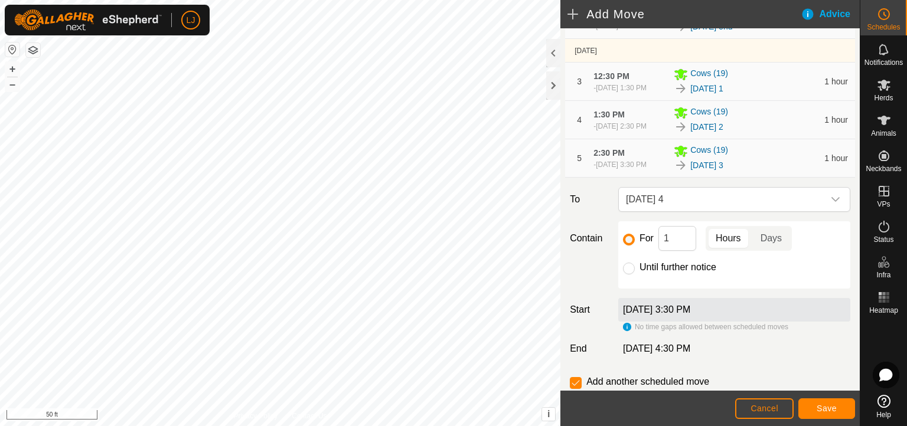
scroll to position [207, 0]
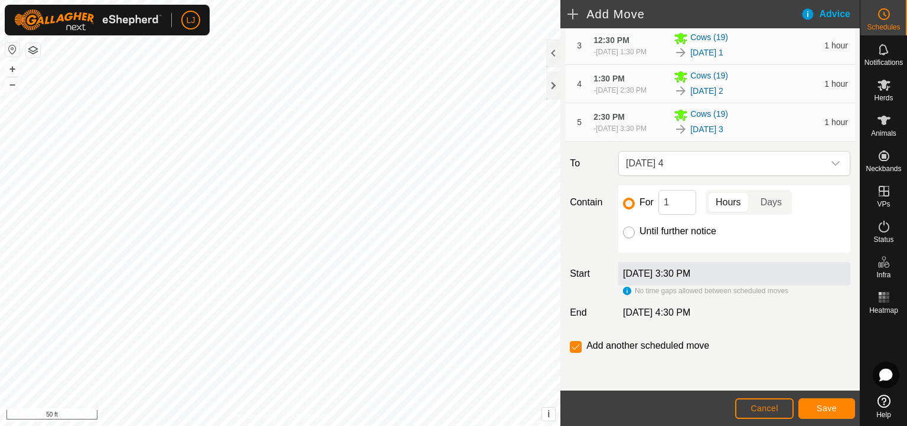
click at [623, 233] on input "Until further notice" at bounding box center [629, 233] width 12 height 12
radio input "true"
checkbox input "false"
click at [805, 378] on span "Save" at bounding box center [826, 408] width 20 height 9
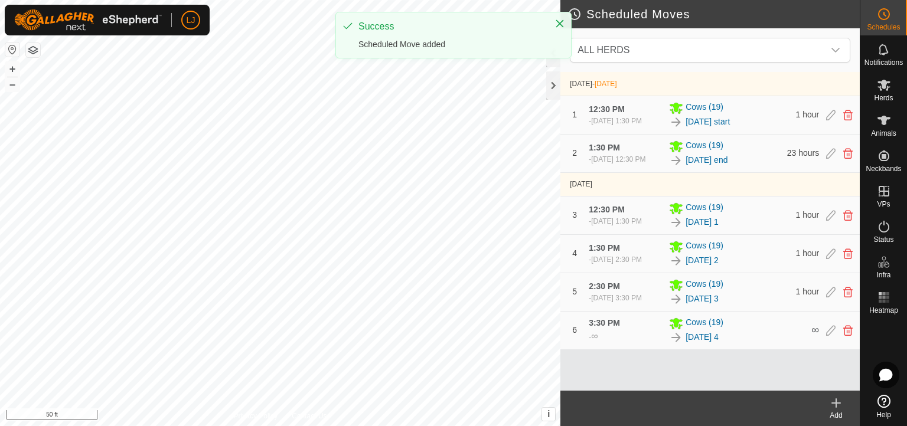
click at [379, 58] on div "LJ Schedules Notifications Herds Animals Neckbands VPs Status Infra Heatmap Hel…" at bounding box center [453, 213] width 907 height 426
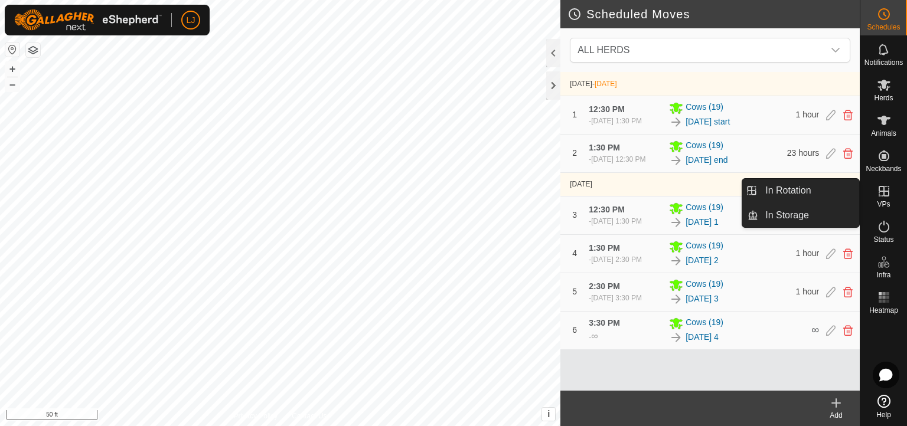
click at [805, 201] on span "VPs" at bounding box center [883, 204] width 13 height 7
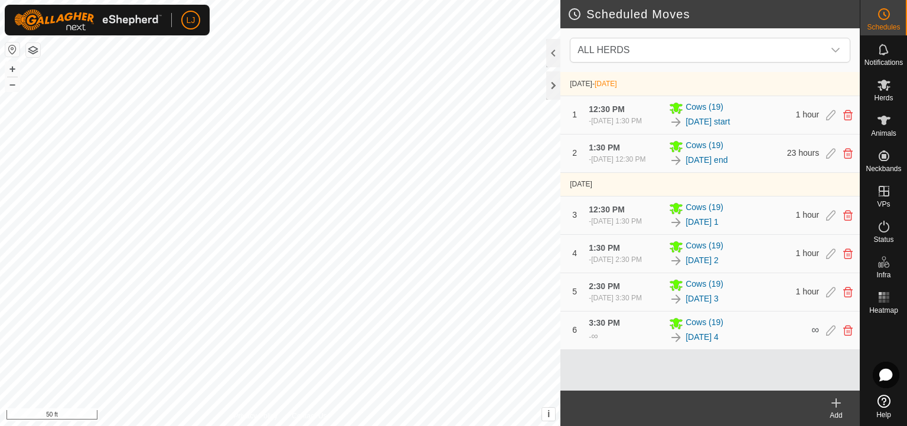
click at [805, 378] on icon at bounding box center [836, 403] width 14 height 14
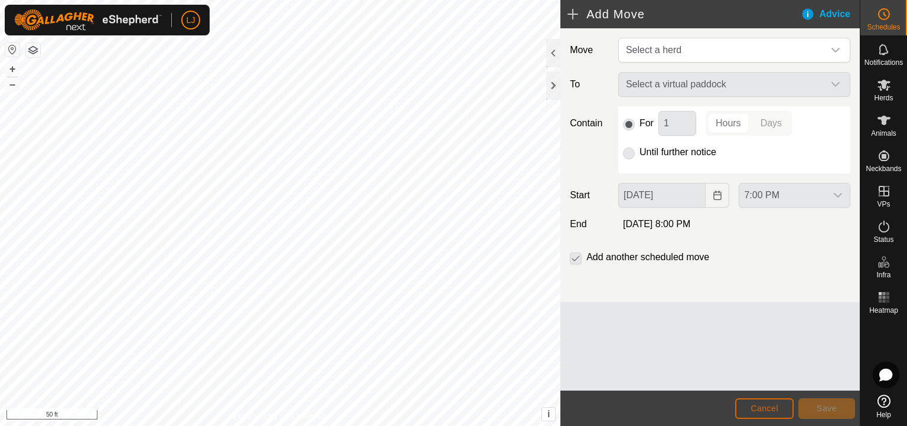
click at [757, 378] on button "Cancel" at bounding box center [764, 408] width 58 height 21
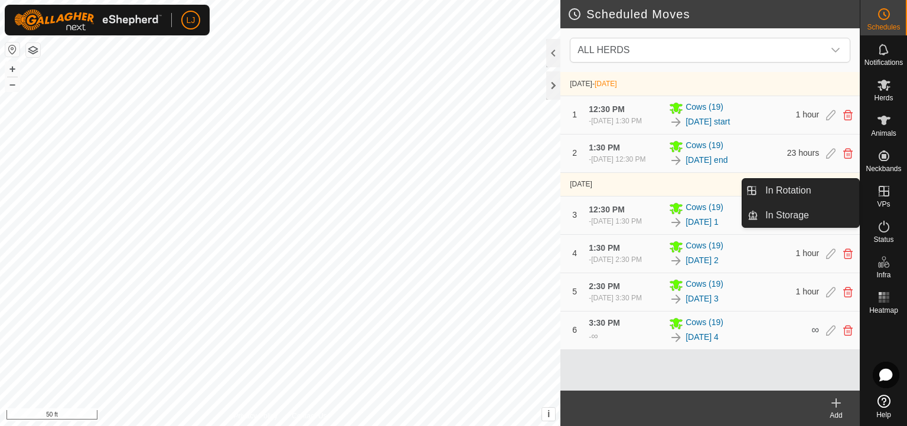
click at [800, 189] on link "In Rotation" at bounding box center [808, 191] width 101 height 24
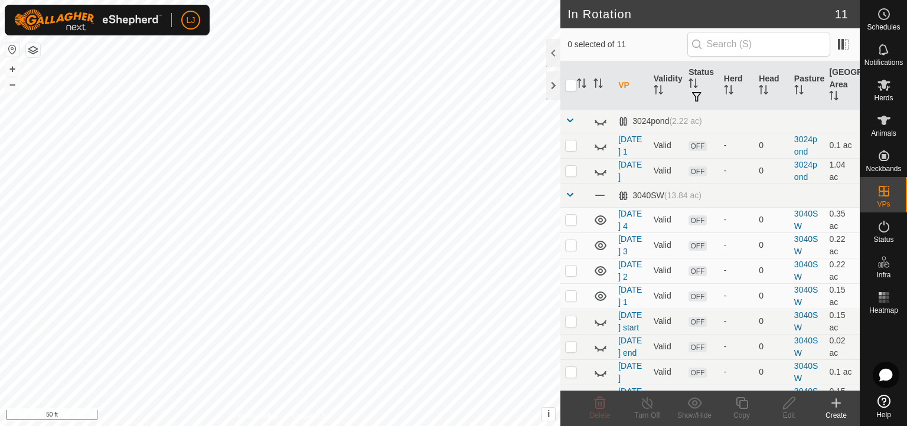
click at [805, 378] on icon at bounding box center [836, 403] width 14 height 14
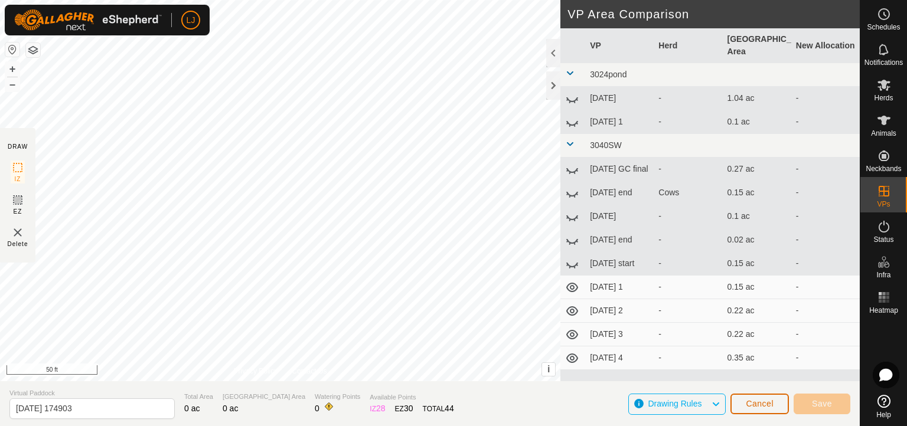
click at [759, 378] on span "Cancel" at bounding box center [760, 403] width 28 height 9
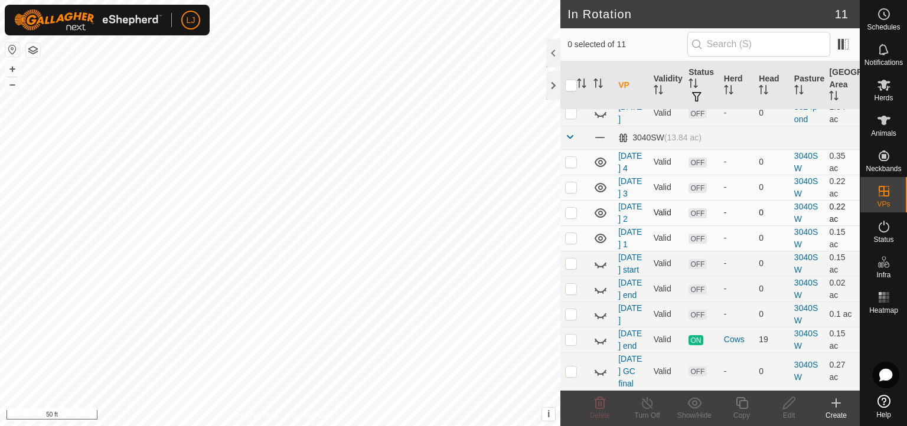
scroll to position [79, 0]
click at [570, 161] on p-checkbox at bounding box center [571, 161] width 12 height 9
checkbox input "true"
click at [805, 378] on div "Create" at bounding box center [835, 415] width 47 height 11
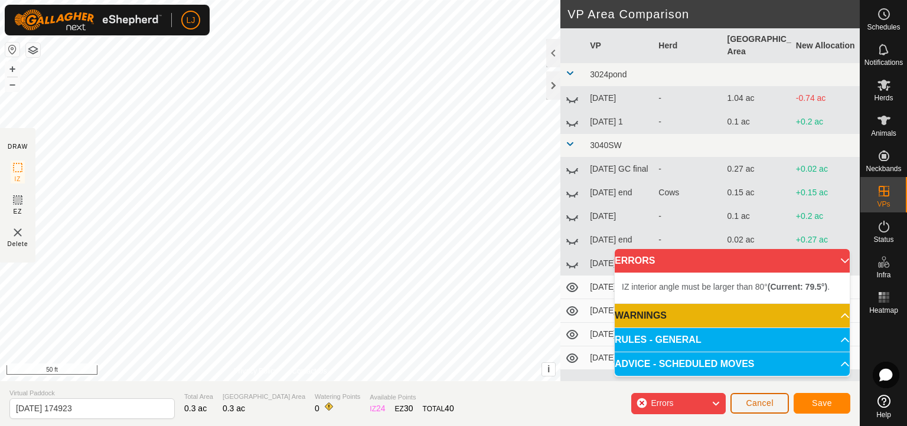
click at [768, 378] on span "Cancel" at bounding box center [760, 402] width 28 height 9
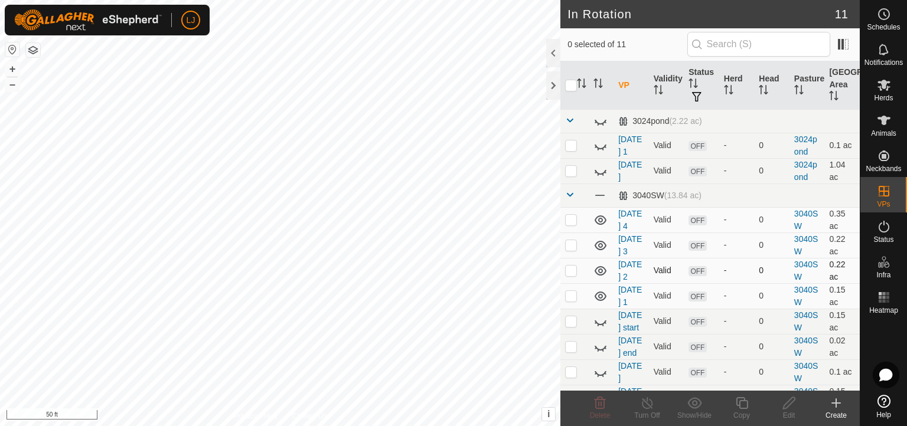
scroll to position [89, 0]
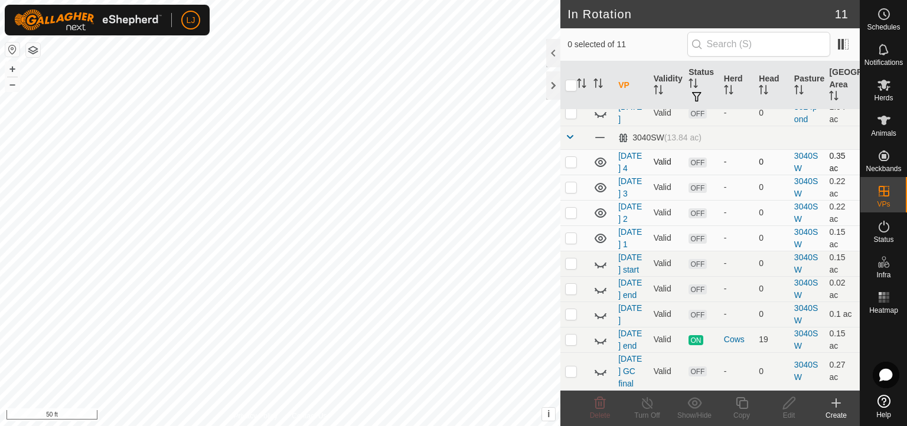
click at [572, 157] on p-checkbox at bounding box center [571, 161] width 12 height 9
checkbox input "true"
click at [743, 378] on icon at bounding box center [741, 403] width 15 height 14
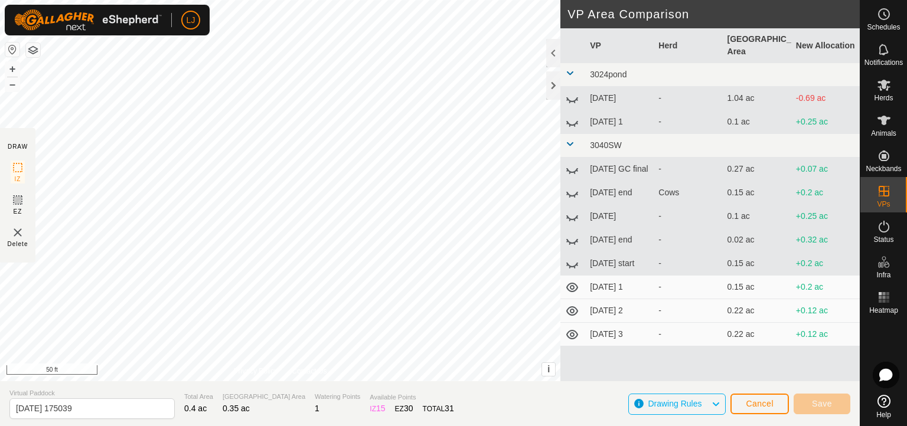
click at [404, 378] on div "DRAW IZ EZ Delete Privacy Policy Contact Us + – ⇧ i This application includes H…" at bounding box center [429, 213] width 859 height 426
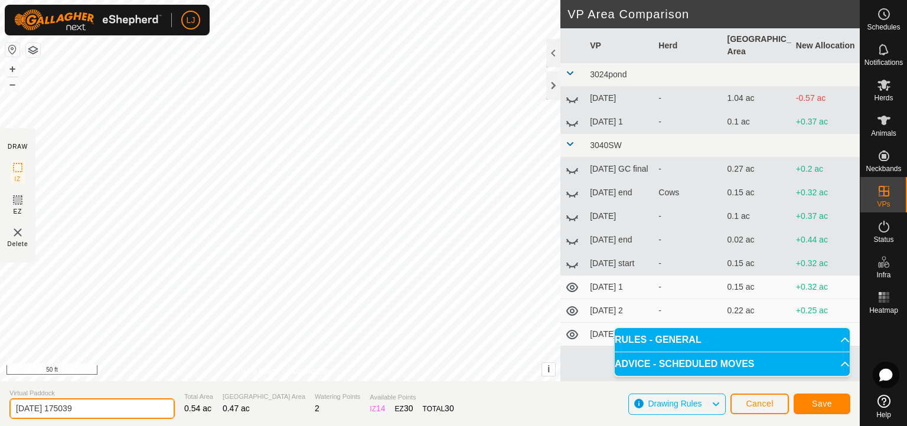
drag, startPoint x: 52, startPoint y: 409, endPoint x: 229, endPoint y: 410, distance: 177.1
click at [205, 378] on section "Virtual Paddock [DATE] 175039 Total Area 0.54 ac Grazing Area 0.47 ac Watering …" at bounding box center [429, 403] width 859 height 45
type input "[DATE] 1"
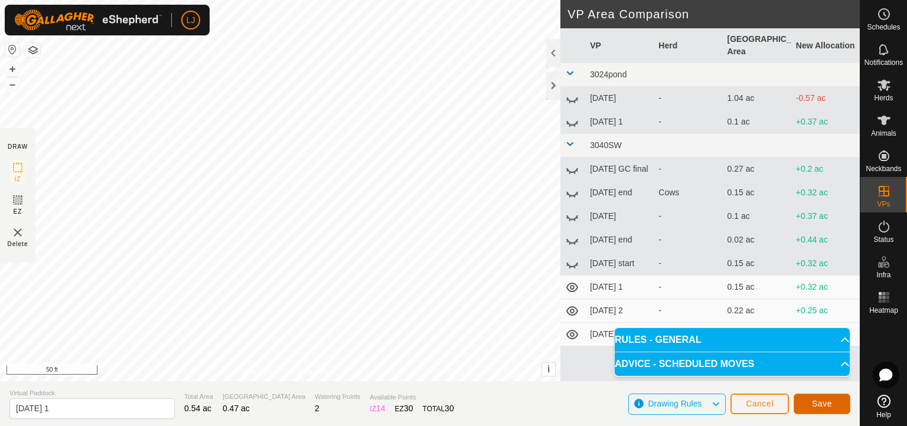
click at [805, 378] on button "Save" at bounding box center [821, 404] width 57 height 21
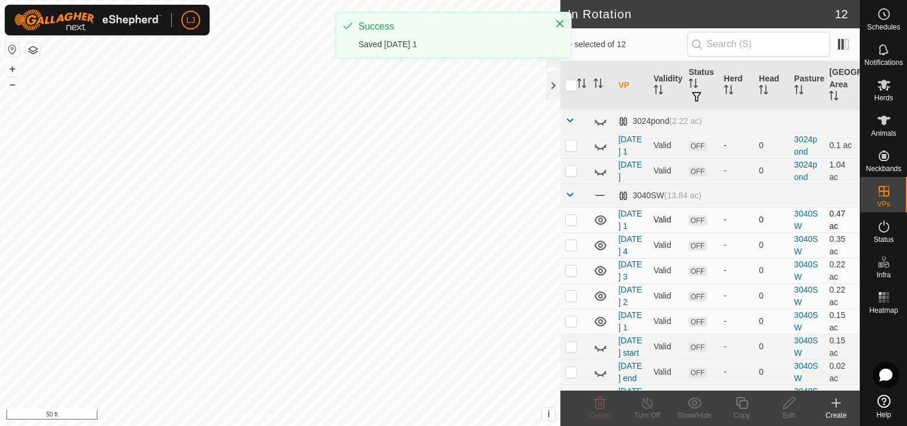
click at [572, 233] on td at bounding box center [574, 219] width 28 height 25
checkbox input "true"
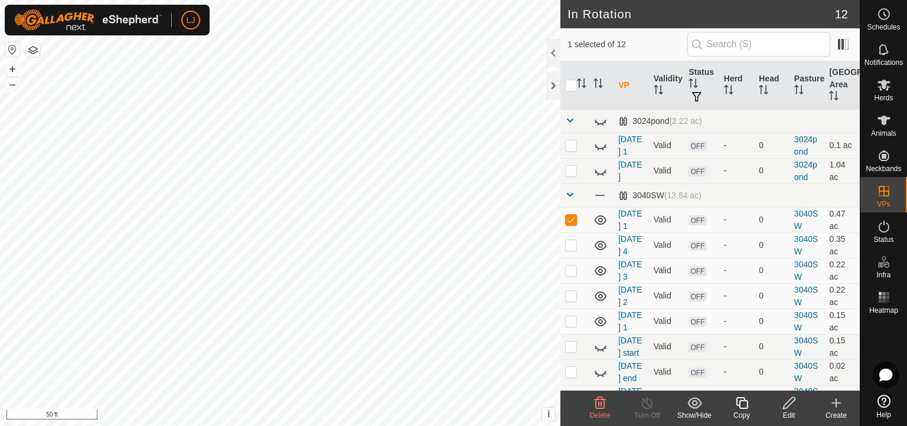
click at [743, 378] on icon at bounding box center [741, 403] width 12 height 12
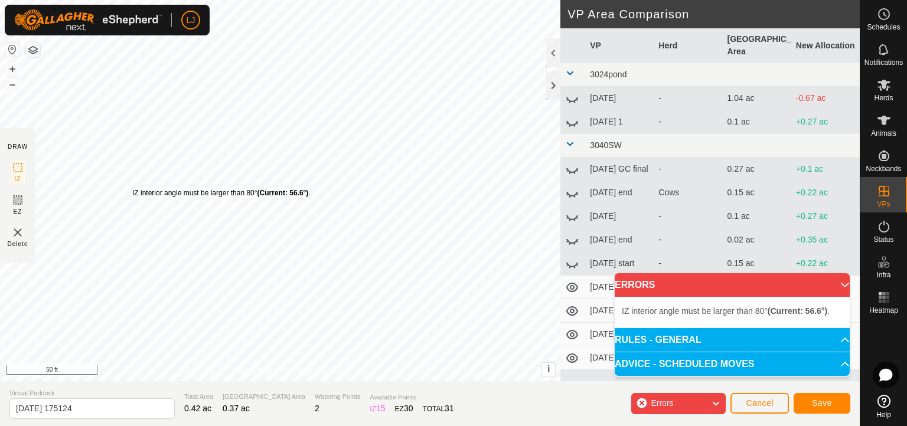
click at [132, 188] on div "IZ interior angle must be larger than 80° (Current: 56.6°) ." at bounding box center [221, 193] width 178 height 11
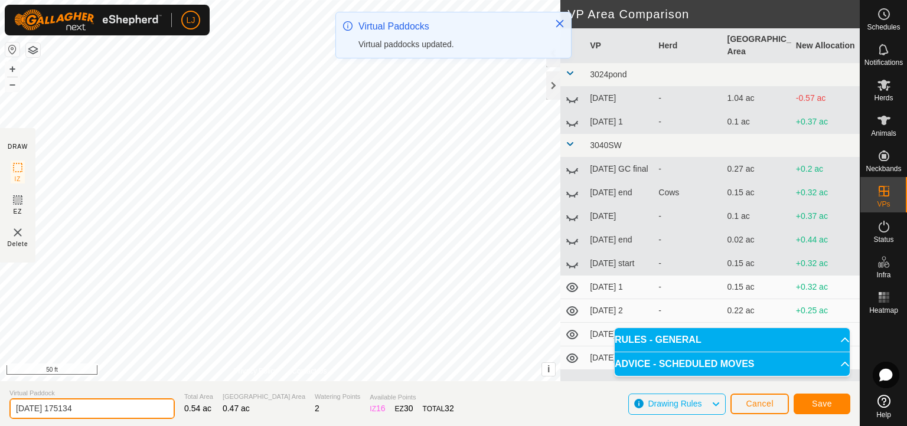
drag, startPoint x: 54, startPoint y: 409, endPoint x: 179, endPoint y: 405, distance: 124.6
click at [178, 378] on section "Virtual Paddock [DATE] 175134 Total Area 0.54 ac Grazing Area 0.47 ac Watering …" at bounding box center [429, 403] width 859 height 45
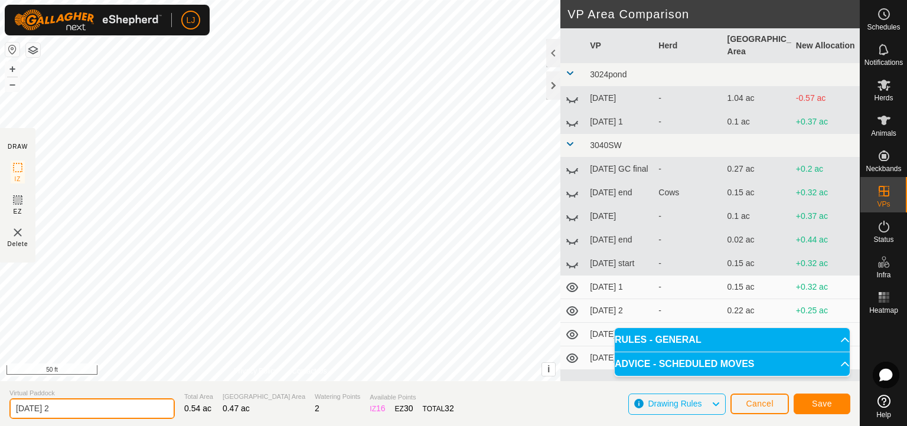
type input "[DATE] 2"
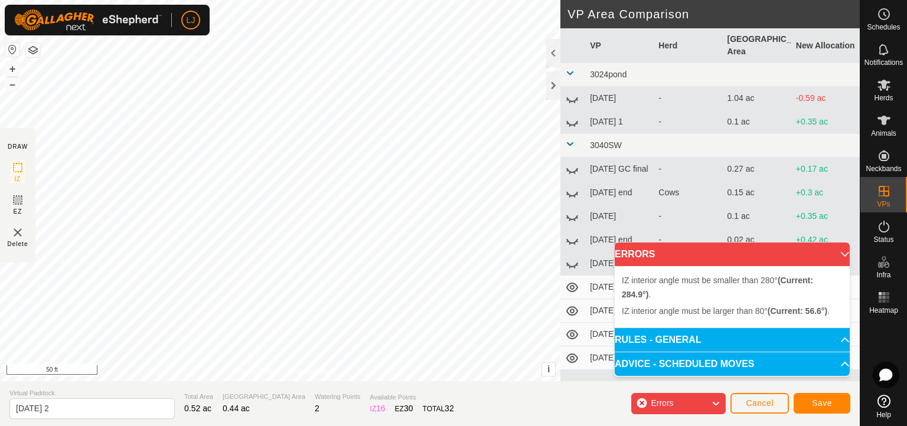
click at [96, 195] on div "IZ interior angle must be larger than 80° (Current: 56.6°) ." at bounding box center [96, 195] width 0 height 0
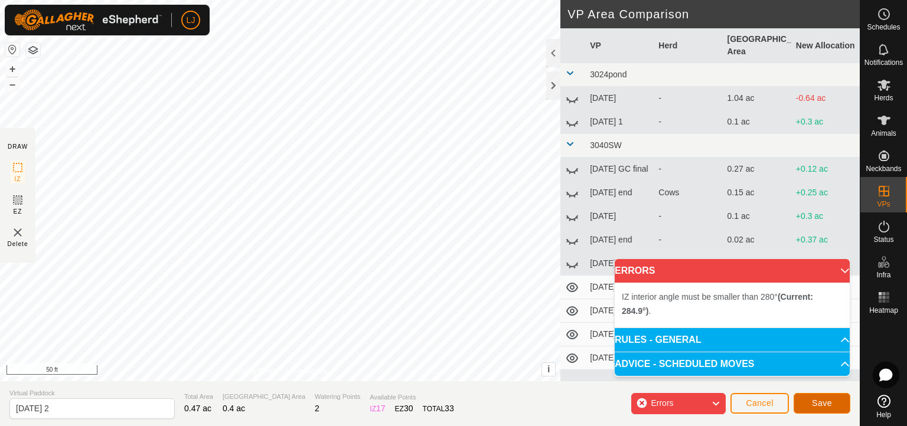
click at [805, 378] on span "Save" at bounding box center [822, 402] width 20 height 9
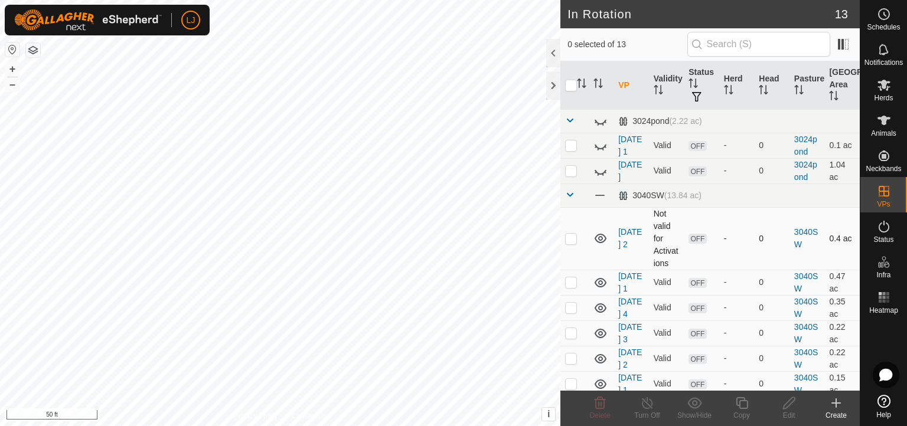
click at [574, 243] on p-checkbox at bounding box center [571, 238] width 12 height 9
checkbox input "true"
click at [784, 378] on icon at bounding box center [789, 403] width 15 height 14
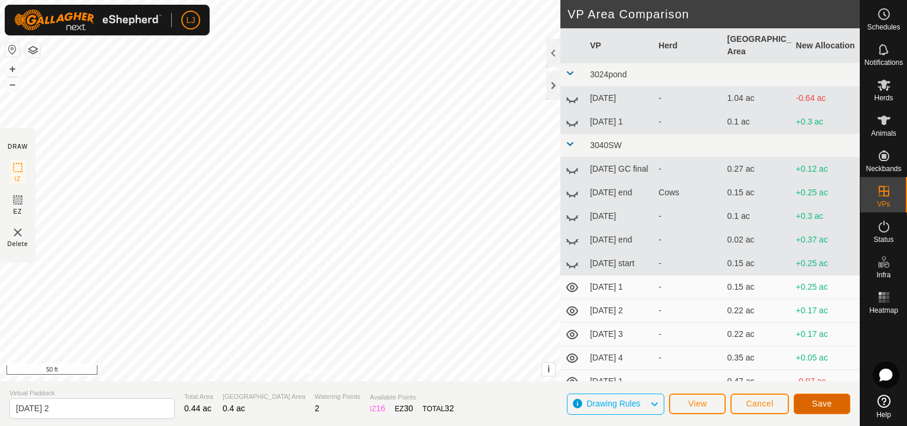
click at [805, 378] on span "Save" at bounding box center [822, 403] width 20 height 9
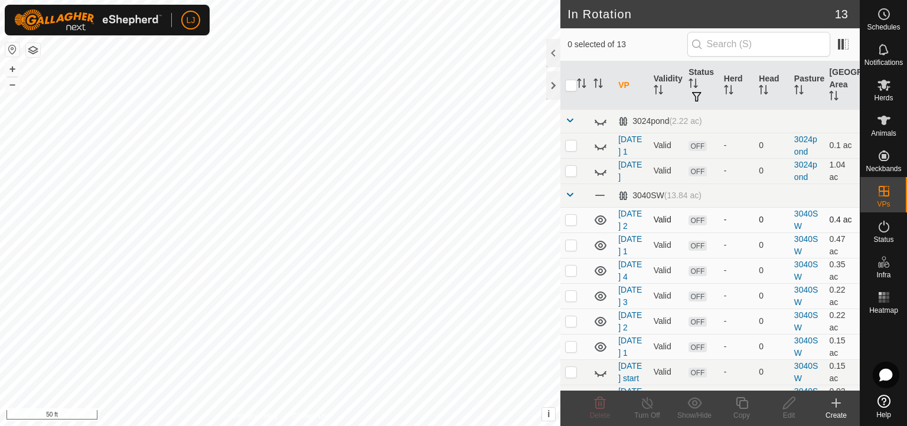
click at [573, 232] on td at bounding box center [574, 219] width 28 height 25
checkbox input "true"
click at [739, 378] on icon at bounding box center [741, 403] width 12 height 12
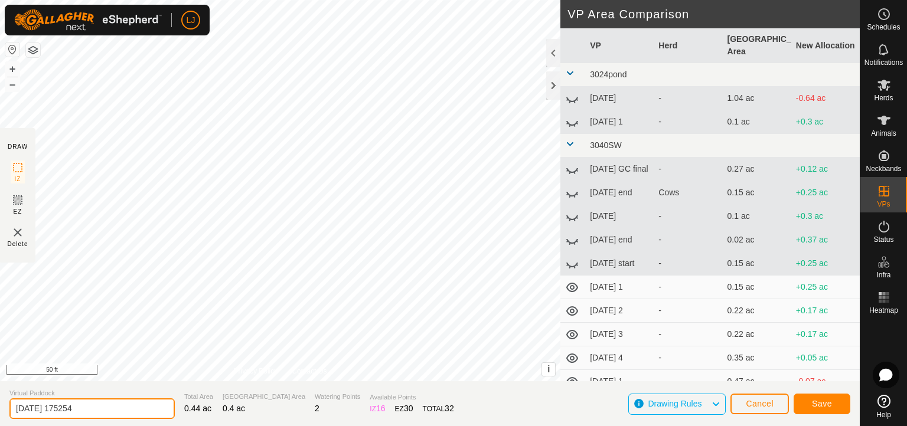
drag, startPoint x: 51, startPoint y: 409, endPoint x: 143, endPoint y: 394, distance: 93.3
click at [143, 378] on div "Virtual Paddock [DATE] 175254" at bounding box center [91, 403] width 165 height 31
type input "[DATE] 3"
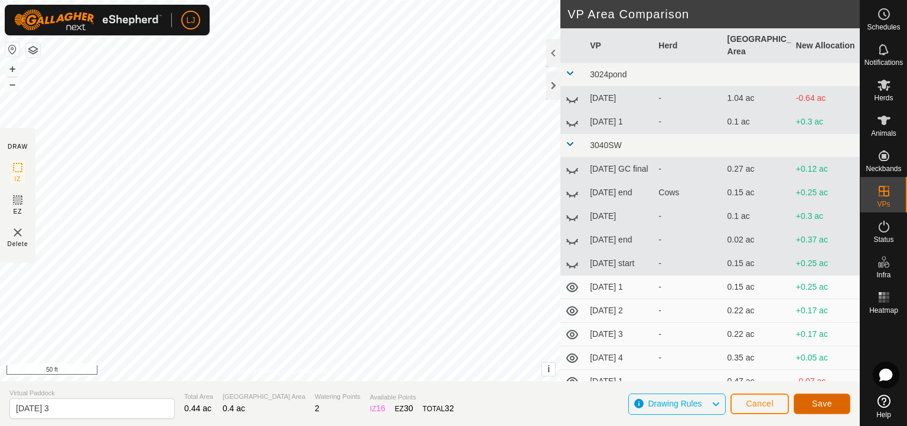
click at [805, 378] on button "Save" at bounding box center [821, 404] width 57 height 21
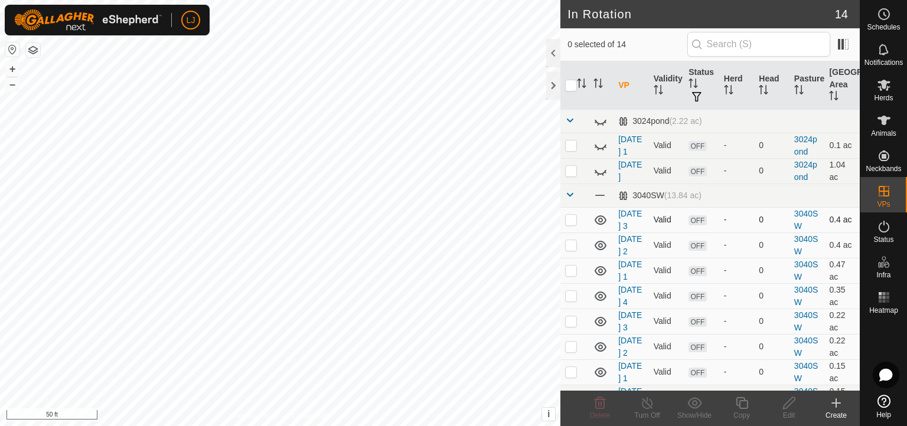
click at [571, 224] on p-checkbox at bounding box center [571, 219] width 12 height 9
checkbox input "true"
click at [740, 378] on icon at bounding box center [741, 403] width 15 height 14
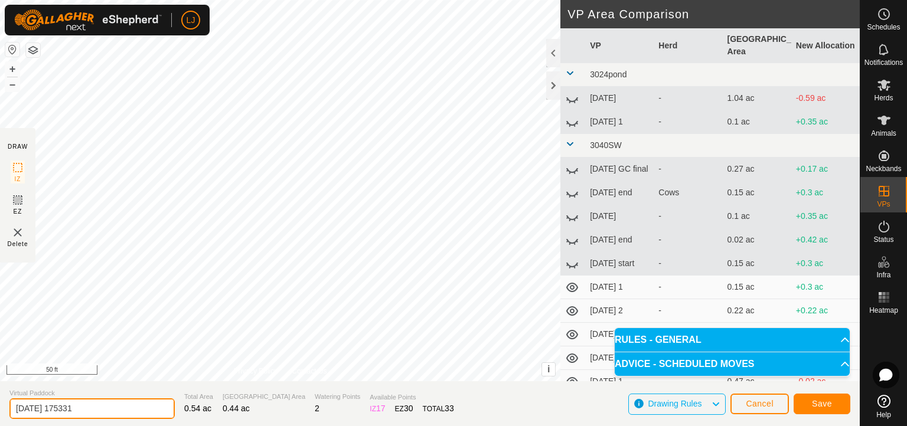
drag, startPoint x: 55, startPoint y: 411, endPoint x: 207, endPoint y: 405, distance: 151.2
click at [204, 378] on section "Virtual Paddock [DATE] 175331 Total Area 0.54 ac Grazing Area 0.44 ac Watering …" at bounding box center [429, 403] width 859 height 45
type input "[DATE] 4"
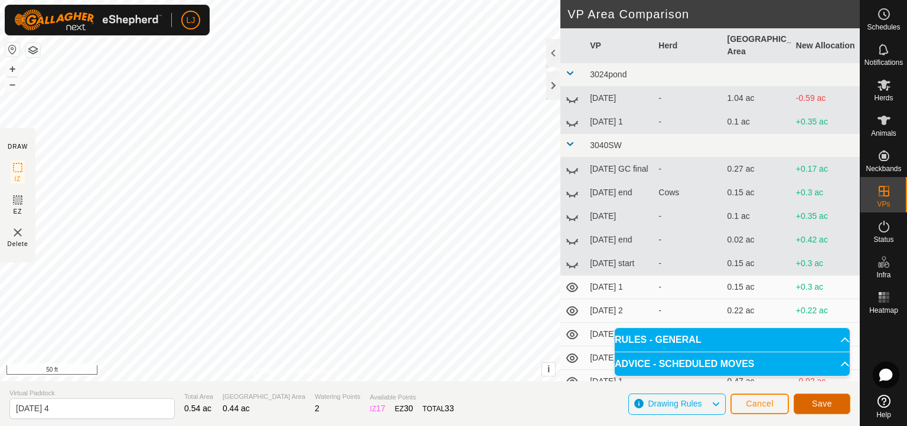
click at [805, 378] on button "Save" at bounding box center [821, 404] width 57 height 21
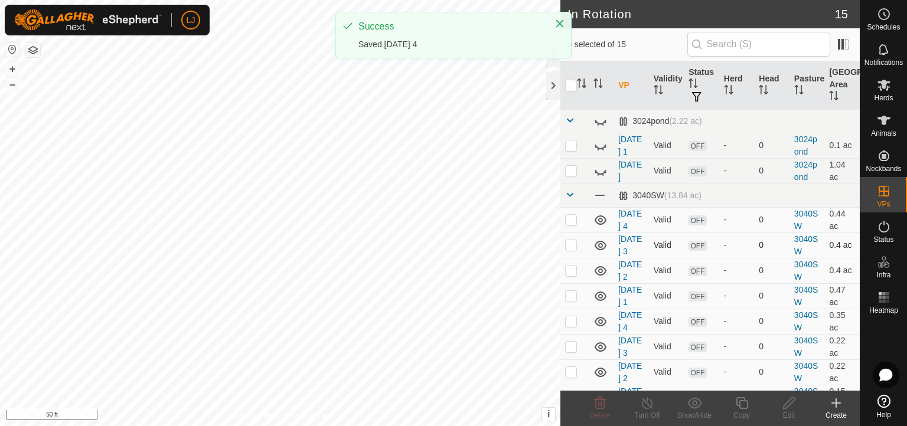
click at [567, 250] on p-checkbox at bounding box center [571, 244] width 12 height 9
checkbox input "true"
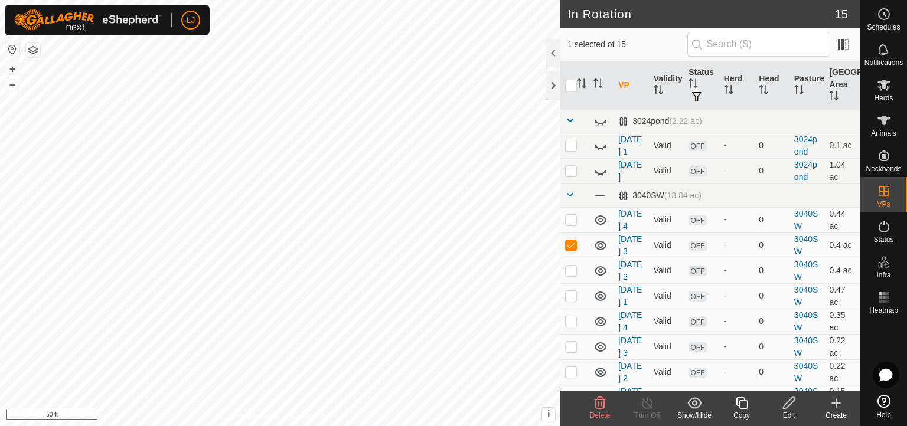
click at [782, 378] on icon at bounding box center [789, 403] width 15 height 14
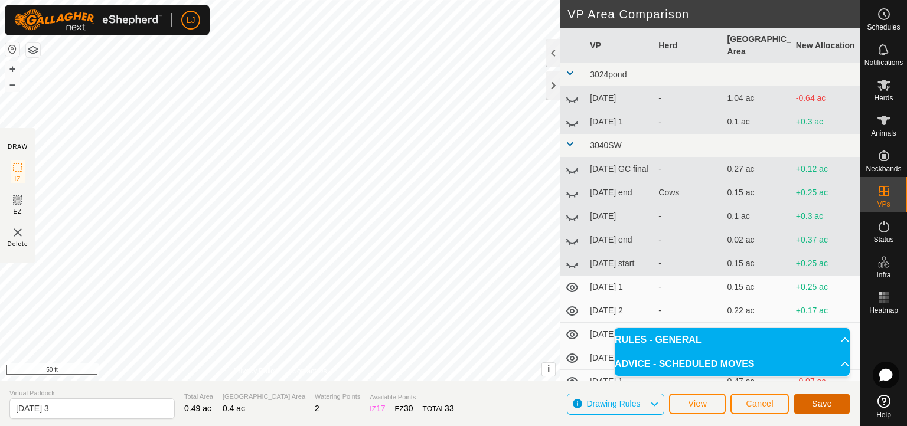
click at [805, 378] on span "Save" at bounding box center [822, 403] width 20 height 9
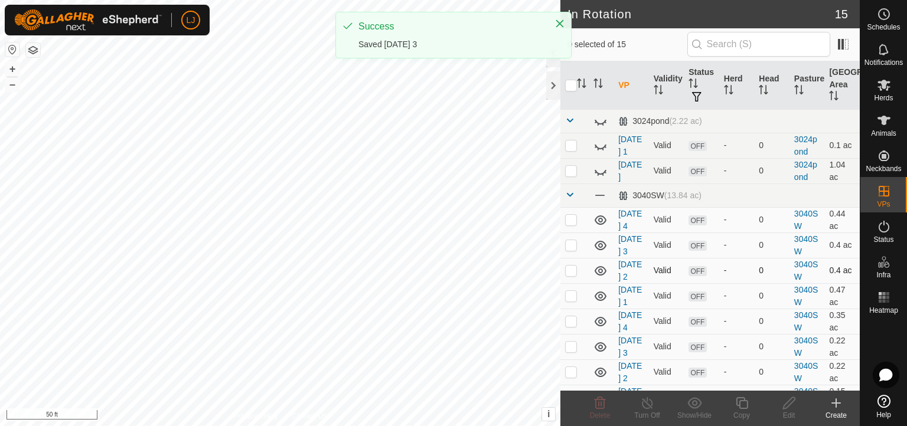
click at [568, 275] on p-checkbox at bounding box center [571, 270] width 12 height 9
checkbox input "true"
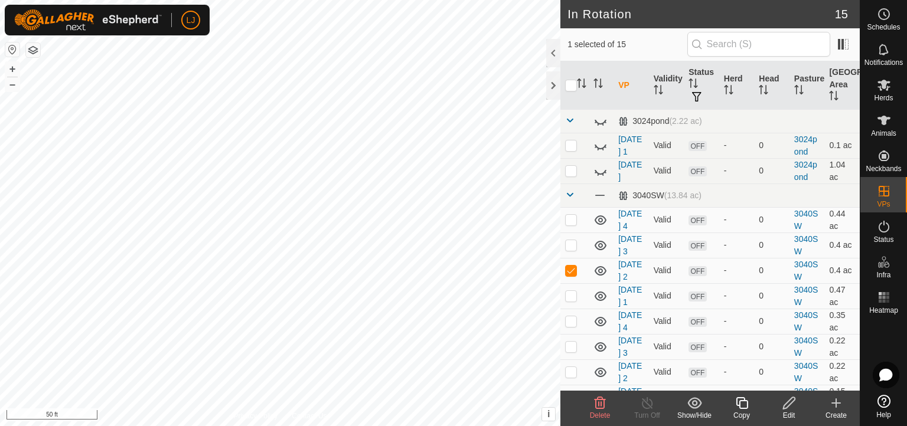
click at [784, 378] on icon at bounding box center [789, 403] width 15 height 14
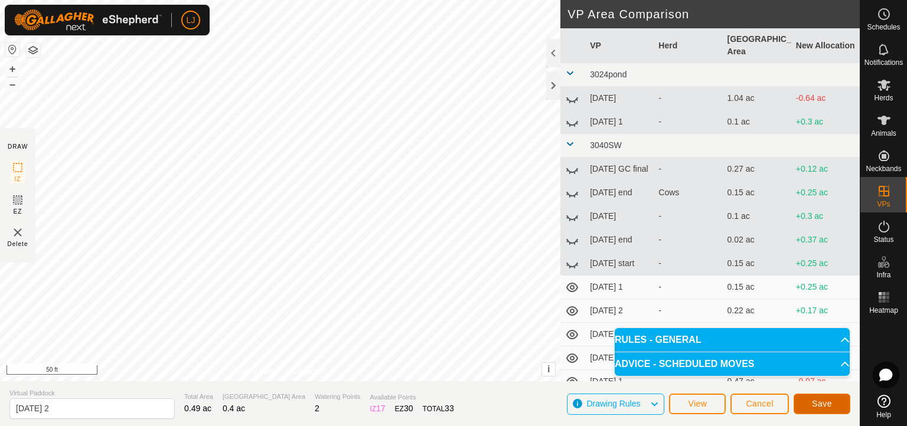
click at [805, 378] on span "Save" at bounding box center [822, 403] width 20 height 9
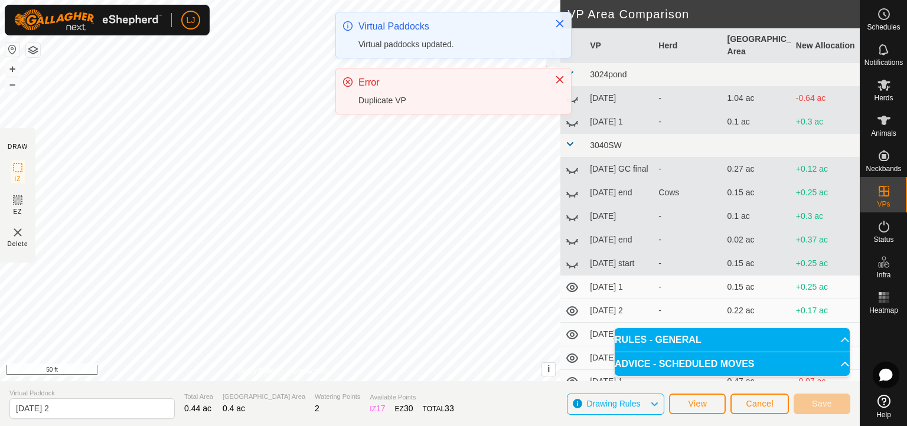
drag, startPoint x: 663, startPoint y: 297, endPoint x: 632, endPoint y: 208, distance: 94.8
click at [632, 208] on tbody "3024pond [DATE] - 1.04 ac -0.64 ac [DATE] 1 - 0.1 ac +0.3 ac 3040SW [DATE] GC f…" at bounding box center [709, 252] width 299 height 378
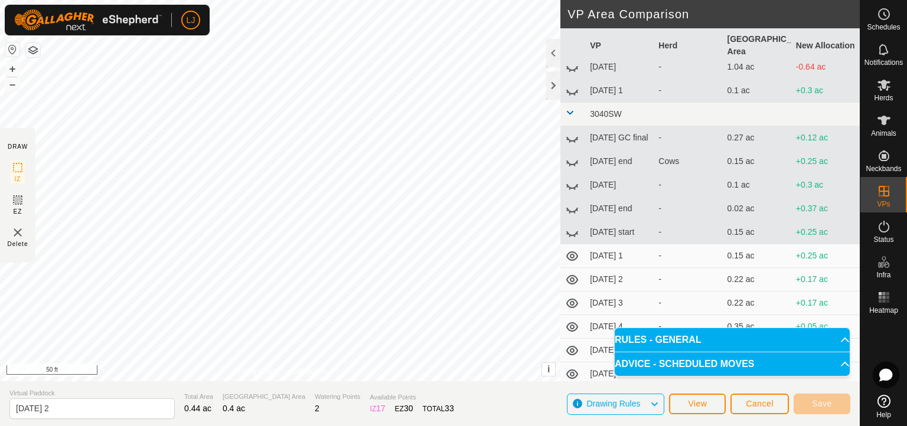
scroll to position [38, 0]
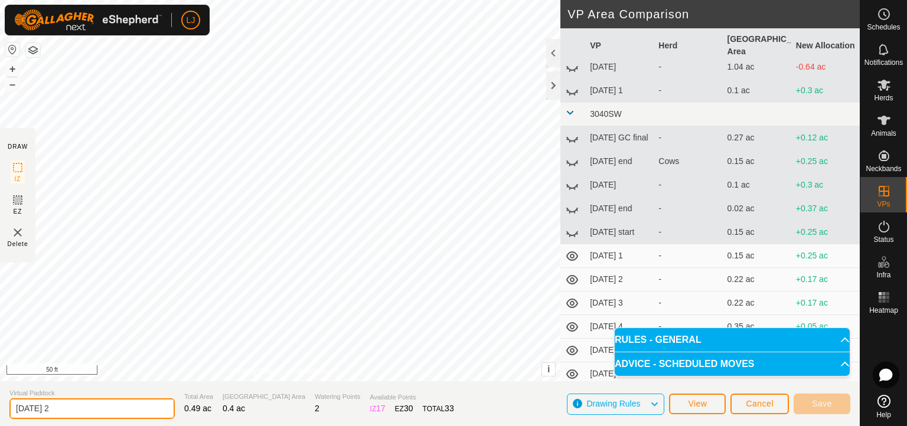
click at [110, 378] on input "[DATE] 2" at bounding box center [91, 408] width 165 height 21
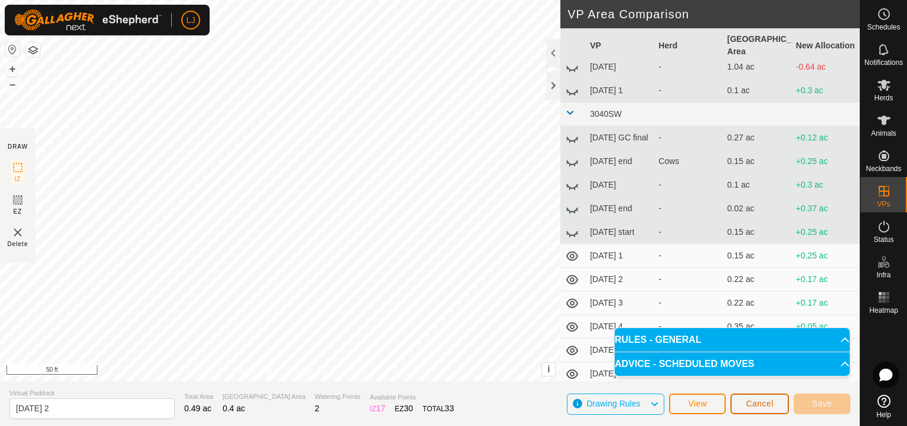
click at [772, 378] on span "Cancel" at bounding box center [760, 403] width 28 height 9
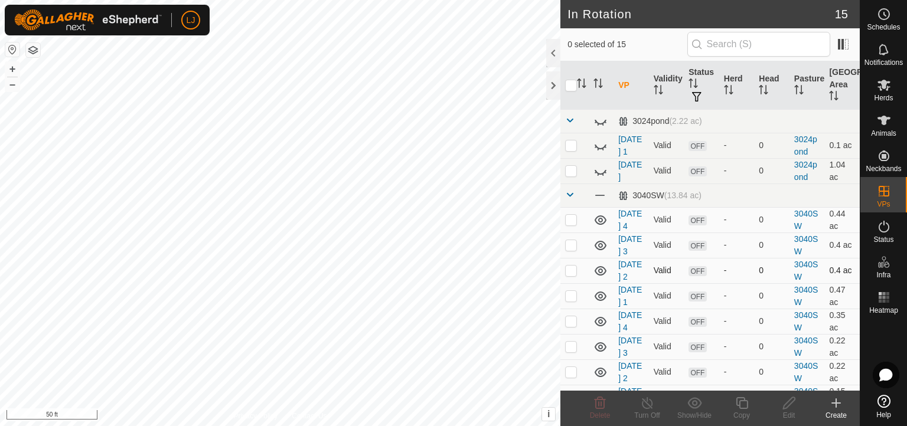
drag, startPoint x: 565, startPoint y: 313, endPoint x: 574, endPoint y: 314, distance: 8.9
click at [569, 275] on p-checkbox at bounding box center [571, 270] width 12 height 9
checkbox input "true"
click at [787, 378] on icon at bounding box center [789, 403] width 15 height 14
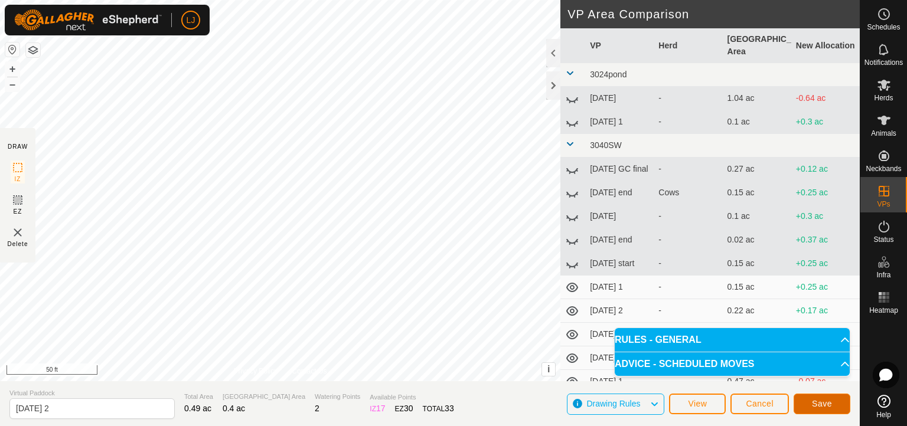
click at [805, 378] on span "Save" at bounding box center [822, 403] width 20 height 9
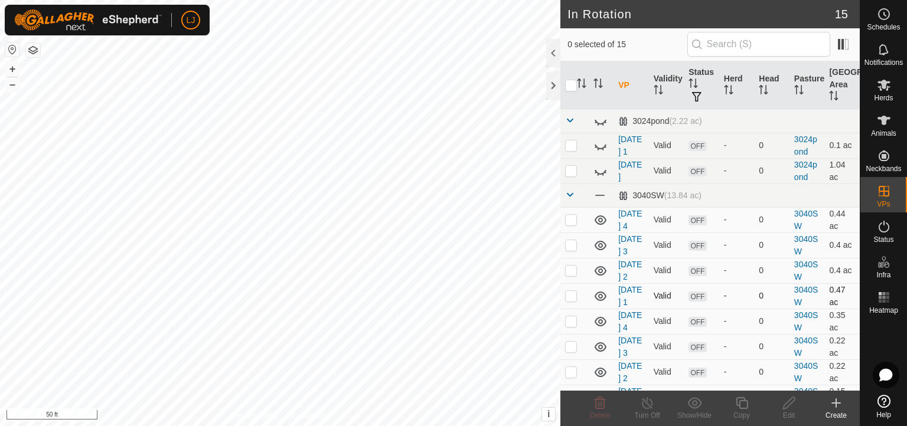
click at [571, 300] on p-checkbox at bounding box center [571, 295] width 12 height 9
checkbox input "true"
click at [786, 378] on icon at bounding box center [789, 403] width 15 height 14
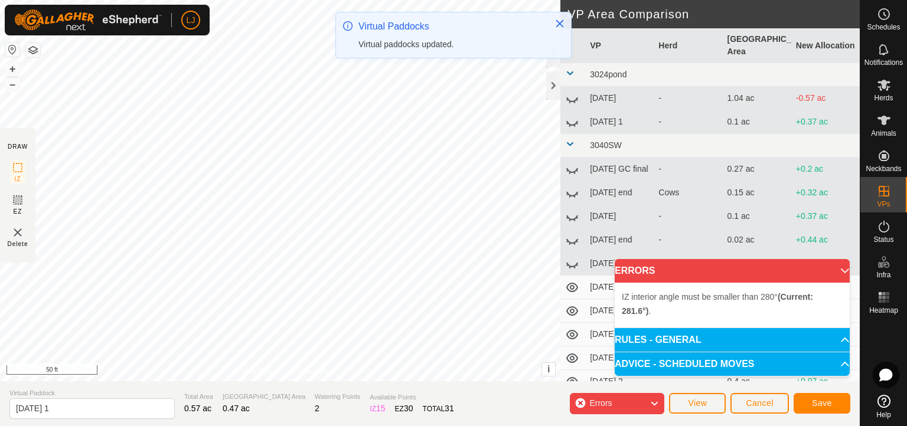
click at [442, 130] on div "IZ interior angle must be smaller than 280° (Current: 281.6°) . + – ⇧ i This ap…" at bounding box center [280, 190] width 560 height 381
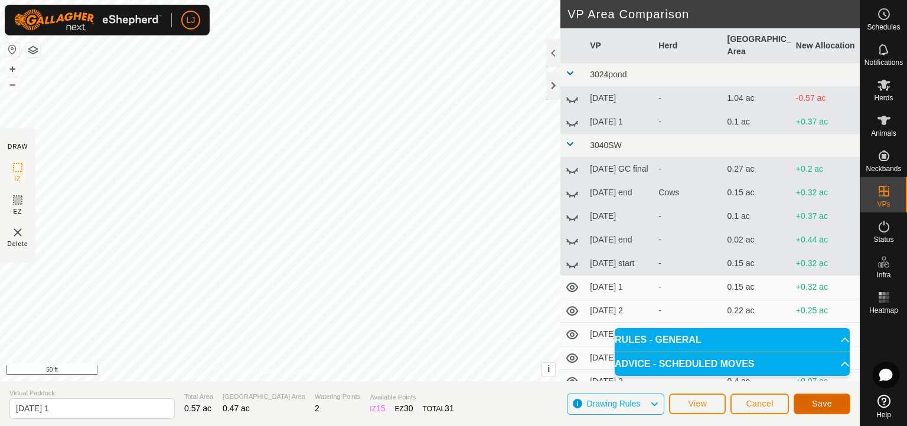
click at [805, 378] on button "Save" at bounding box center [821, 404] width 57 height 21
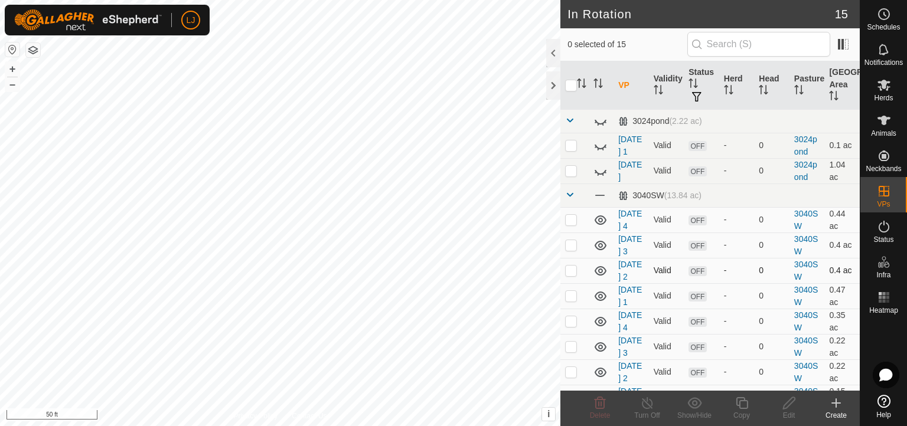
scroll to position [177, 0]
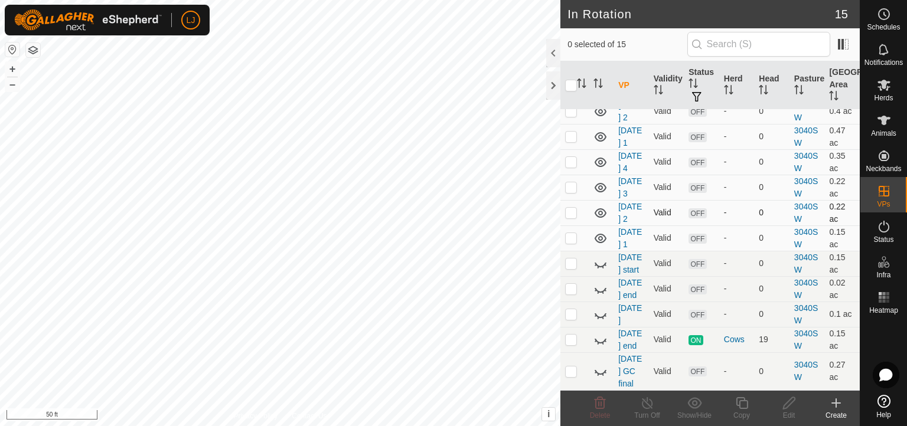
click at [574, 217] on p-checkbox at bounding box center [571, 212] width 12 height 9
click at [574, 225] on td at bounding box center [574, 212] width 28 height 25
checkbox input "false"
click at [573, 243] on p-checkbox at bounding box center [571, 237] width 12 height 9
click at [572, 243] on p-checkbox at bounding box center [571, 237] width 12 height 9
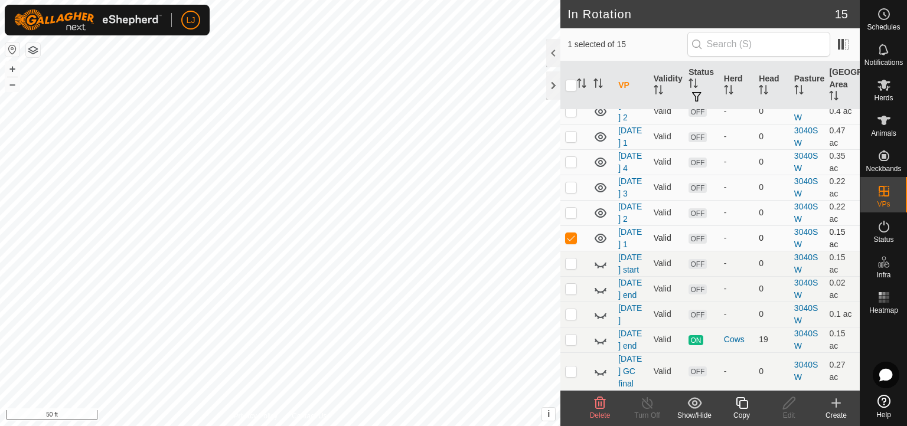
checkbox input "false"
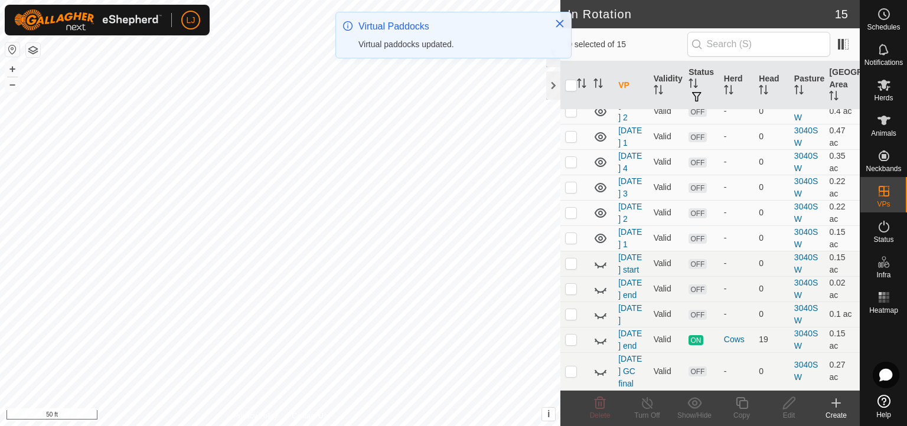
click at [574, 192] on p-checkbox at bounding box center [571, 186] width 12 height 9
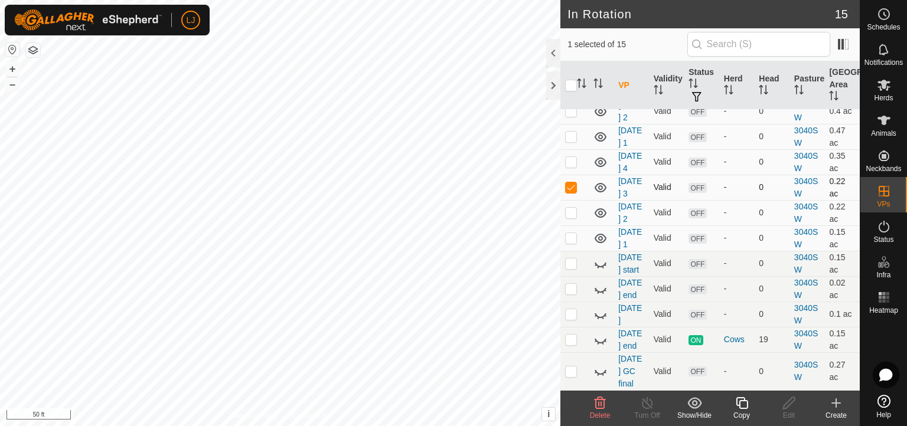
click at [567, 192] on p-checkbox at bounding box center [571, 186] width 12 height 9
click at [573, 192] on p-checkbox at bounding box center [571, 186] width 12 height 9
checkbox input "true"
click at [567, 217] on p-checkbox at bounding box center [571, 212] width 12 height 9
checkbox input "true"
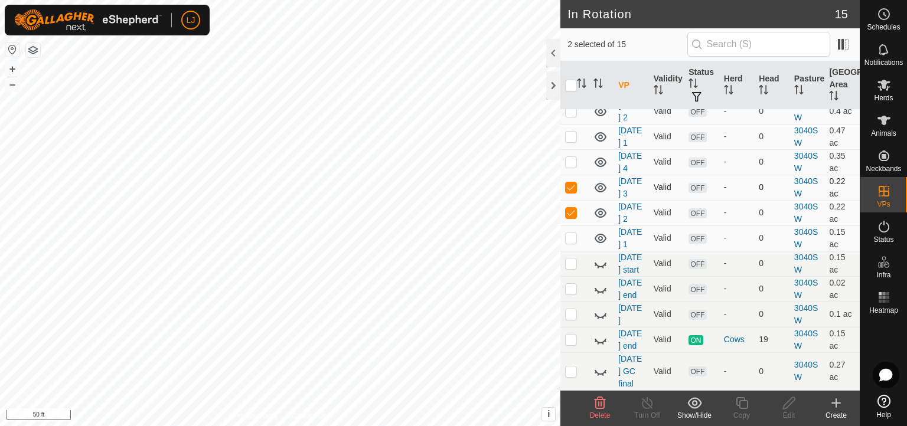
click at [570, 192] on p-checkbox at bounding box center [571, 186] width 12 height 9
checkbox input "false"
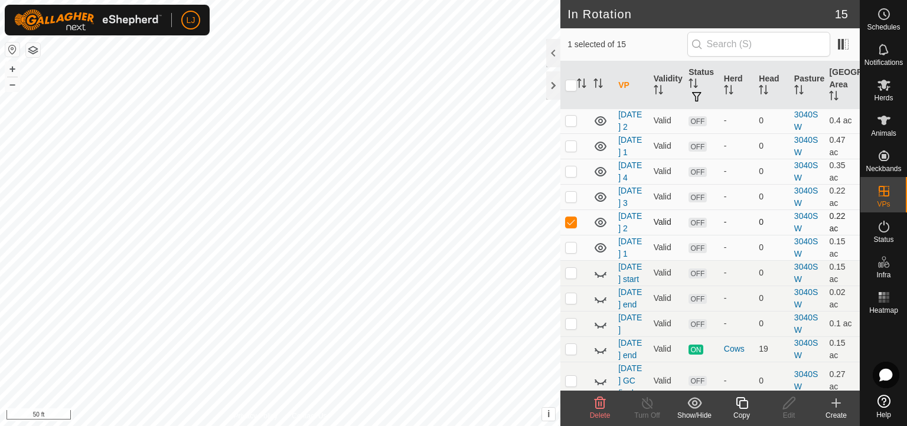
click at [567, 227] on p-checkbox at bounding box center [571, 221] width 12 height 9
checkbox input "false"
click at [570, 176] on p-checkbox at bounding box center [571, 170] width 12 height 9
checkbox input "true"
click at [805, 7] on es-schedule-vp-svg-icon at bounding box center [883, 14] width 21 height 19
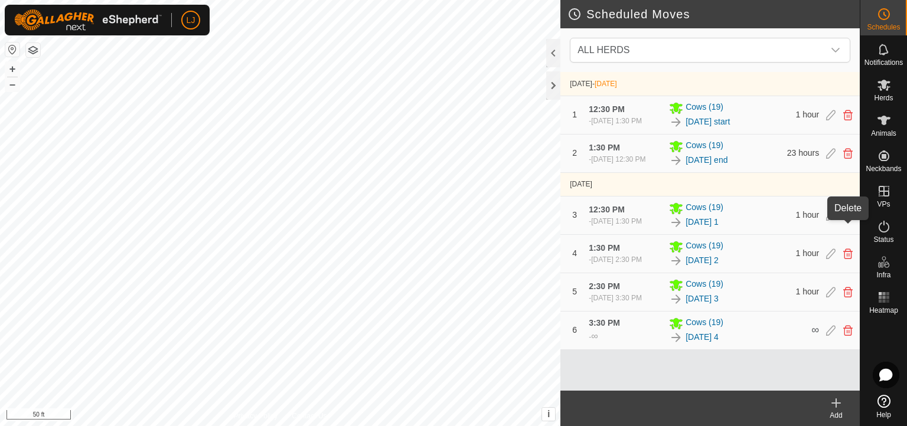
click at [805, 225] on div "3 12:30 PM - [DATE] 1:30 PM Cows [PHONE_NUMBER][DATE] 1 1 hour" at bounding box center [710, 216] width 290 height 38
click at [805, 221] on icon at bounding box center [847, 215] width 9 height 11
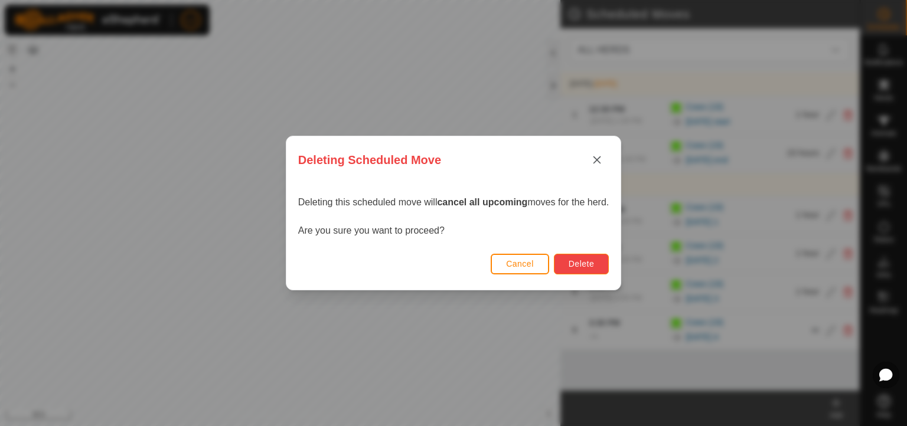
click at [587, 260] on span "Delete" at bounding box center [580, 263] width 25 height 9
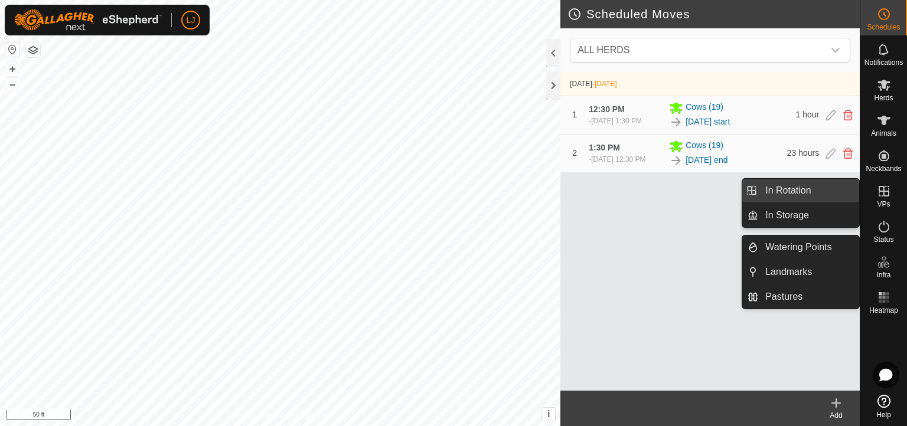
click at [803, 192] on link "In Rotation" at bounding box center [808, 191] width 101 height 24
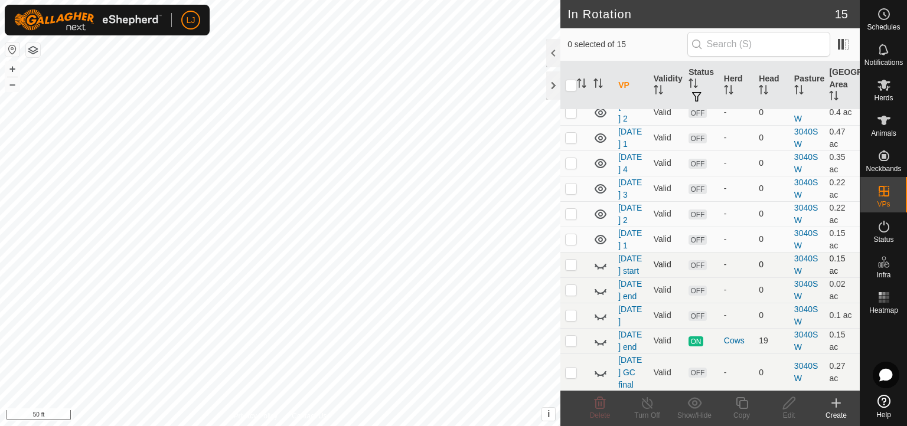
scroll to position [177, 0]
click at [581, 251] on td at bounding box center [574, 237] width 28 height 25
checkbox input "false"
click at [571, 225] on td at bounding box center [574, 212] width 28 height 25
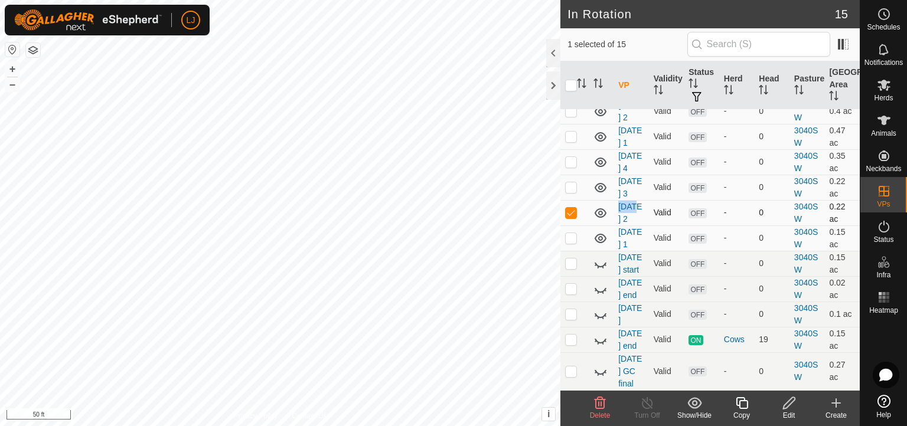
click at [571, 225] on td at bounding box center [574, 212] width 28 height 25
checkbox input "false"
click at [571, 192] on p-checkbox at bounding box center [571, 186] width 12 height 9
checkbox input "true"
click at [787, 378] on icon at bounding box center [789, 403] width 15 height 14
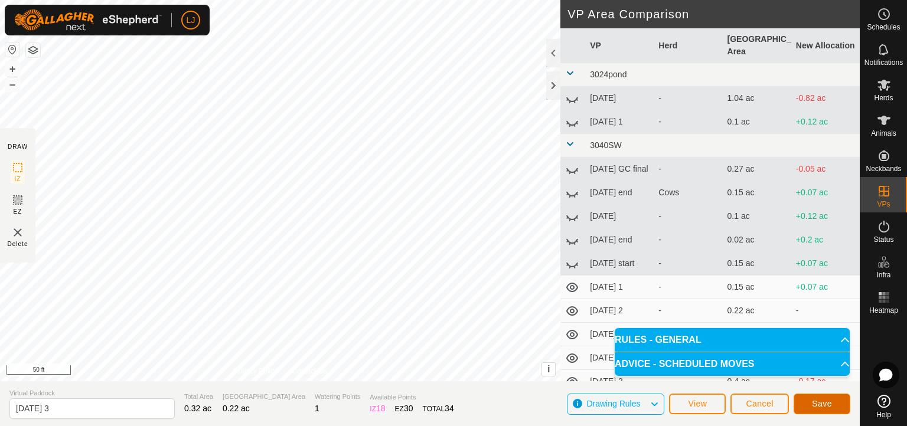
click at [805, 378] on span "Save" at bounding box center [822, 403] width 20 height 9
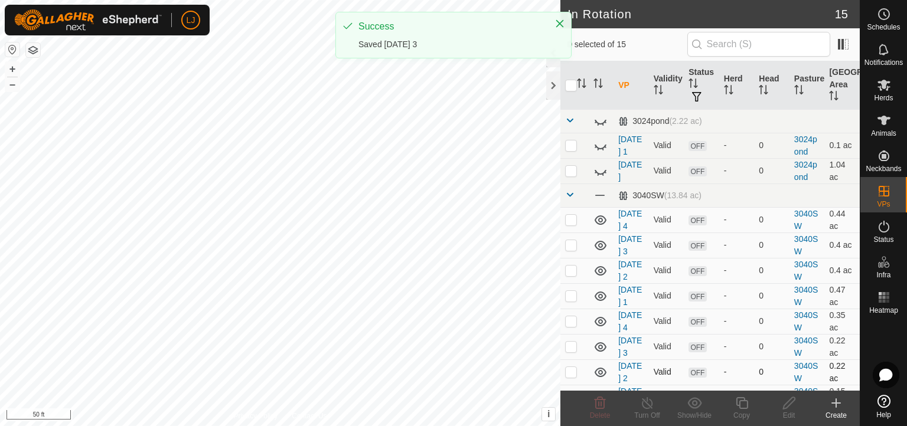
scroll to position [89, 0]
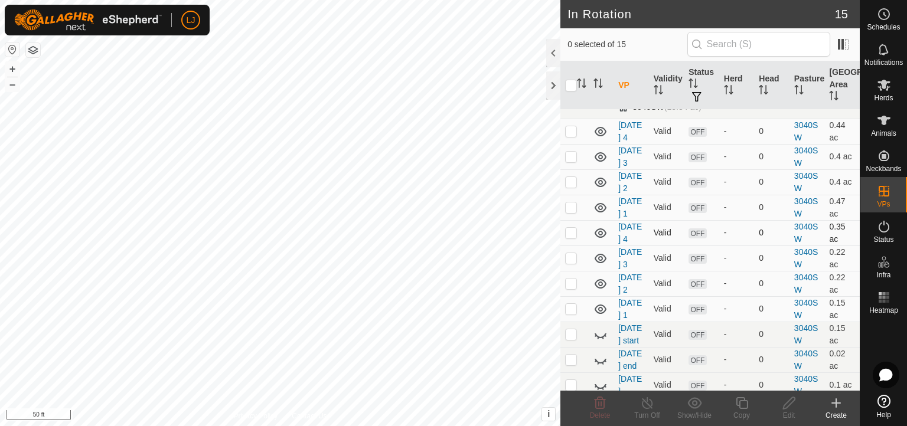
click at [572, 237] on p-checkbox at bounding box center [571, 232] width 12 height 9
checkbox input "true"
click at [784, 378] on icon at bounding box center [789, 403] width 15 height 14
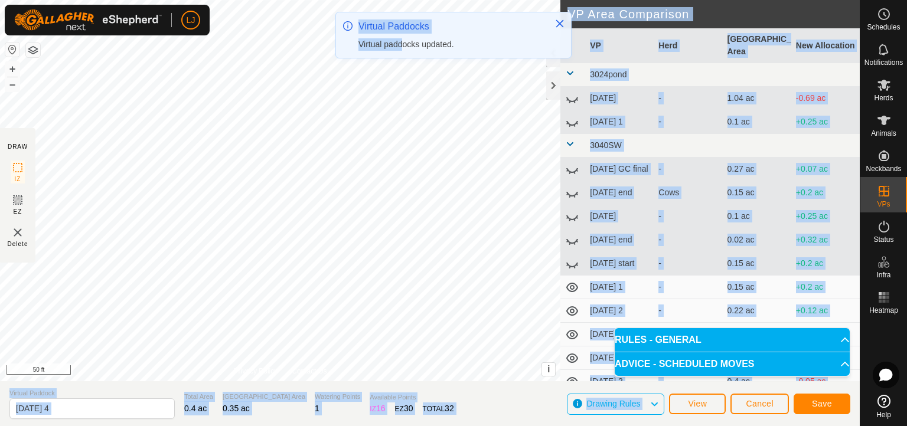
click at [401, 91] on div "IZ interior angle must be smaller than 280° (Current: 281.6°) . + – ⇧ i This ap…" at bounding box center [280, 190] width 560 height 381
click at [805, 378] on span "Save" at bounding box center [822, 403] width 20 height 9
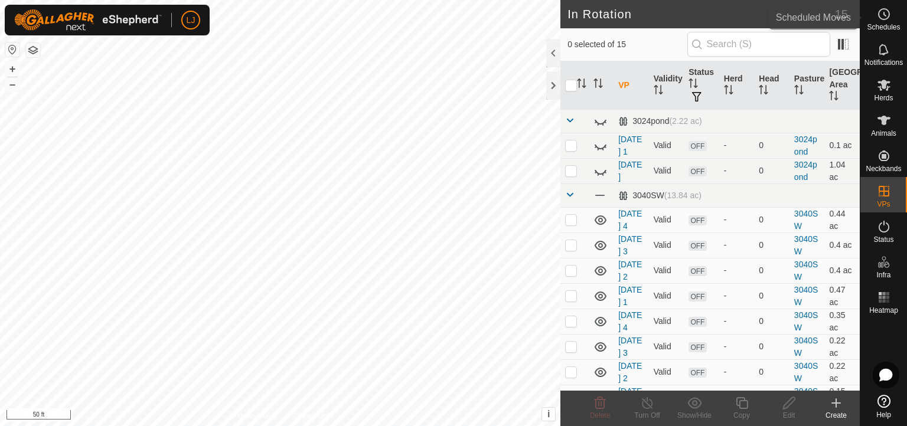
click at [805, 12] on div "Schedules" at bounding box center [883, 17] width 47 height 35
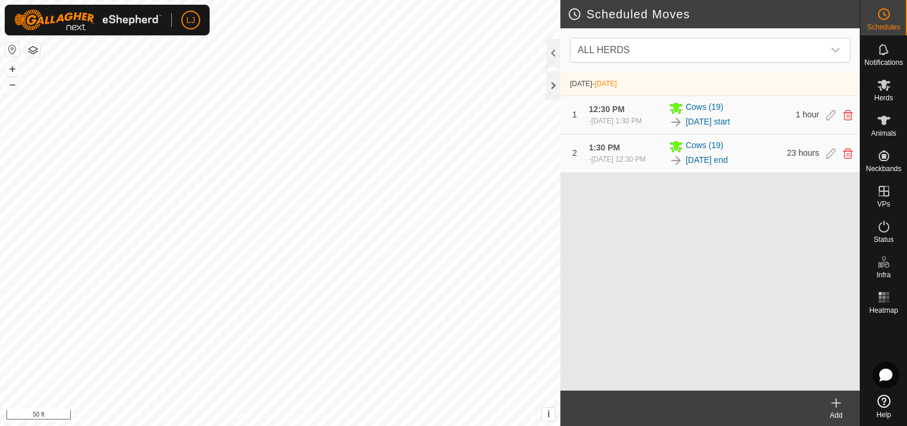
click at [805, 378] on create-svg-icon at bounding box center [835, 403] width 47 height 14
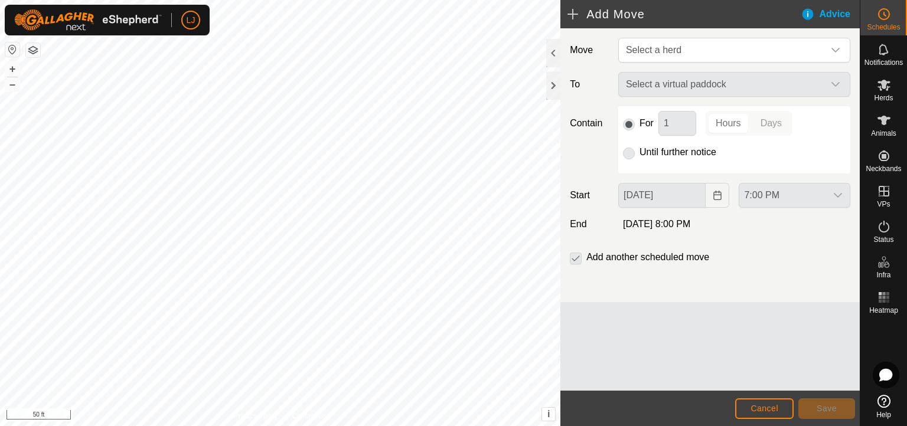
click at [676, 24] on header "Add Move Advice" at bounding box center [709, 14] width 299 height 28
click at [679, 45] on span "Select a herd" at bounding box center [653, 50] width 55 height 10
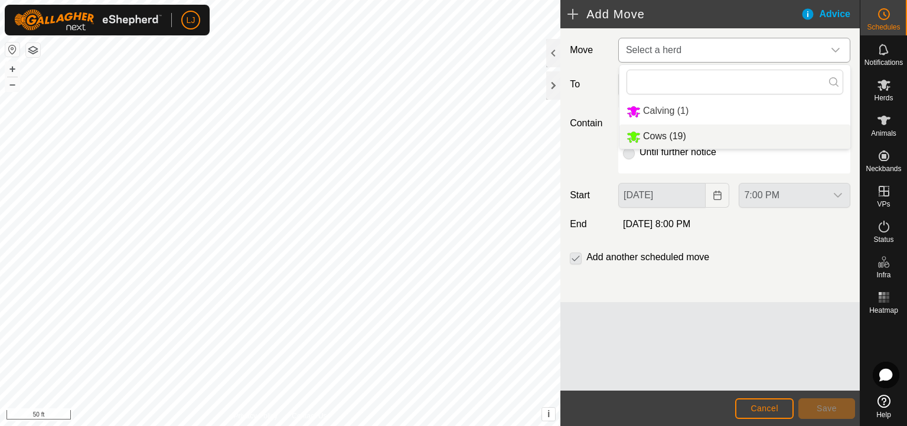
click at [702, 130] on li "Cows (19)" at bounding box center [734, 137] width 231 height 24
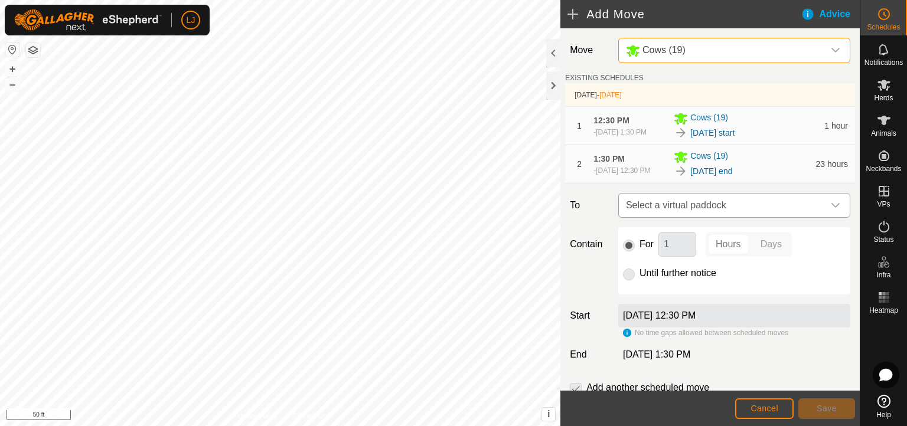
click at [802, 217] on span "Select a virtual paddock" at bounding box center [722, 206] width 202 height 24
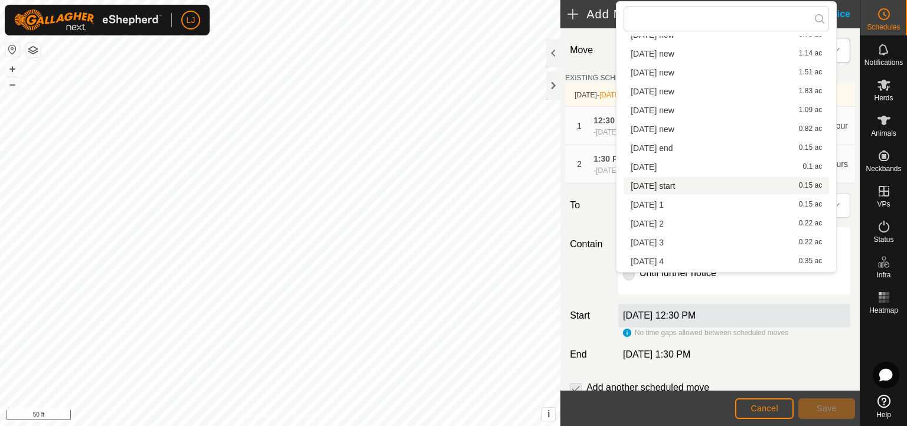
scroll to position [149, 0]
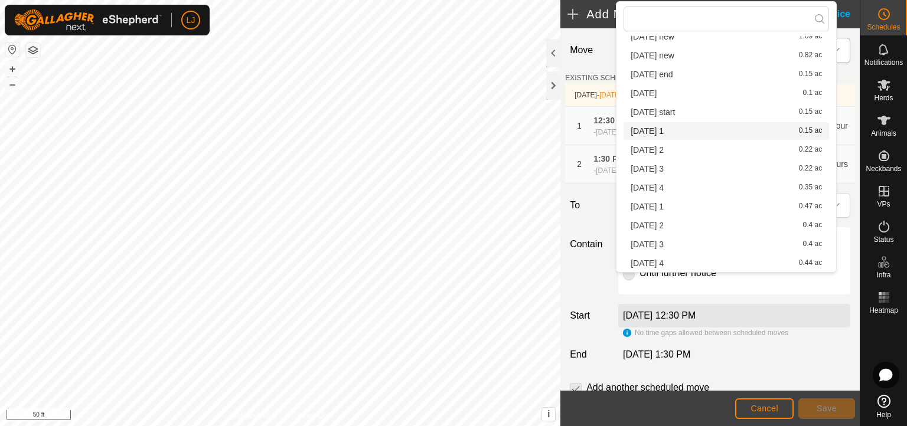
click at [692, 123] on li "[DATE] 1 0.15 ac" at bounding box center [725, 131] width 205 height 18
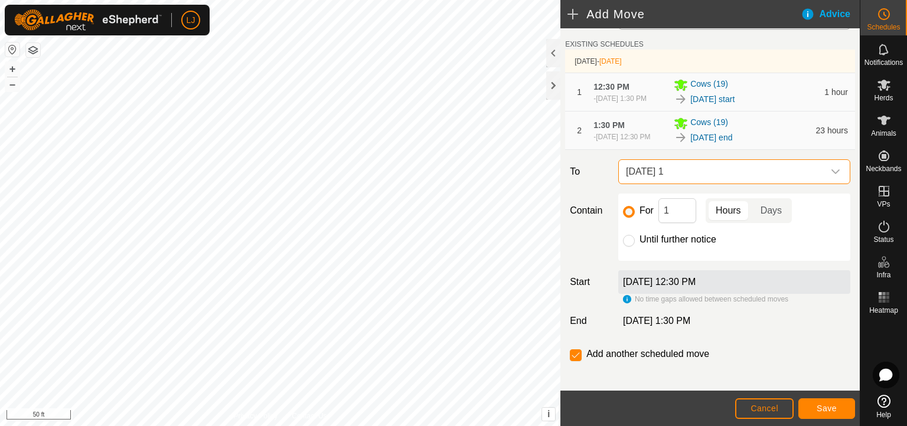
scroll to position [52, 0]
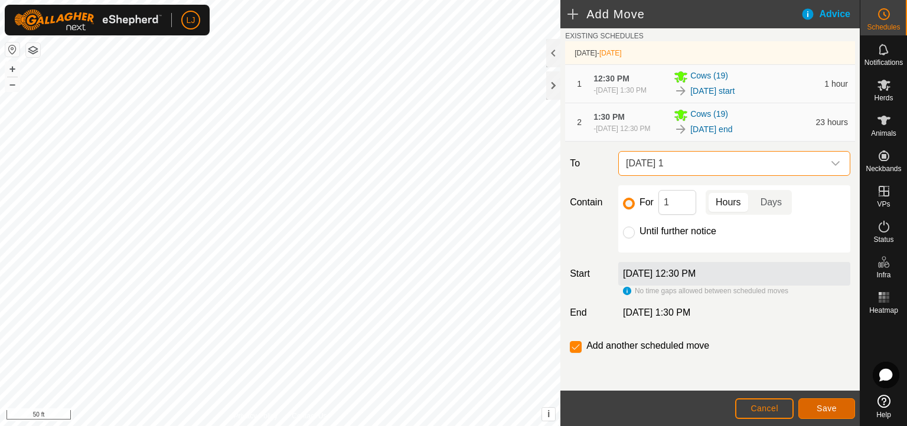
click at [805, 378] on span "Save" at bounding box center [826, 408] width 20 height 9
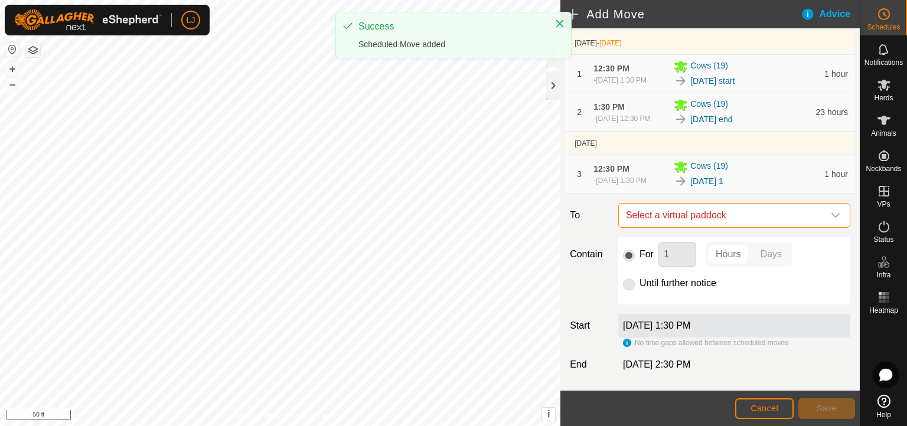
click at [772, 227] on span "Select a virtual paddock" at bounding box center [722, 216] width 202 height 24
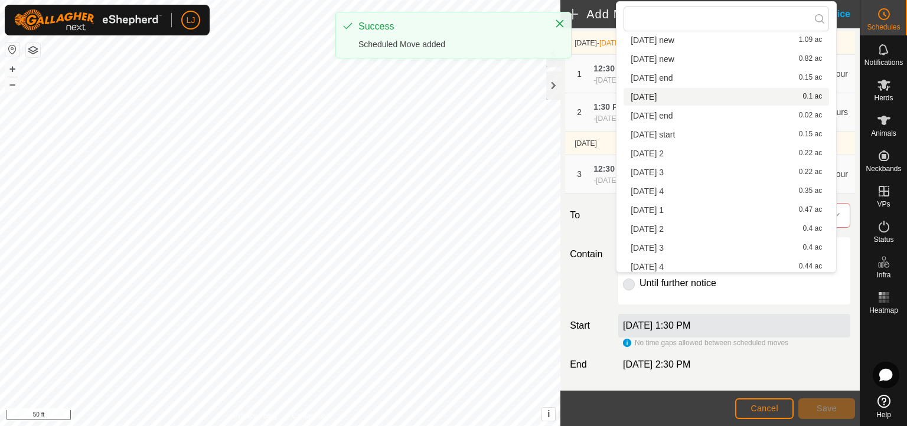
scroll to position [149, 0]
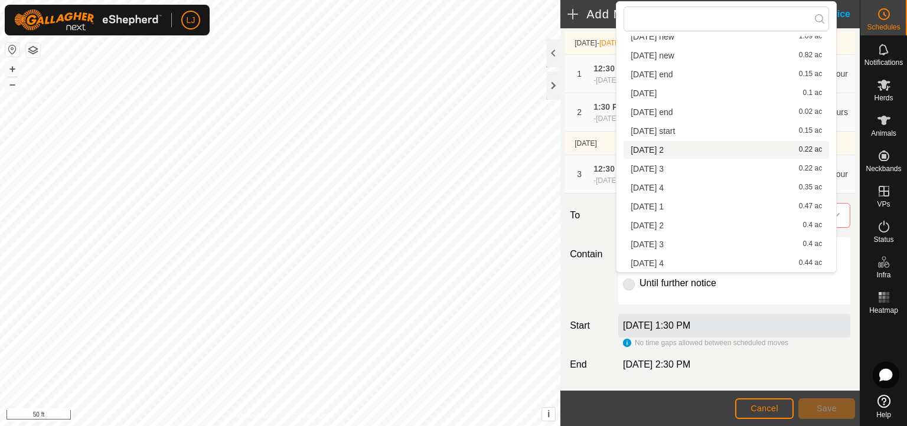
click at [701, 149] on li "[DATE] 2 0.22 ac" at bounding box center [725, 150] width 205 height 18
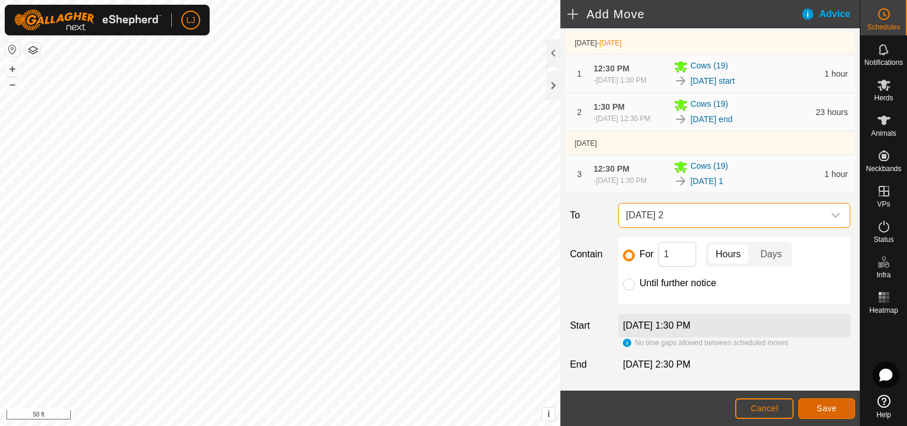
click at [805, 378] on span "Save" at bounding box center [826, 408] width 20 height 9
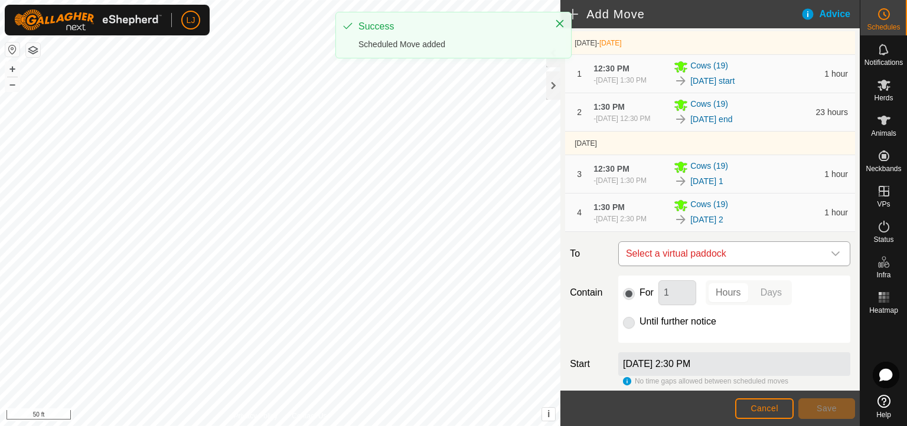
click at [744, 266] on span "Select a virtual paddock" at bounding box center [722, 254] width 202 height 24
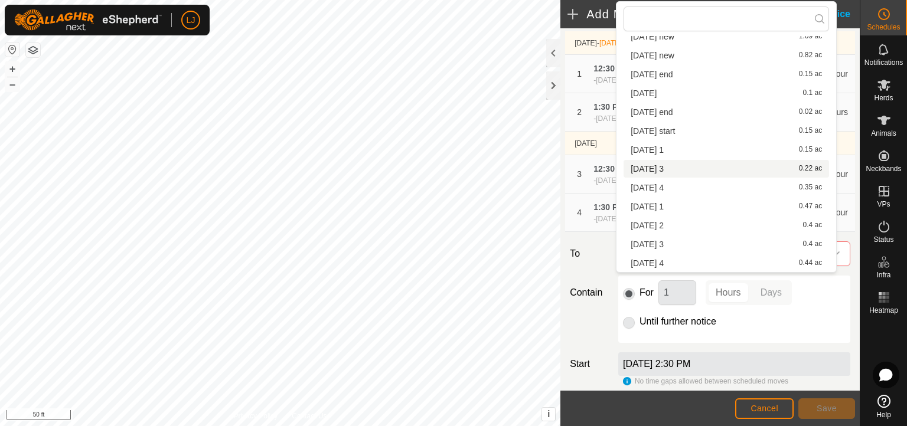
click at [712, 168] on li "[DATE] 3 0.22 ac" at bounding box center [725, 169] width 205 height 18
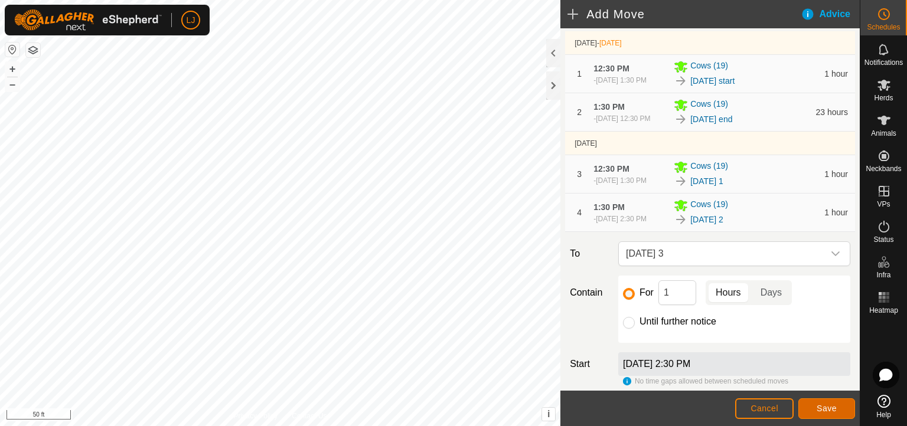
click at [805, 378] on span "Save" at bounding box center [826, 408] width 20 height 9
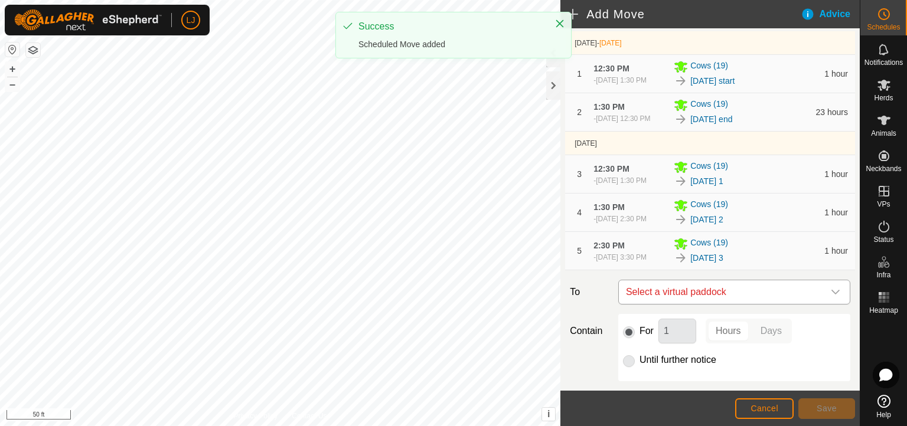
click at [741, 304] on span "Select a virtual paddock" at bounding box center [722, 292] width 202 height 24
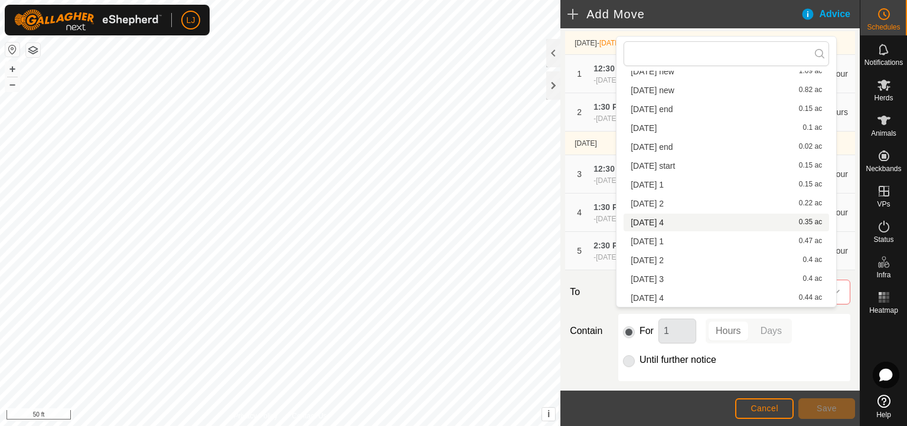
click at [704, 219] on li "[DATE] 4 0.35 ac" at bounding box center [725, 223] width 205 height 18
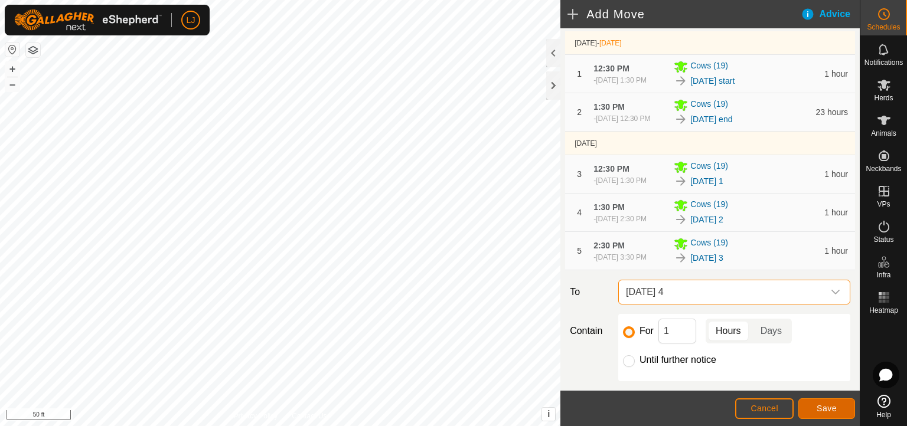
click at [805, 378] on span "Save" at bounding box center [826, 408] width 20 height 9
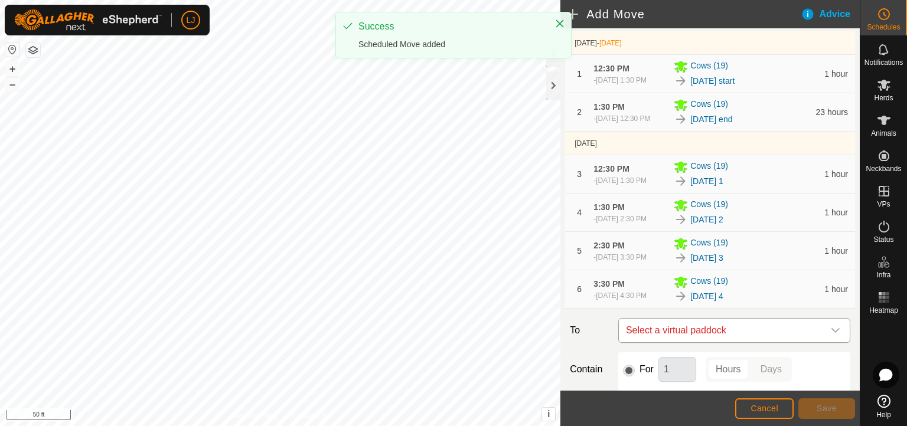
click at [704, 342] on span "Select a virtual paddock" at bounding box center [722, 331] width 202 height 24
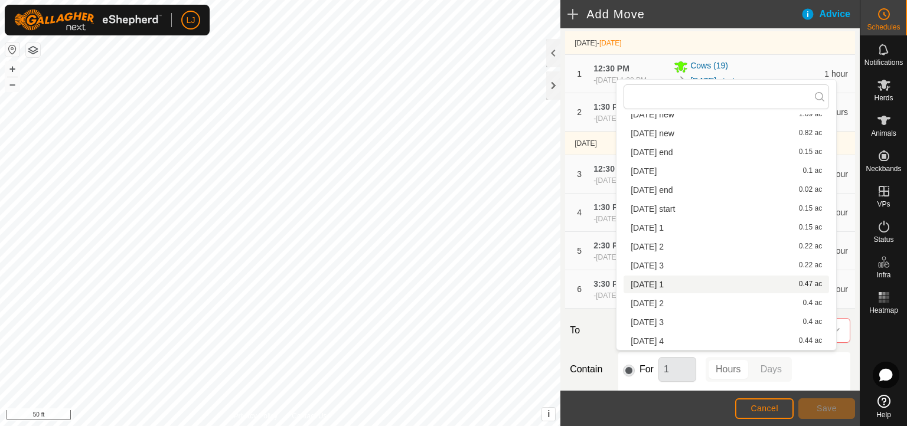
click at [712, 286] on li "[DATE] 1 0.47 ac" at bounding box center [725, 285] width 205 height 18
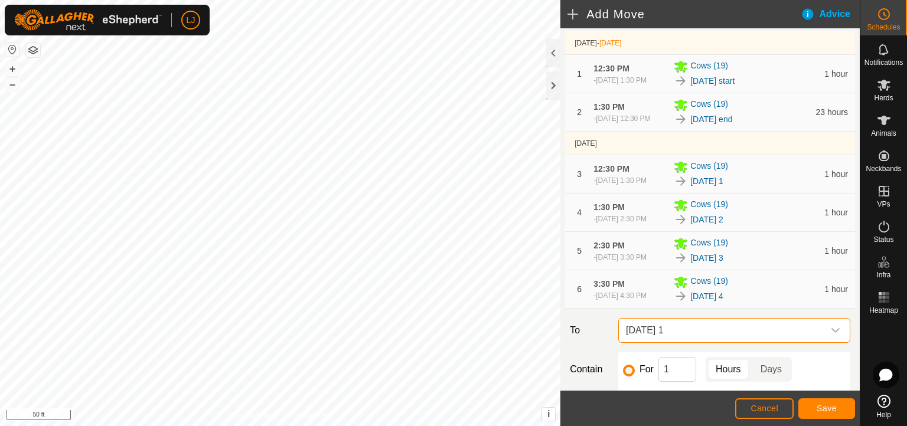
scroll to position [229, 0]
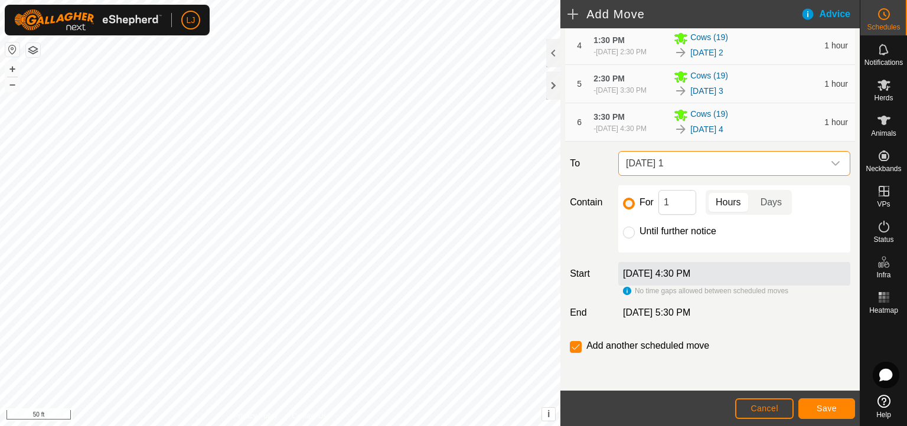
click at [598, 253] on div "Contain For 1 Hours Days Until further notice" at bounding box center [710, 218] width 290 height 67
click at [758, 378] on span "Cancel" at bounding box center [764, 408] width 28 height 9
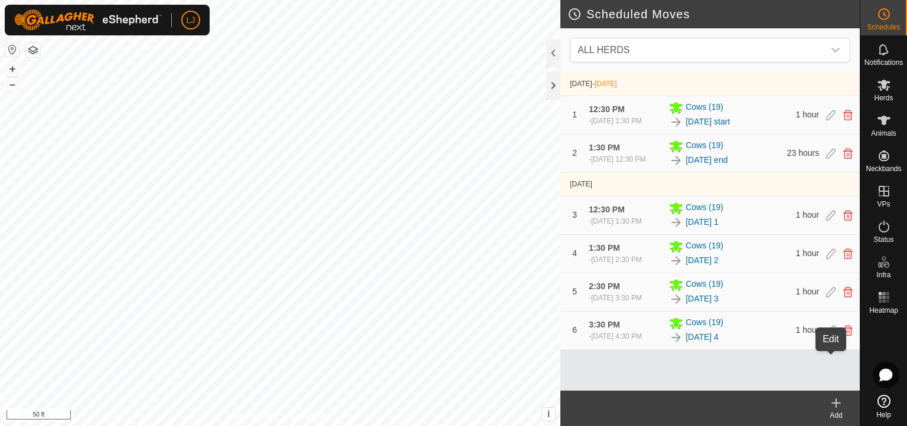
click at [805, 336] on icon at bounding box center [830, 330] width 9 height 11
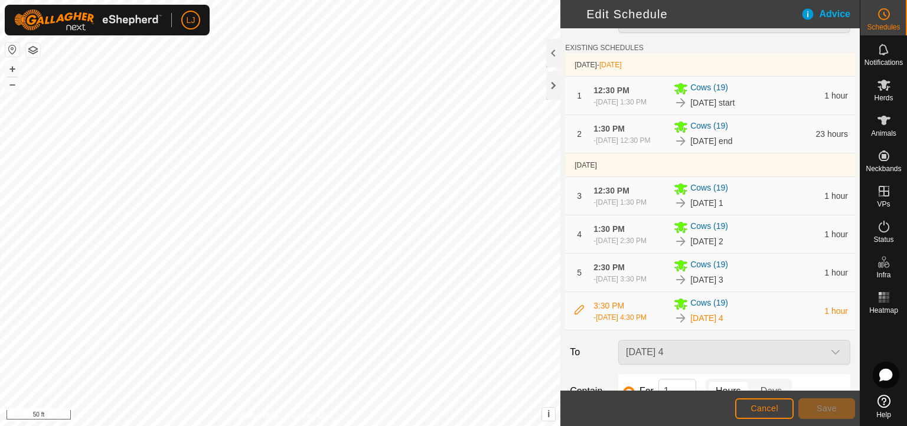
scroll to position [177, 0]
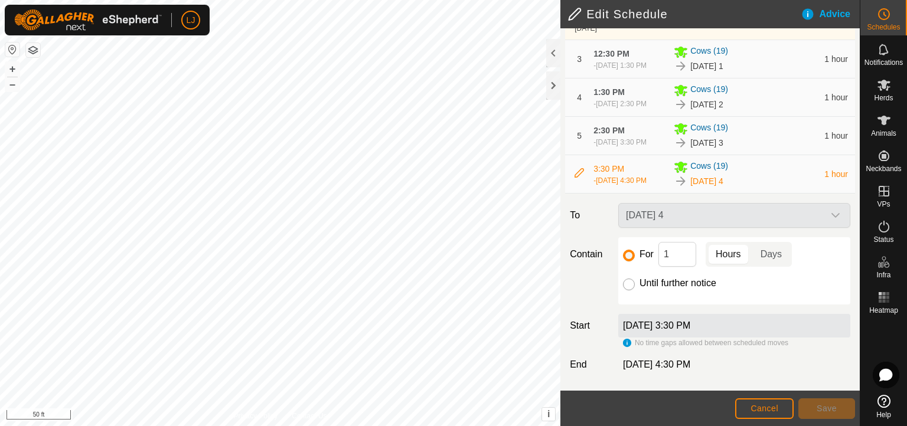
click at [626, 290] on input "Until further notice" at bounding box center [629, 285] width 12 height 12
radio input "true"
click at [805, 378] on span "Save" at bounding box center [826, 408] width 20 height 9
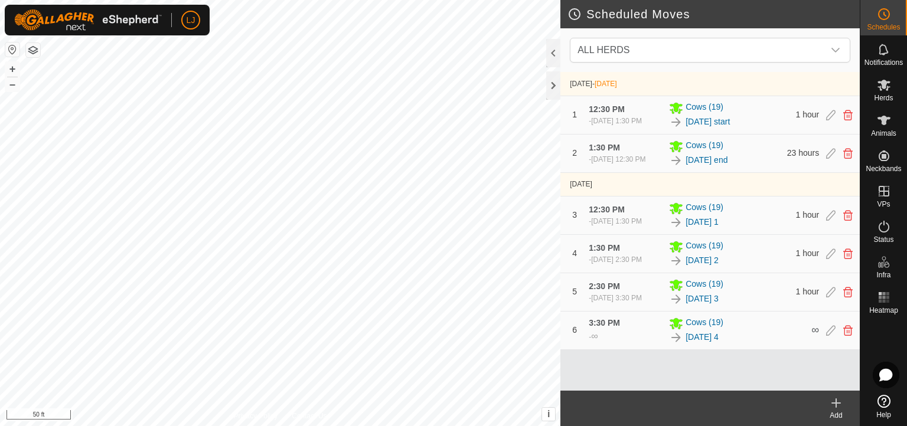
click at [805, 378] on icon at bounding box center [836, 403] width 14 height 14
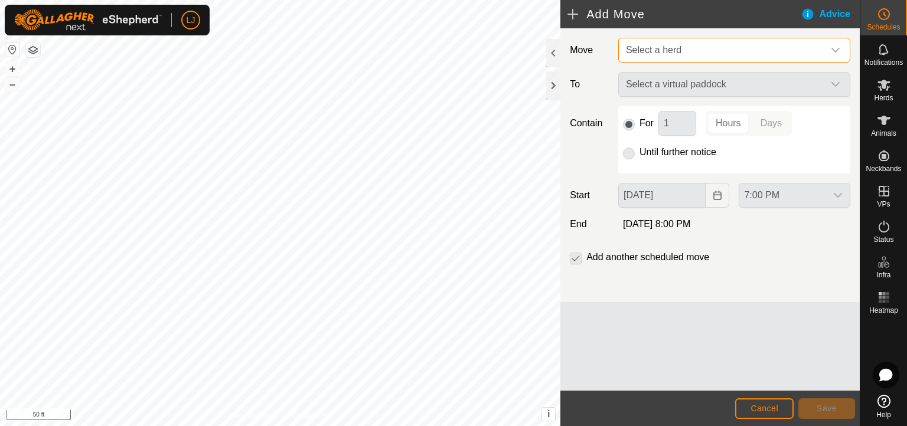
click at [684, 53] on span "Select a herd" at bounding box center [722, 50] width 202 height 24
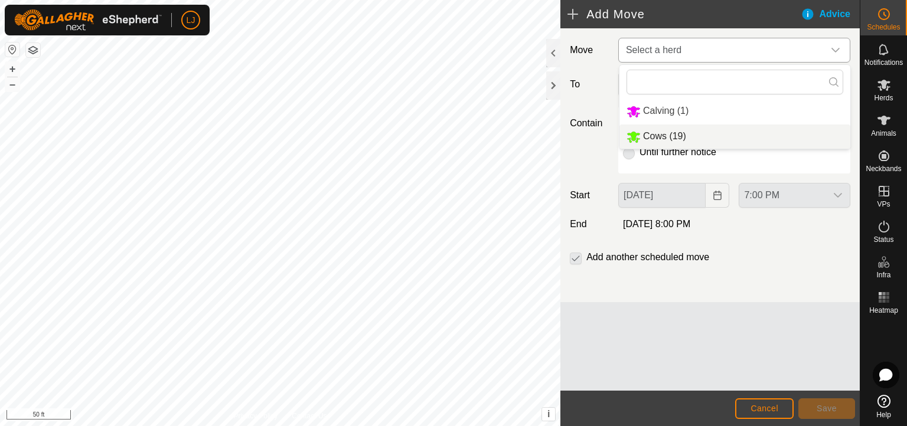
click at [728, 132] on li "Cows (19)" at bounding box center [734, 137] width 231 height 24
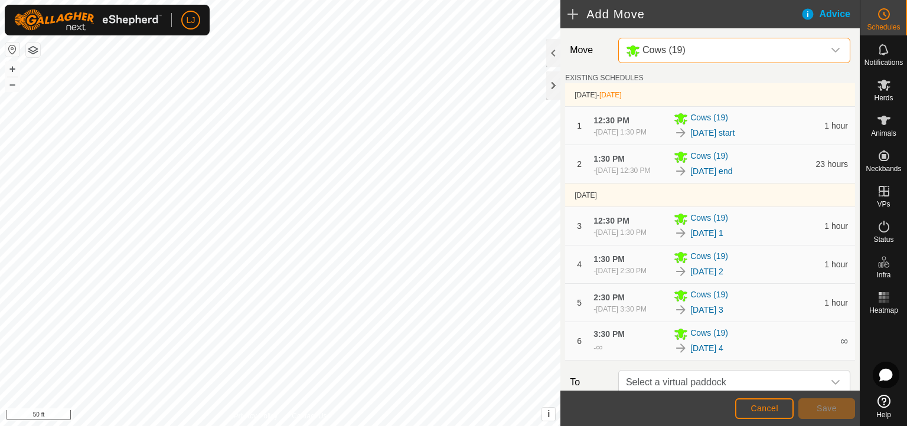
scroll to position [235, 0]
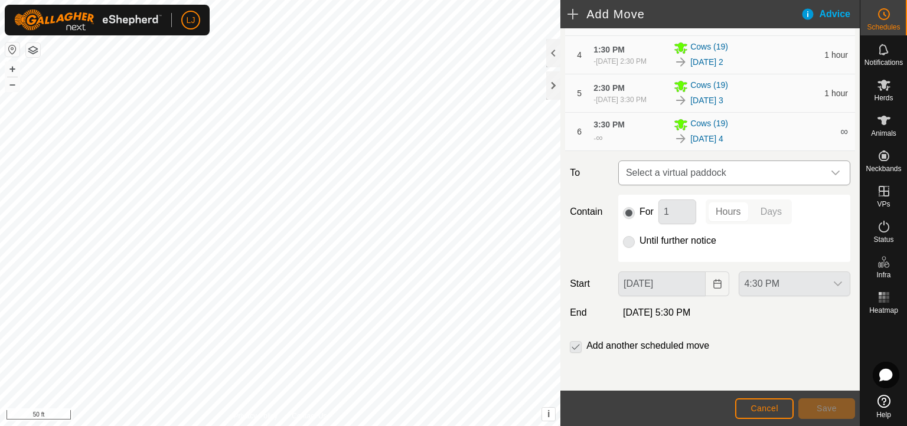
click at [753, 170] on span "Select a virtual paddock" at bounding box center [722, 173] width 202 height 24
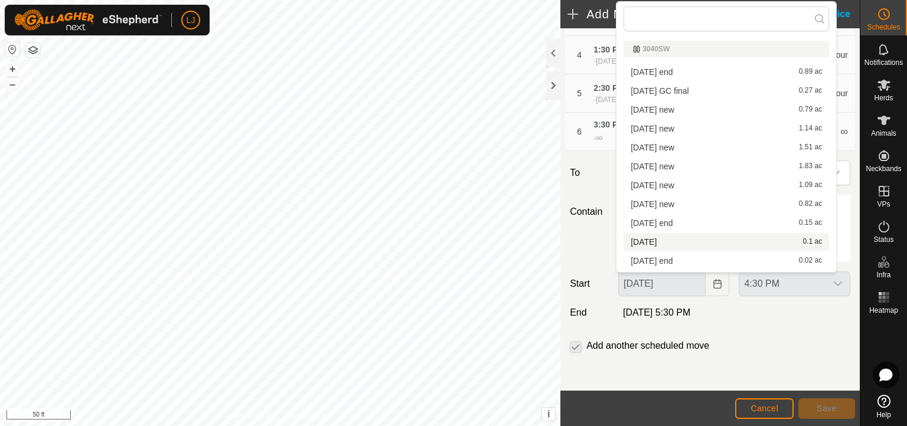
scroll to position [149, 0]
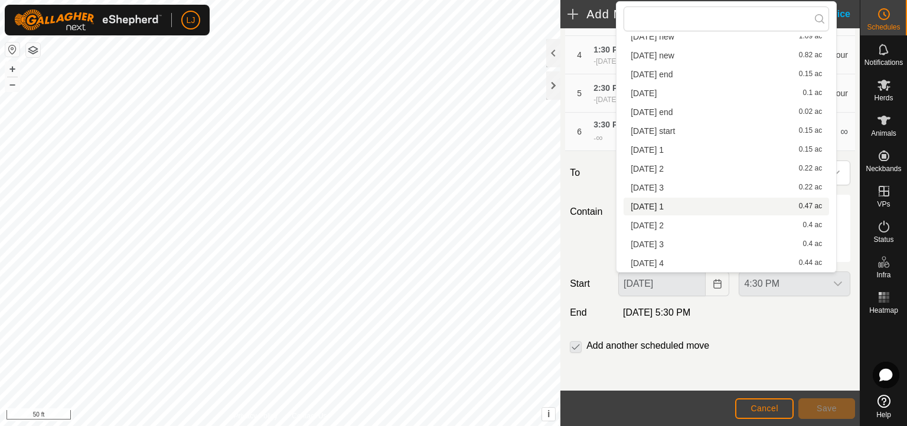
click at [685, 212] on li "[DATE] 1 0.47 ac" at bounding box center [725, 207] width 205 height 18
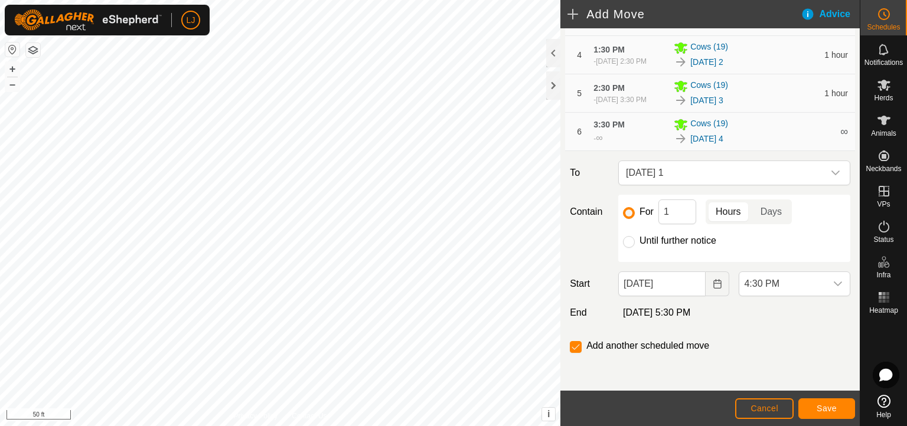
click at [722, 289] on div "[DATE]" at bounding box center [673, 284] width 121 height 25
click at [720, 288] on button "Choose Date" at bounding box center [717, 284] width 24 height 25
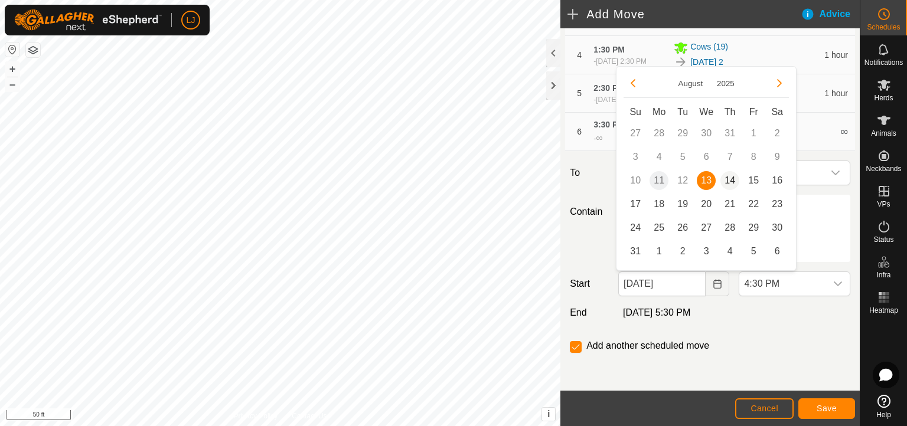
click at [732, 177] on span "14" at bounding box center [729, 180] width 19 height 19
type input "[DATE]"
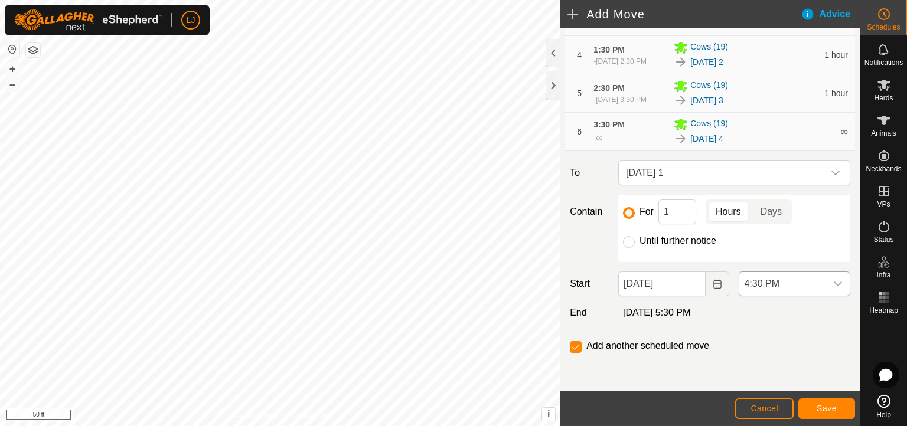
click at [805, 283] on icon "dropdown trigger" at bounding box center [837, 283] width 9 height 9
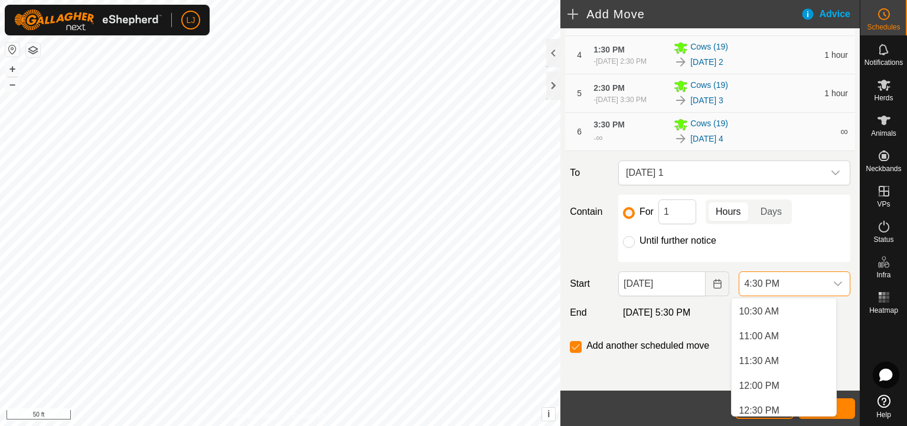
scroll to position [542, 0]
click at [799, 378] on li "12:30 PM" at bounding box center [783, 388] width 104 height 24
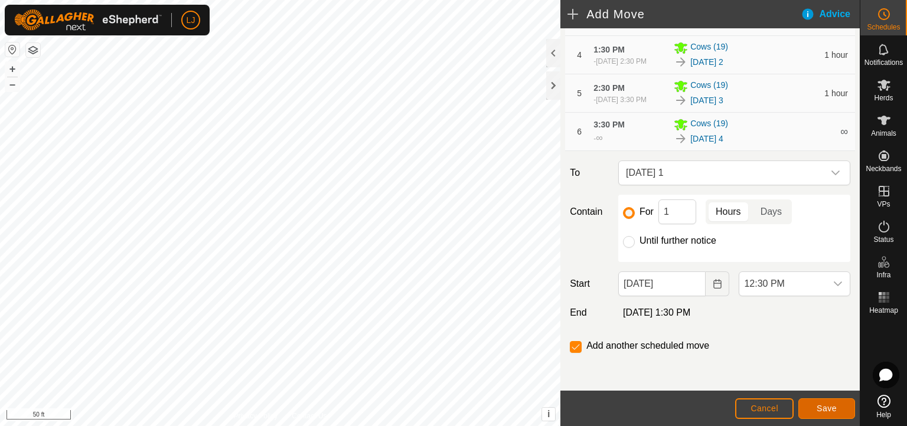
click at [805, 378] on span "Save" at bounding box center [826, 408] width 20 height 9
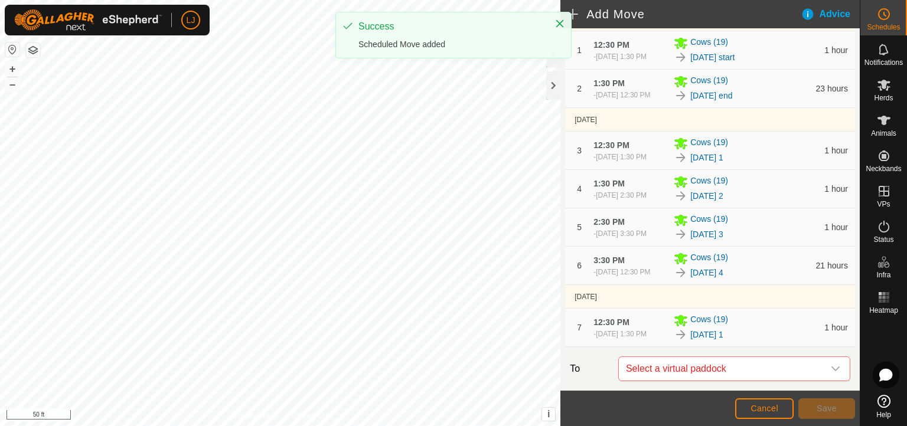
scroll to position [317, 0]
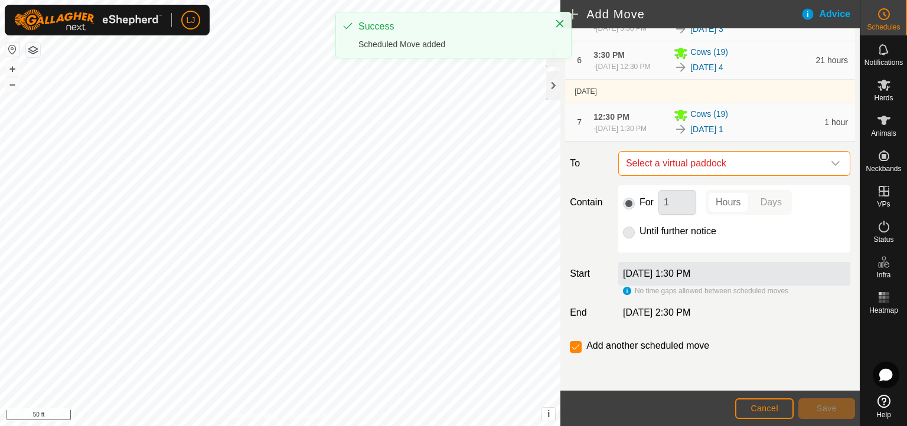
click at [692, 162] on span "Select a virtual paddock" at bounding box center [722, 164] width 202 height 24
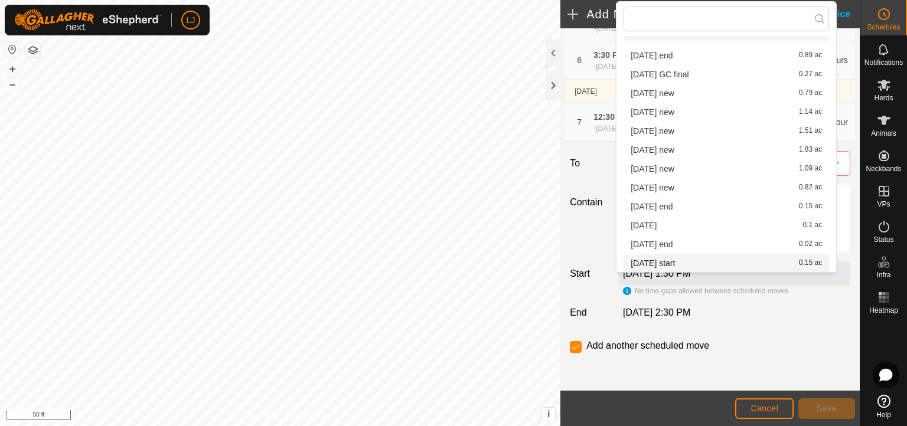
scroll to position [149, 0]
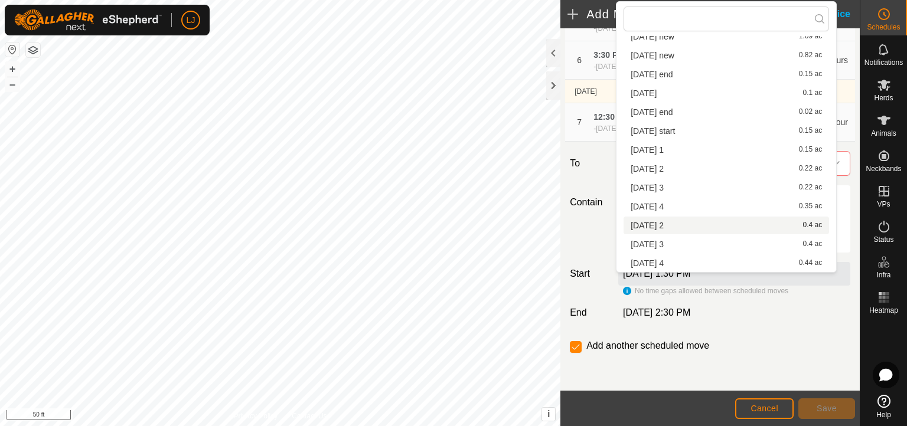
click at [702, 223] on li "[DATE] 2 0.4 ac" at bounding box center [725, 226] width 205 height 18
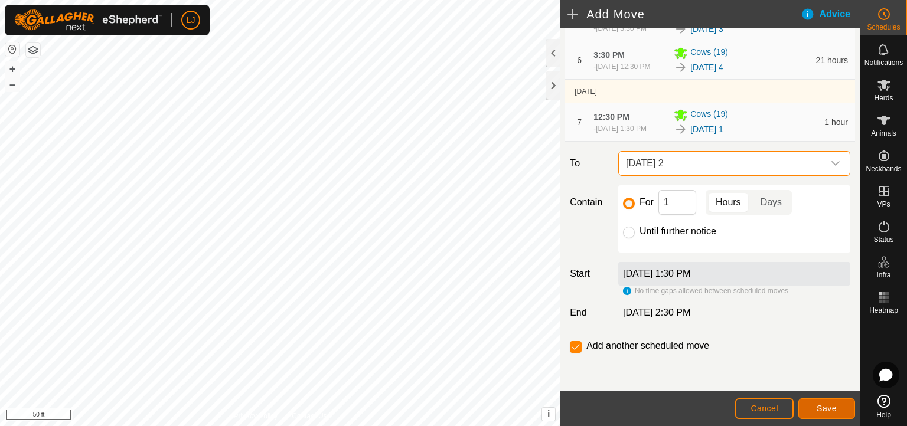
click at [805, 378] on button "Save" at bounding box center [826, 408] width 57 height 21
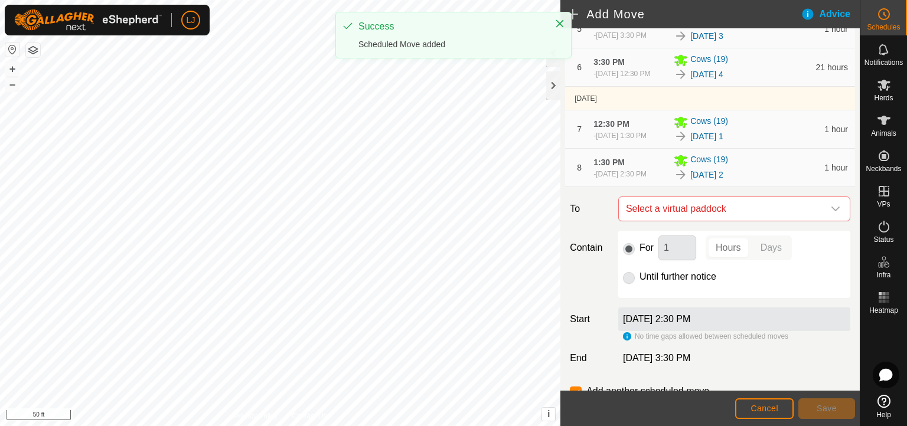
scroll to position [361, 0]
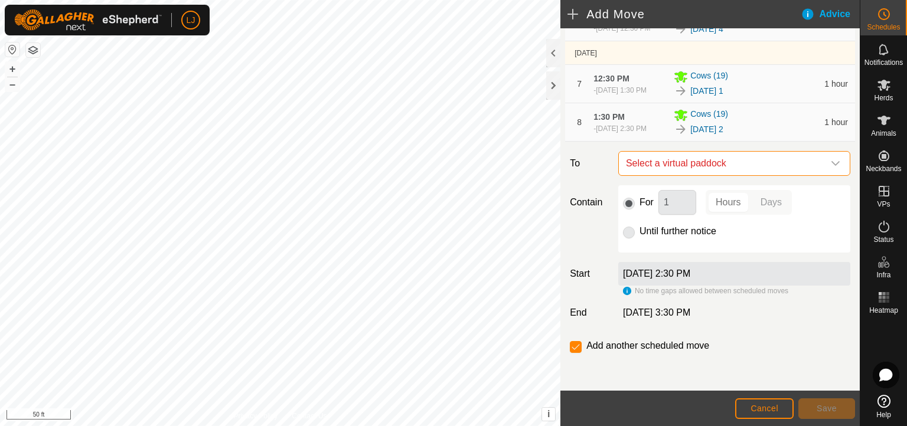
click at [658, 164] on span "Select a virtual paddock" at bounding box center [722, 164] width 202 height 24
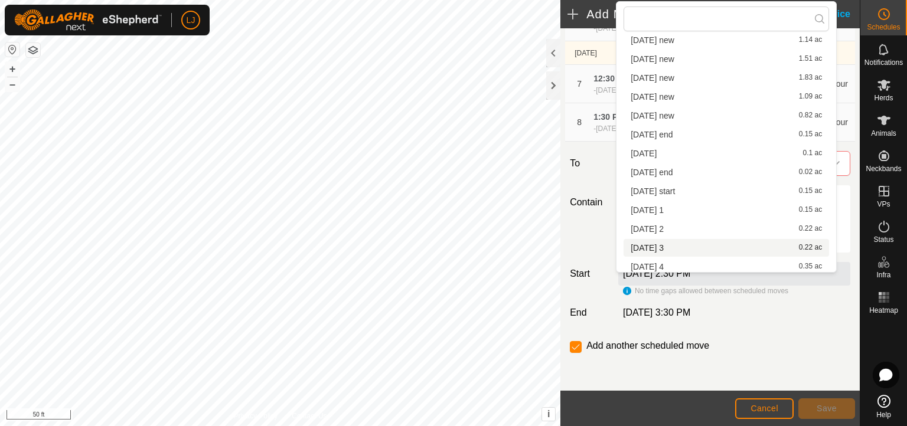
scroll to position [149, 0]
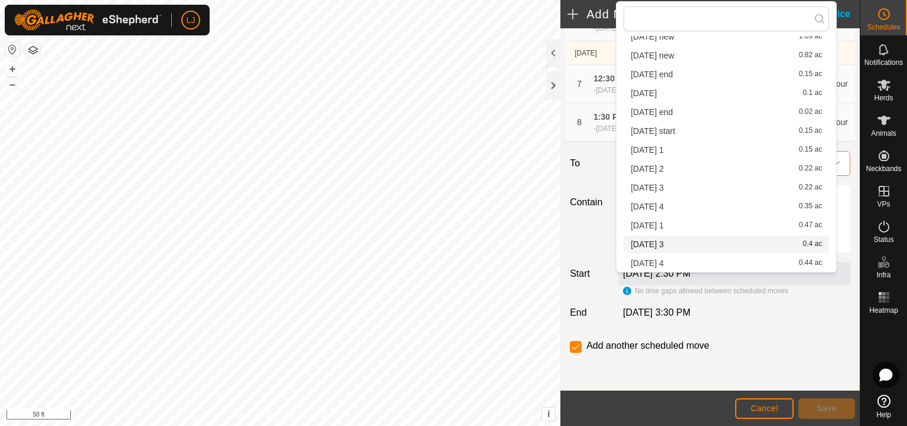
click at [712, 238] on li "[DATE] 3 0.4 ac" at bounding box center [725, 245] width 205 height 18
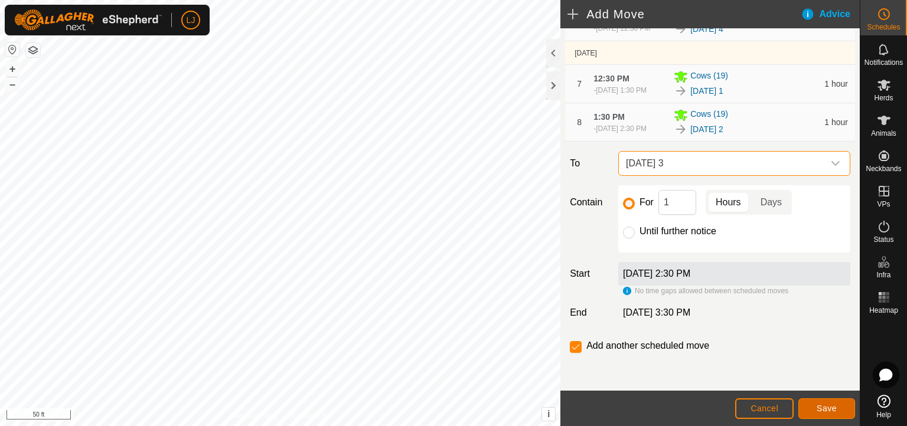
click at [805, 378] on span "Save" at bounding box center [826, 408] width 20 height 9
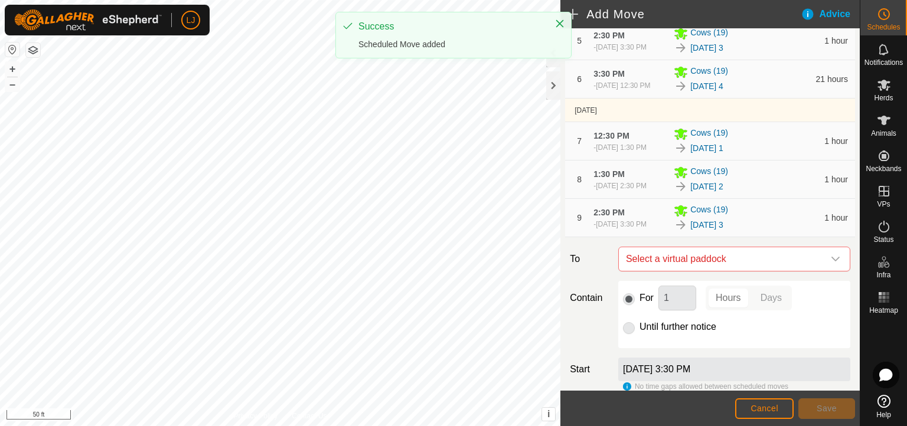
scroll to position [266, 0]
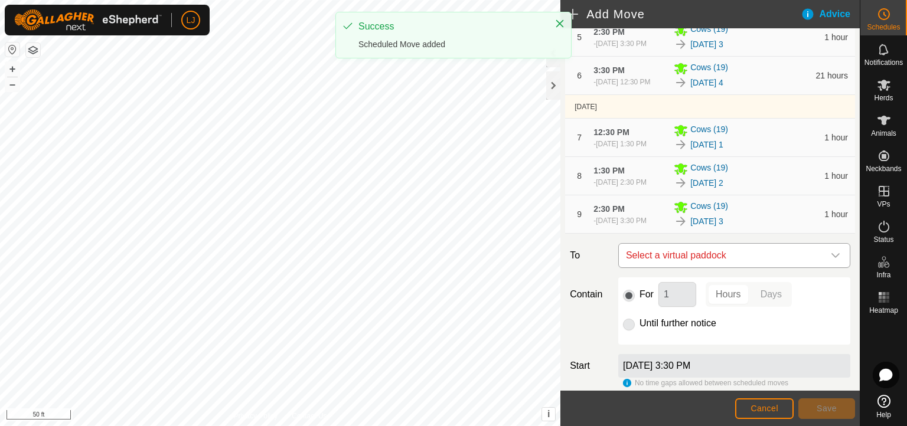
click at [793, 267] on span "Select a virtual paddock" at bounding box center [722, 256] width 202 height 24
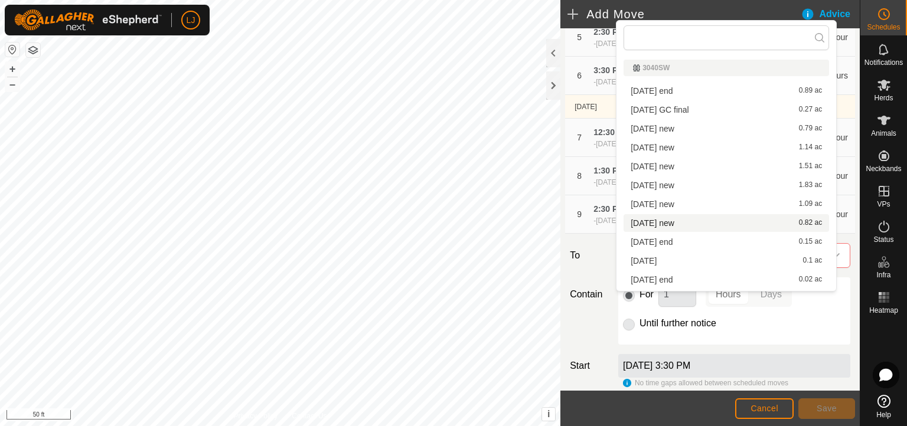
scroll to position [149, 0]
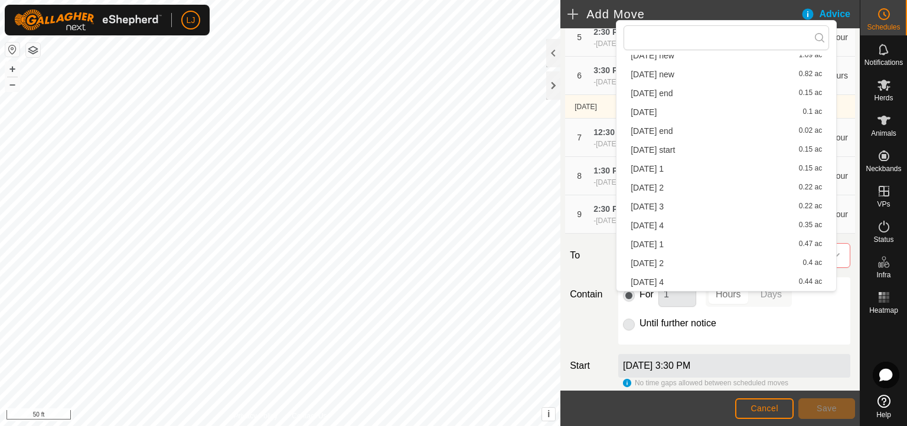
click at [738, 286] on li "[DATE] 4 0.44 ac" at bounding box center [725, 282] width 205 height 18
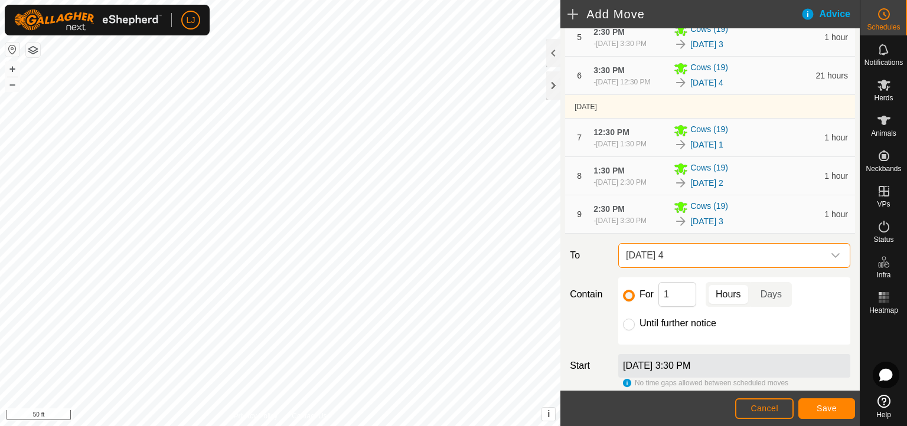
scroll to position [404, 0]
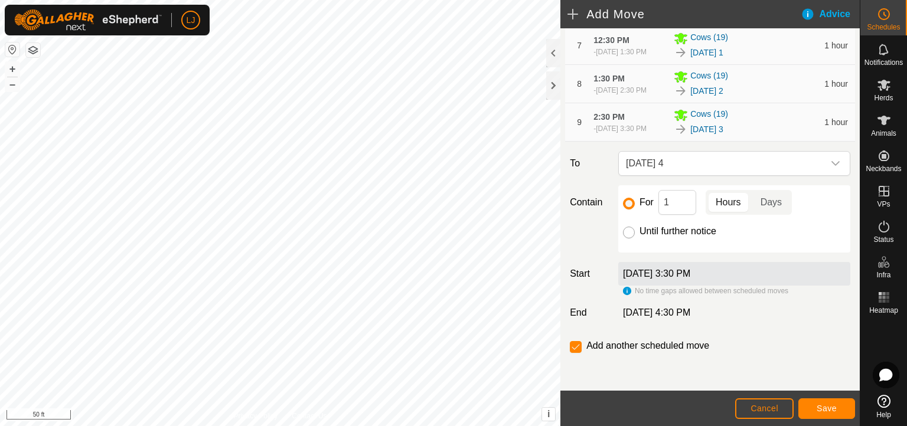
click at [631, 231] on input "Until further notice" at bounding box center [629, 233] width 12 height 12
radio input "true"
checkbox input "false"
click at [805, 378] on span "Save" at bounding box center [826, 408] width 20 height 9
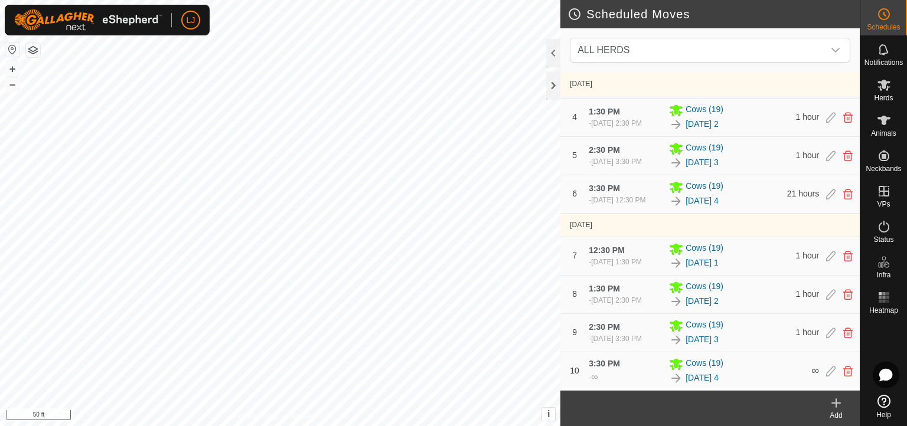
scroll to position [182, 0]
